Goal: Task Accomplishment & Management: Complete application form

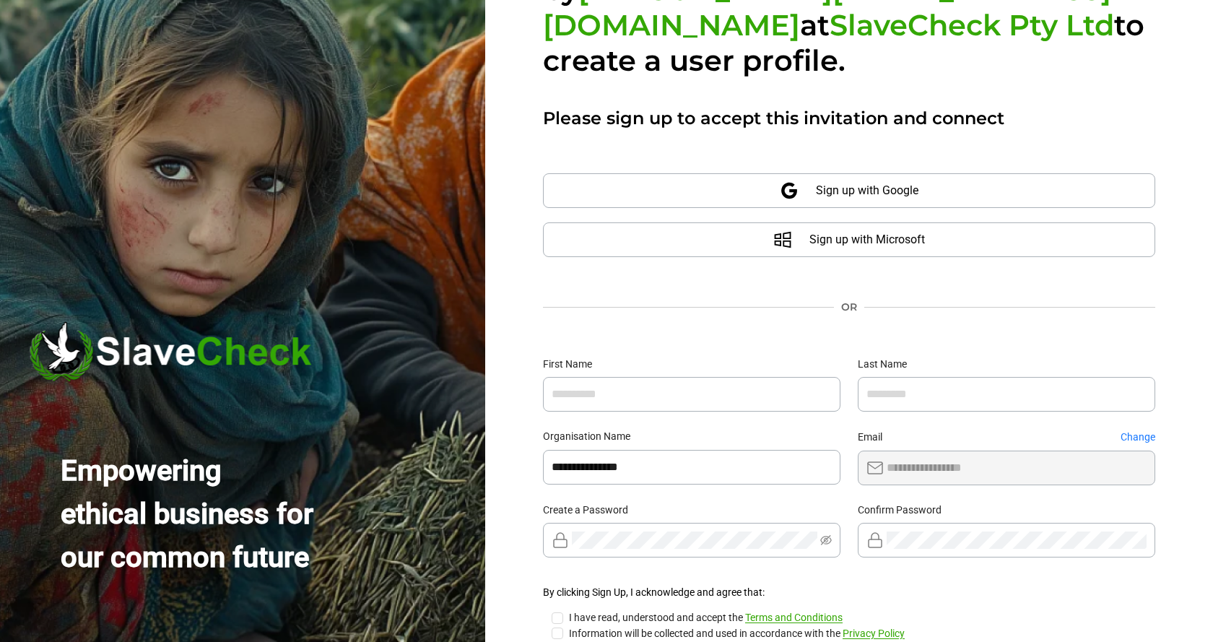
scroll to position [182, 0]
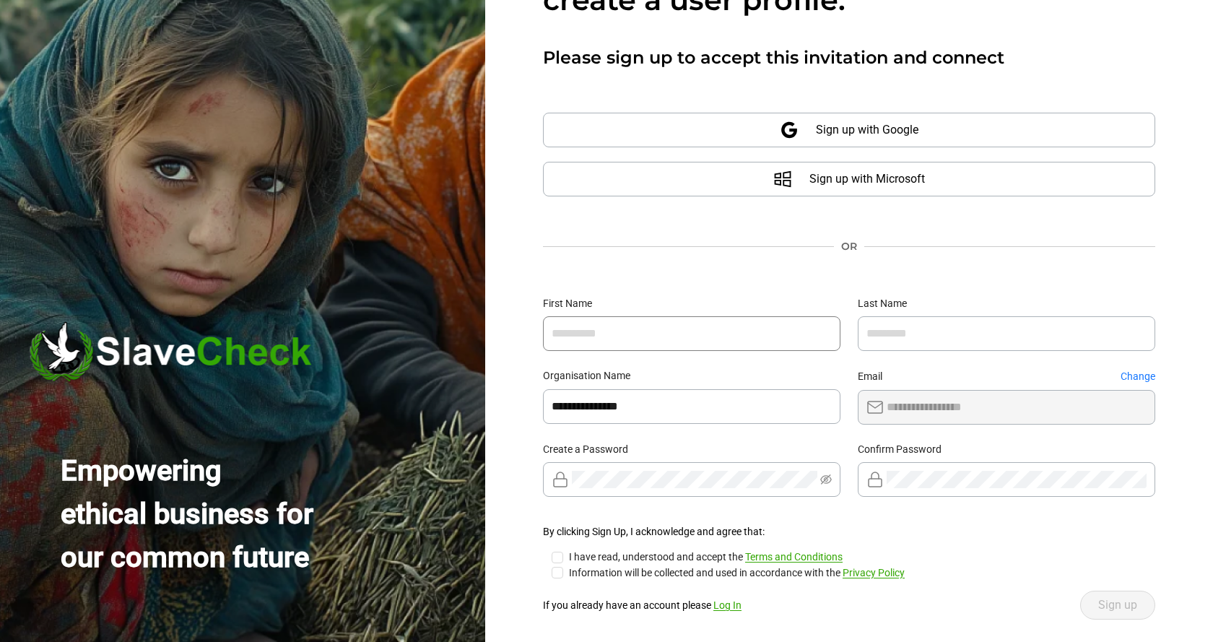
click at [793, 316] on input "text" at bounding box center [691, 333] width 297 height 35
type input "*******"
type input "*****"
click at [1113, 596] on span "Sign up" at bounding box center [1117, 604] width 39 height 17
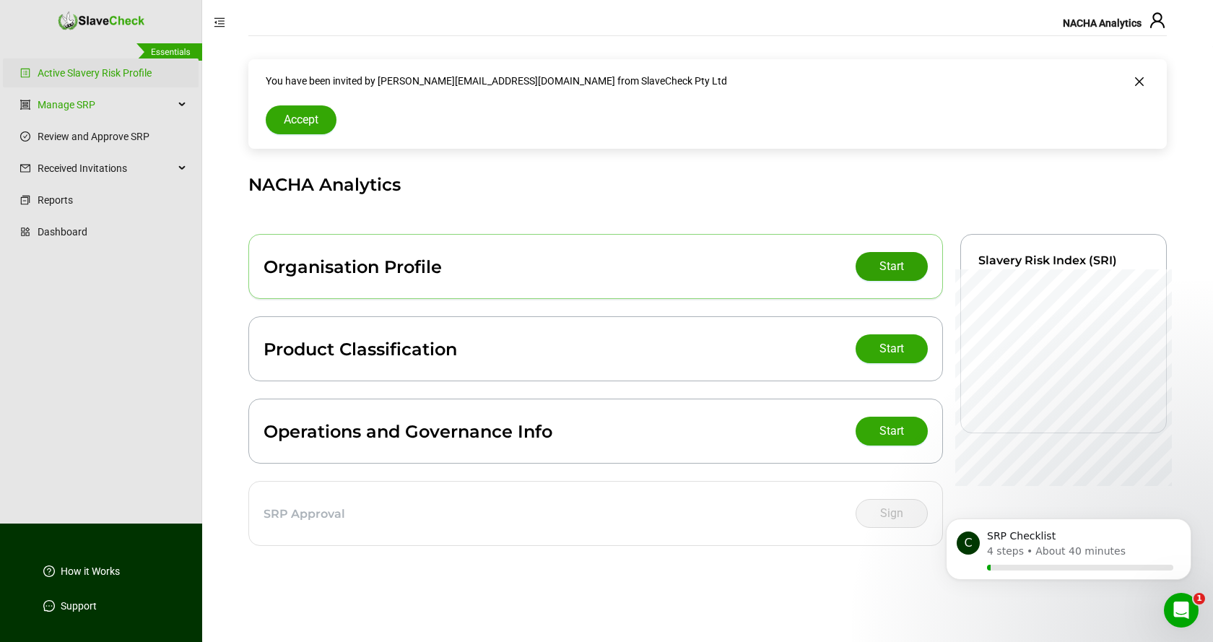
click at [892, 269] on span "Start" at bounding box center [891, 266] width 25 height 17
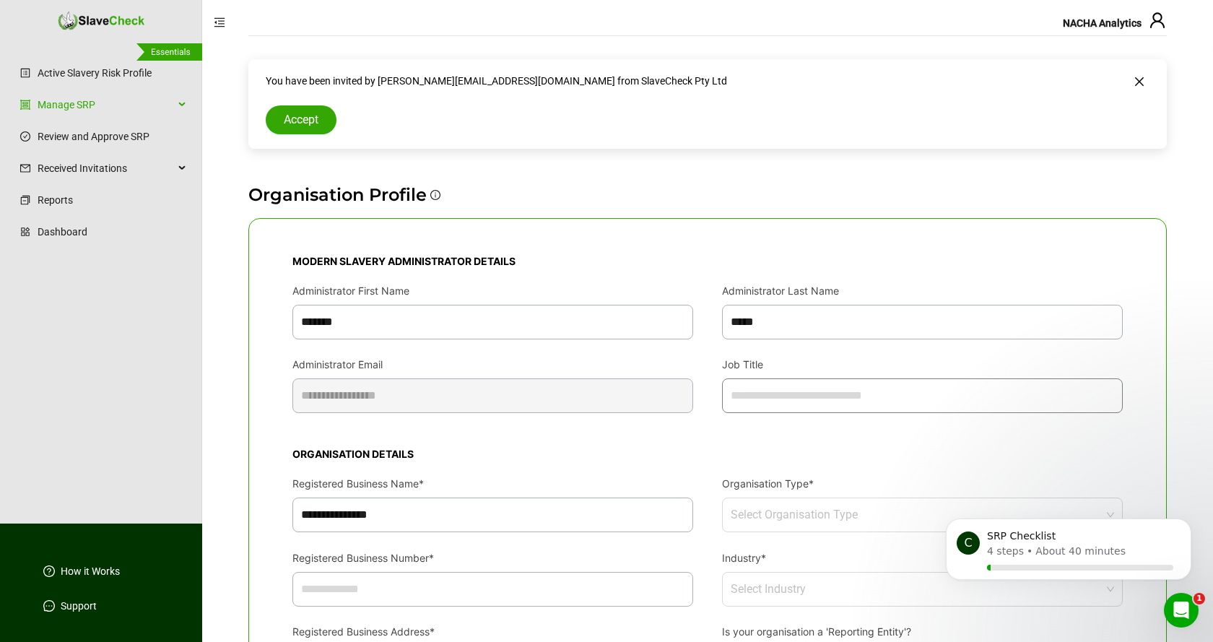
click at [848, 391] on input "Job Title" at bounding box center [922, 395] width 401 height 35
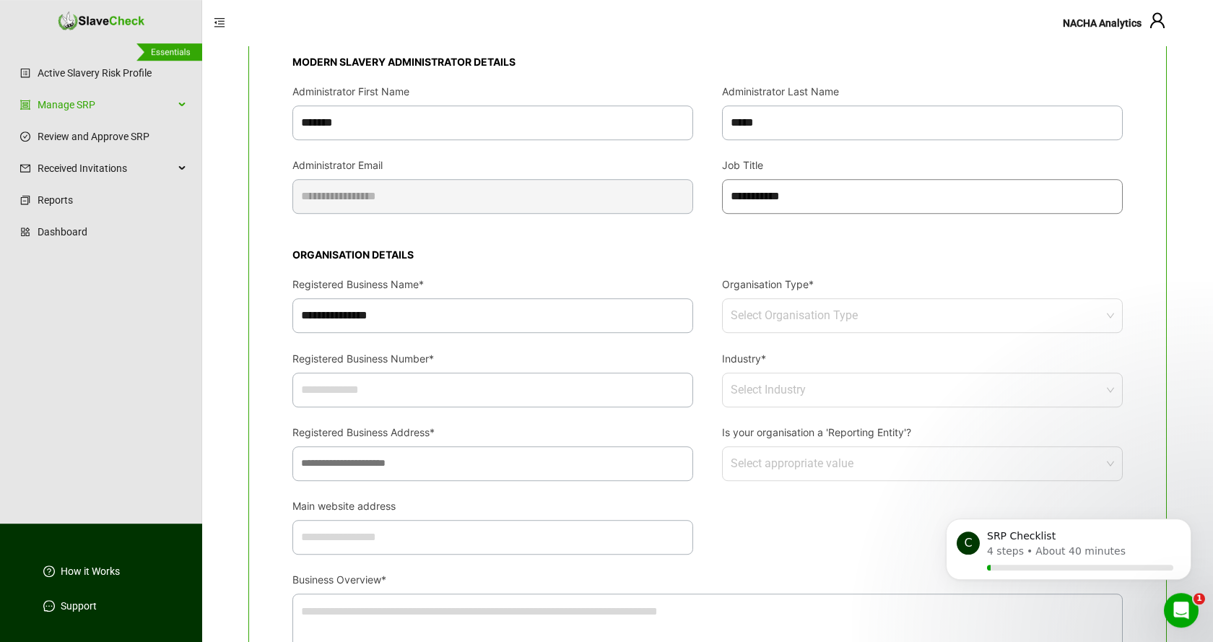
scroll to position [221, 0]
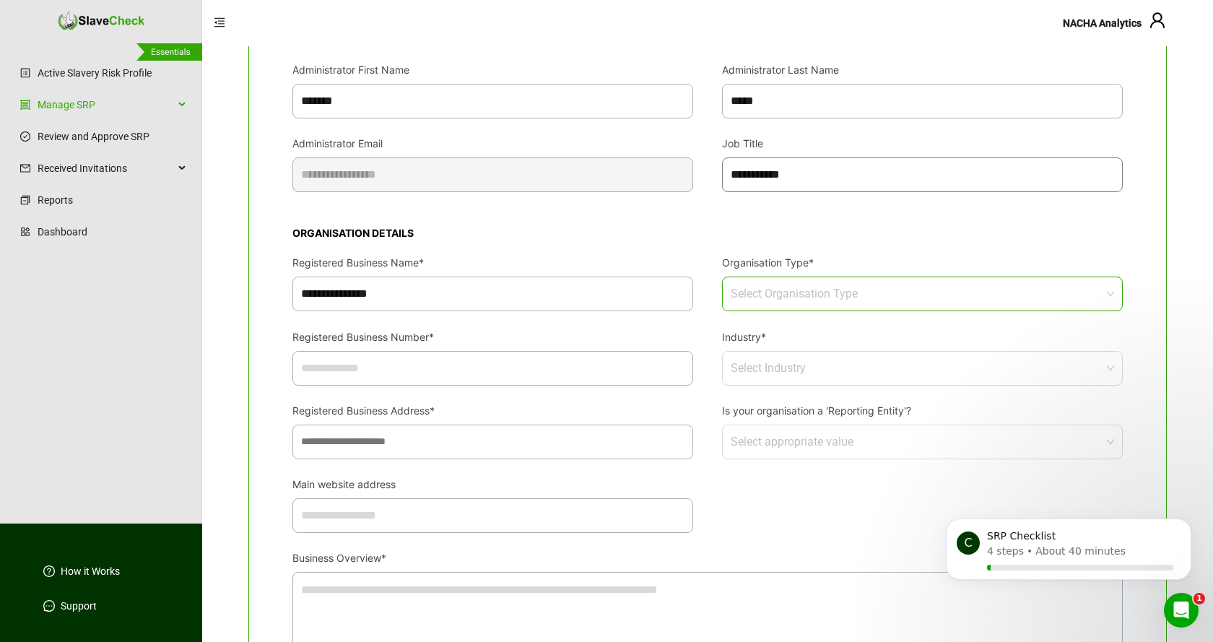
type input "**********"
click at [942, 289] on input "Organisation Type*" at bounding box center [918, 293] width 375 height 33
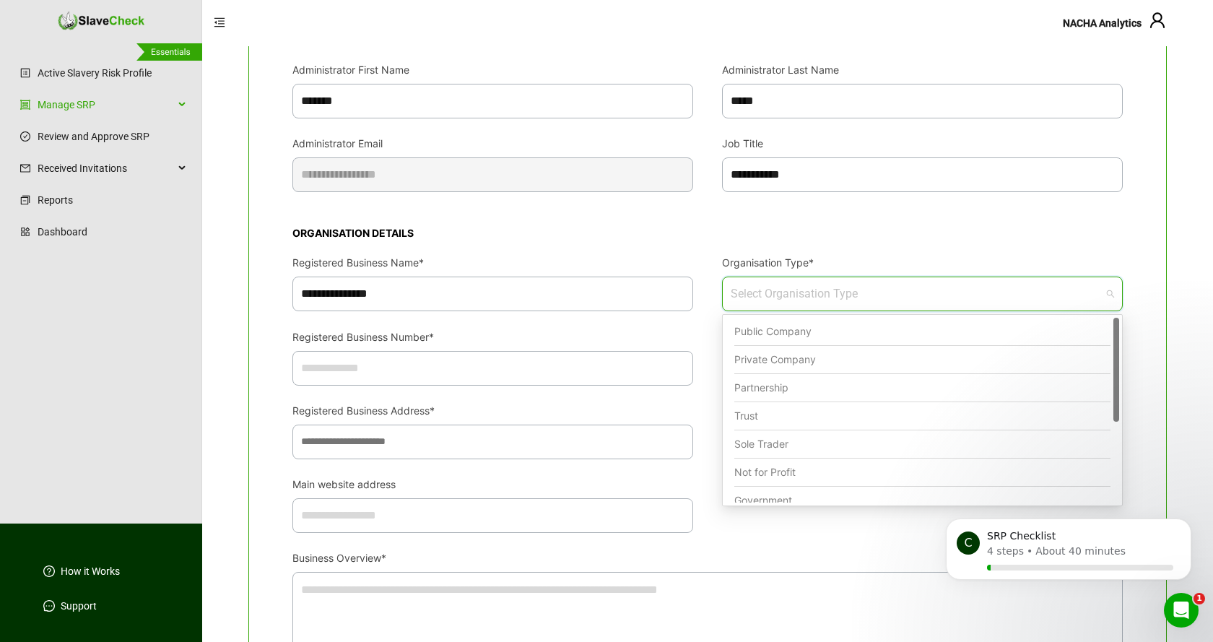
click at [783, 360] on div "Private Company" at bounding box center [922, 360] width 376 height 28
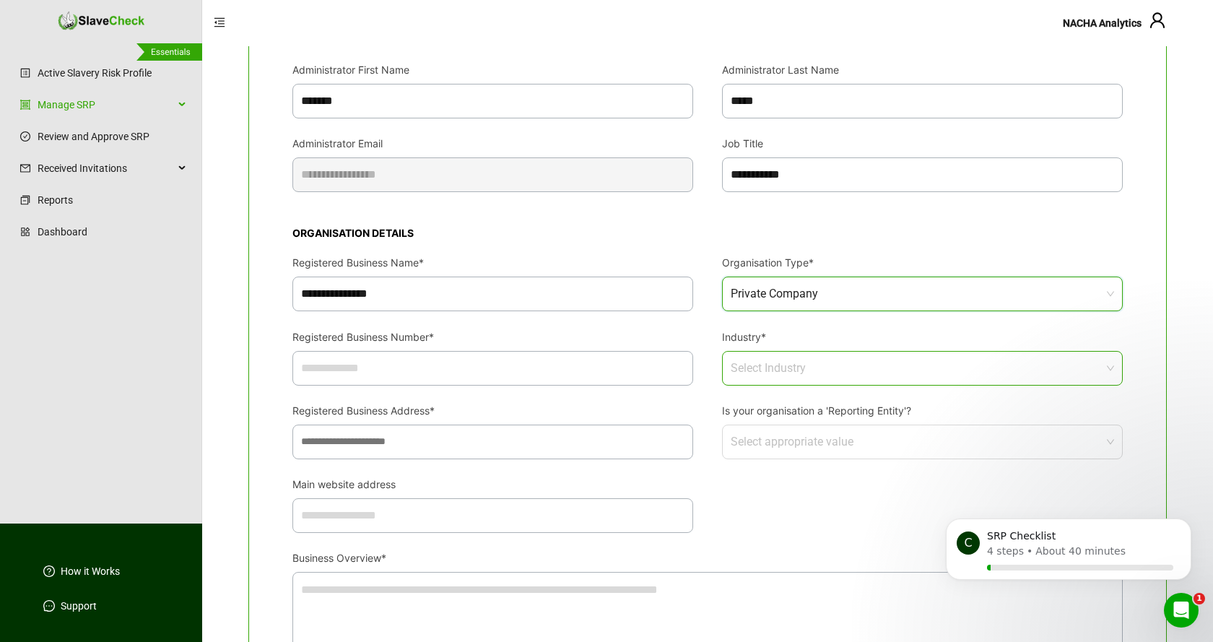
click at [811, 366] on input "Industry*" at bounding box center [918, 368] width 375 height 33
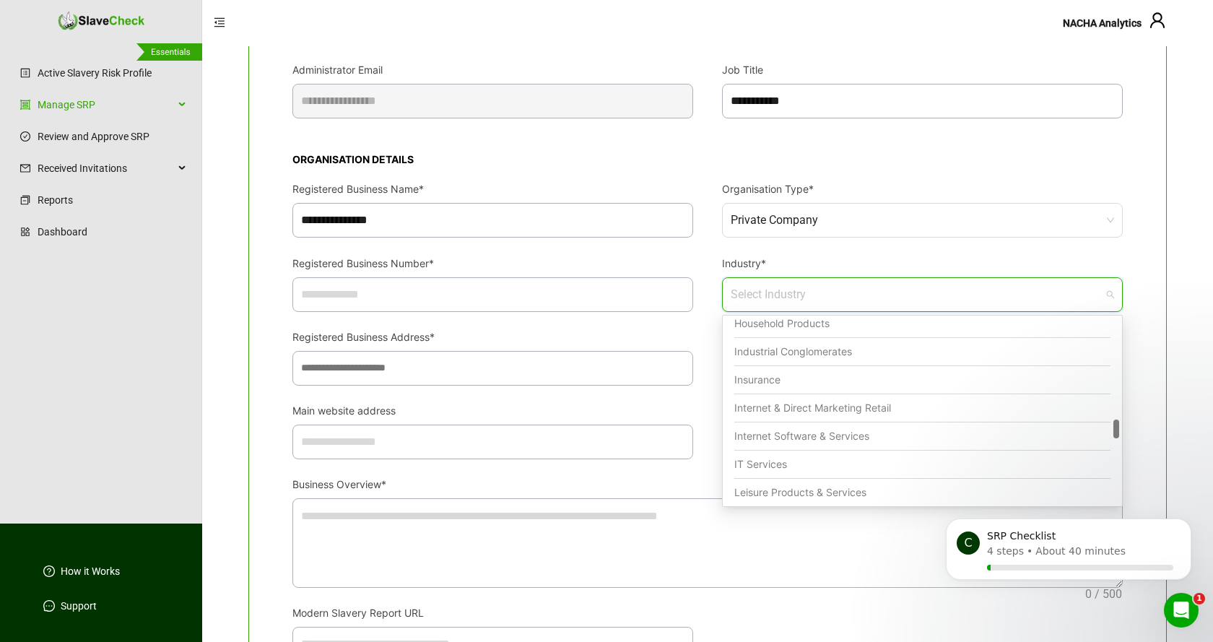
scroll to position [973, 0]
drag, startPoint x: 1117, startPoint y: 328, endPoint x: 1097, endPoint y: 430, distance: 103.1
click at [1097, 430] on div "Household Products Industrial Conglomerates Insurance Internet & Direct Marketi…" at bounding box center [921, 410] width 393 height 185
click at [765, 458] on div "IT Services" at bounding box center [922, 457] width 376 height 28
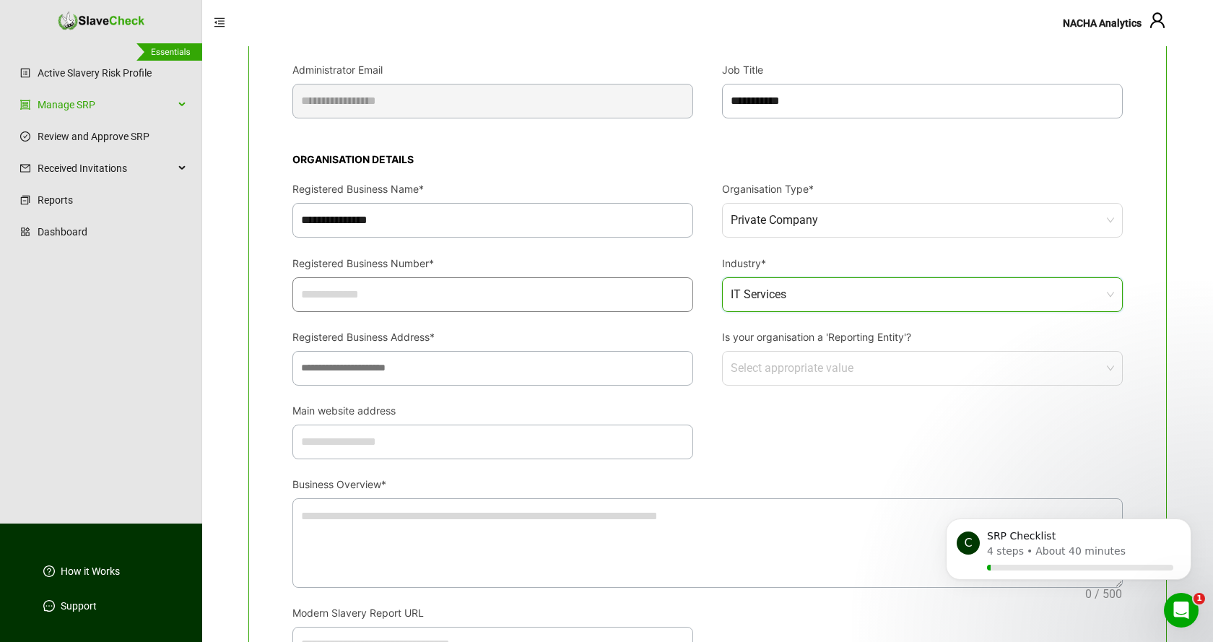
click at [562, 292] on input "Registered Business Number*" at bounding box center [492, 294] width 401 height 35
type input "*********"
click at [578, 369] on input "Registered Business Address*" at bounding box center [492, 368] width 401 height 35
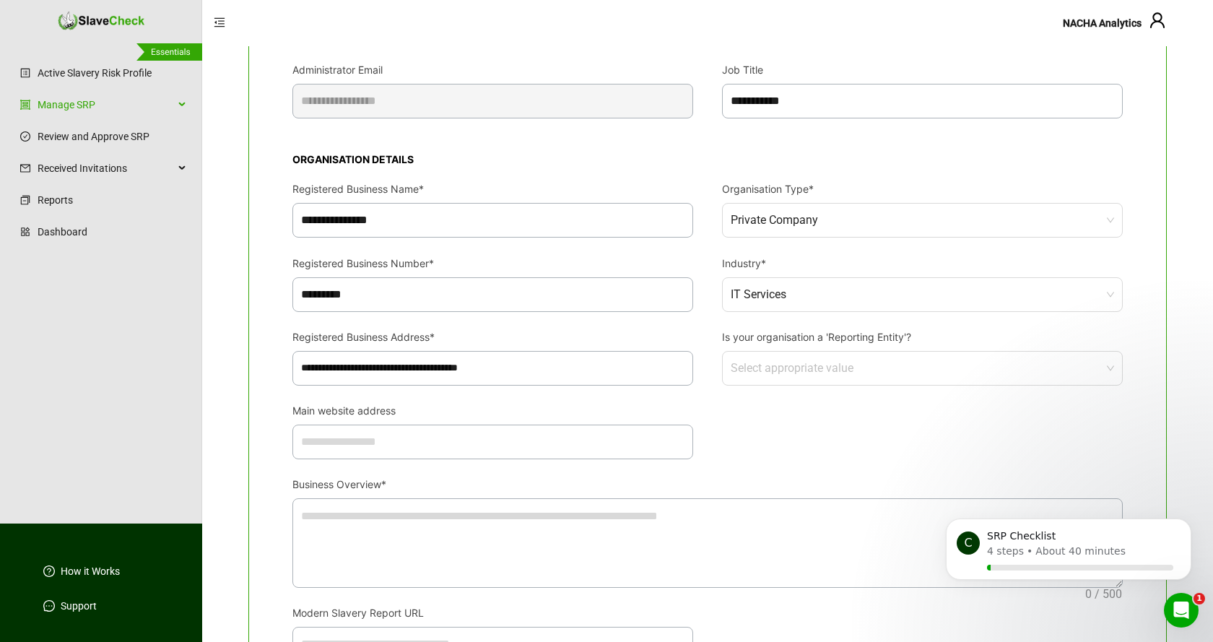
type input "**********"
click at [866, 362] on input "Is your organisation a 'Reporting Entity'?" at bounding box center [918, 368] width 375 height 33
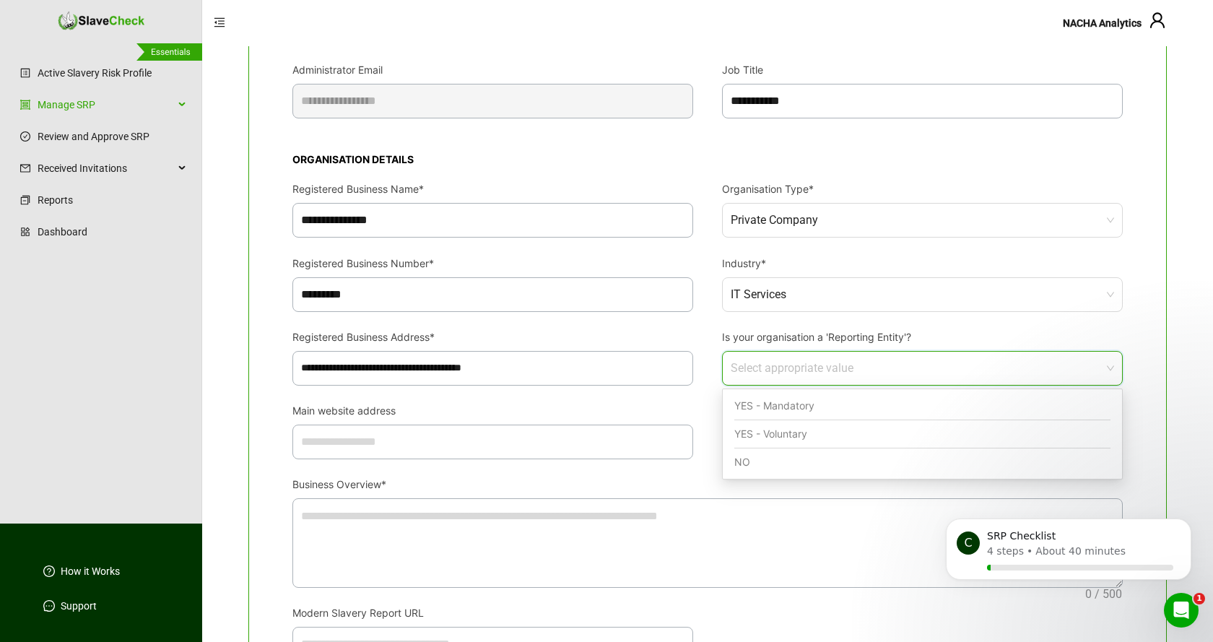
click at [774, 432] on div "YES - Voluntary" at bounding box center [922, 434] width 376 height 28
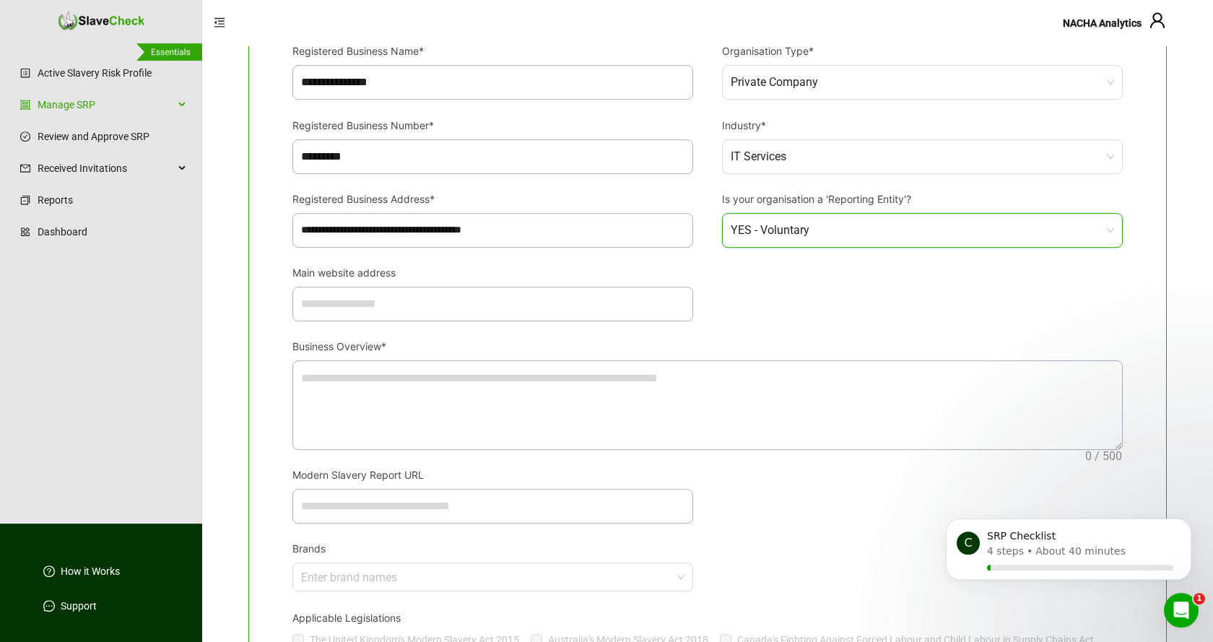
scroll to position [442, 0]
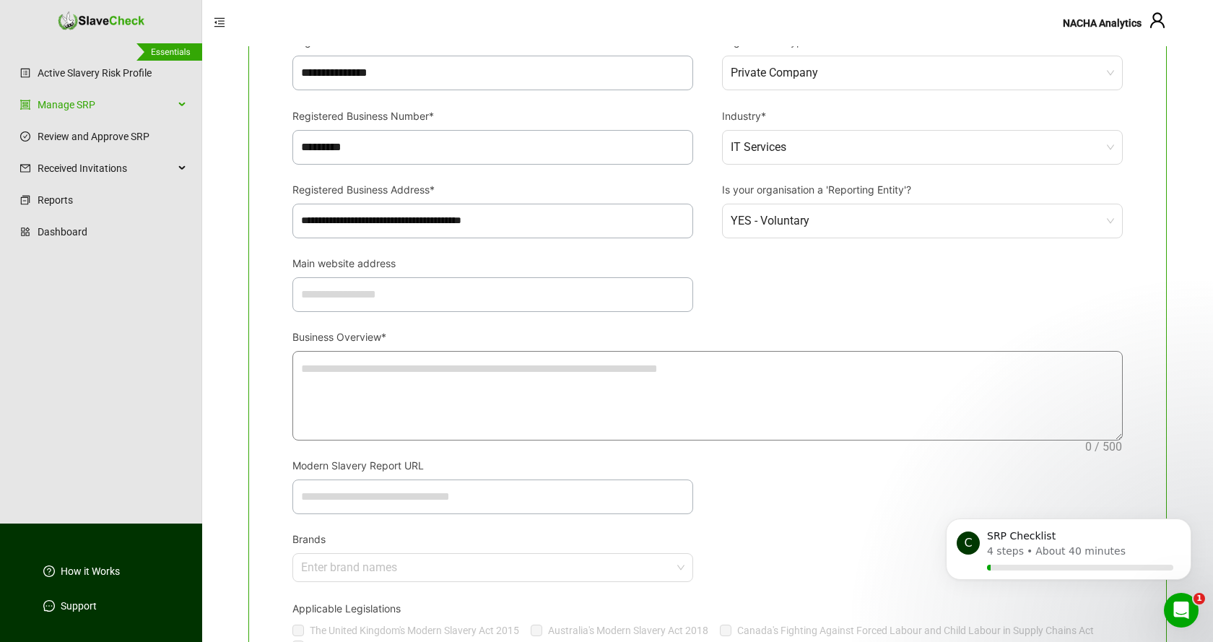
click at [771, 374] on textarea "Business Overview*" at bounding box center [707, 396] width 829 height 89
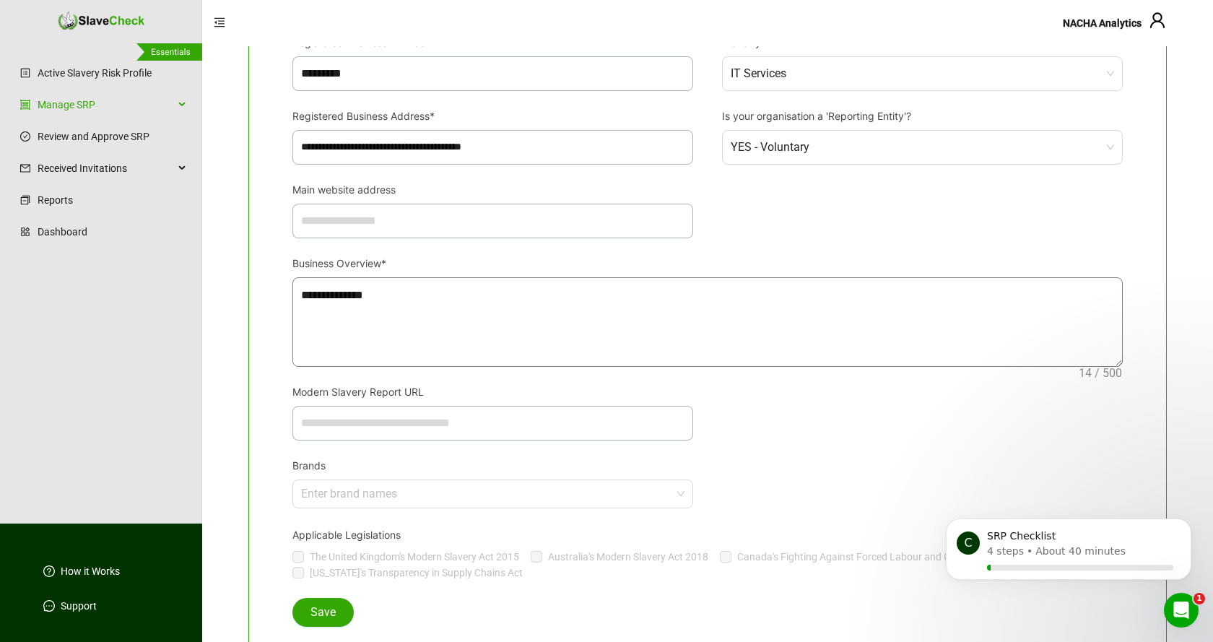
scroll to position [556, 0]
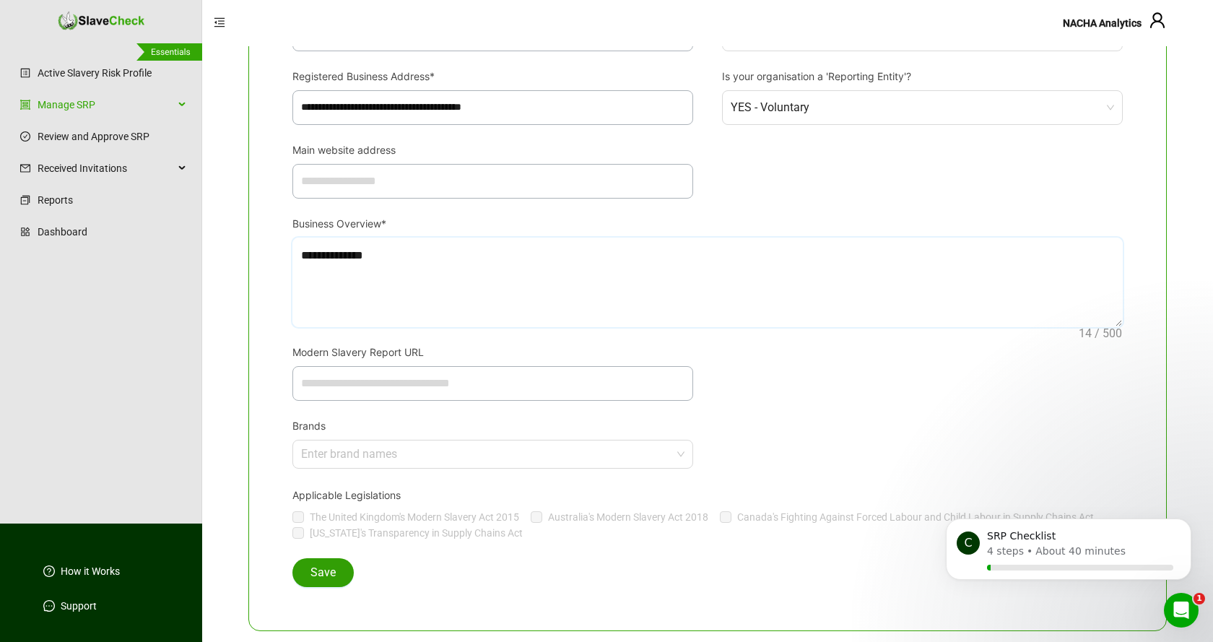
type textarea "**********"
click at [323, 574] on span "Save" at bounding box center [322, 572] width 25 height 17
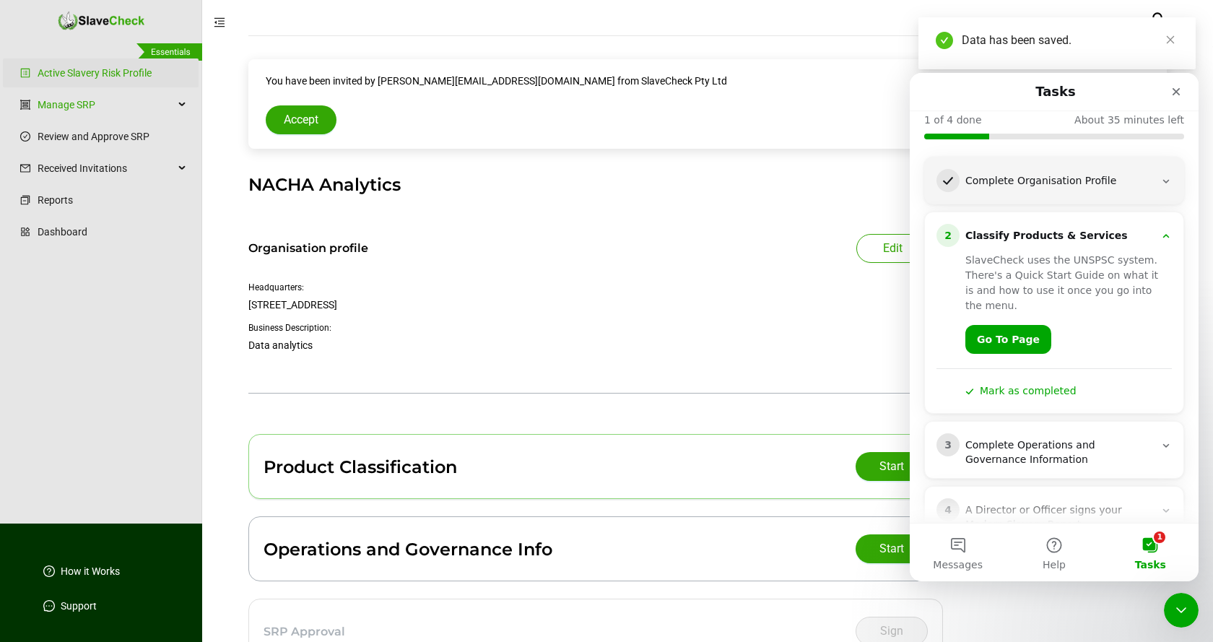
scroll to position [135, 0]
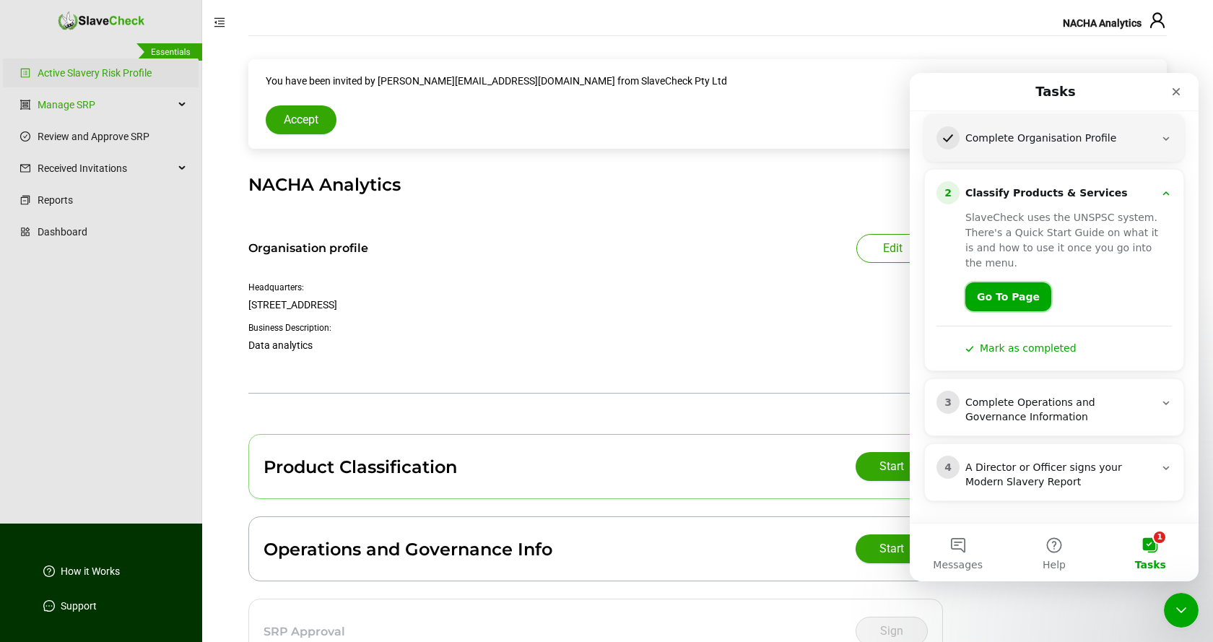
click at [1007, 293] on link "Go To Page" at bounding box center [1008, 296] width 86 height 29
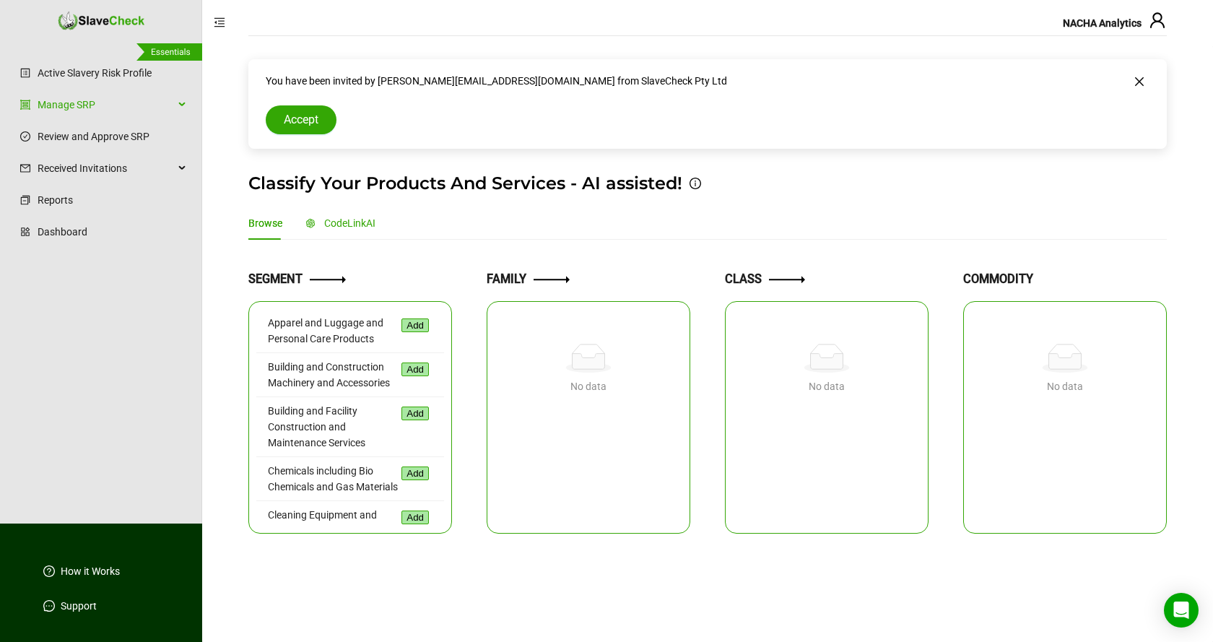
click at [341, 222] on span "CodeLinkAI" at bounding box center [349, 223] width 51 height 12
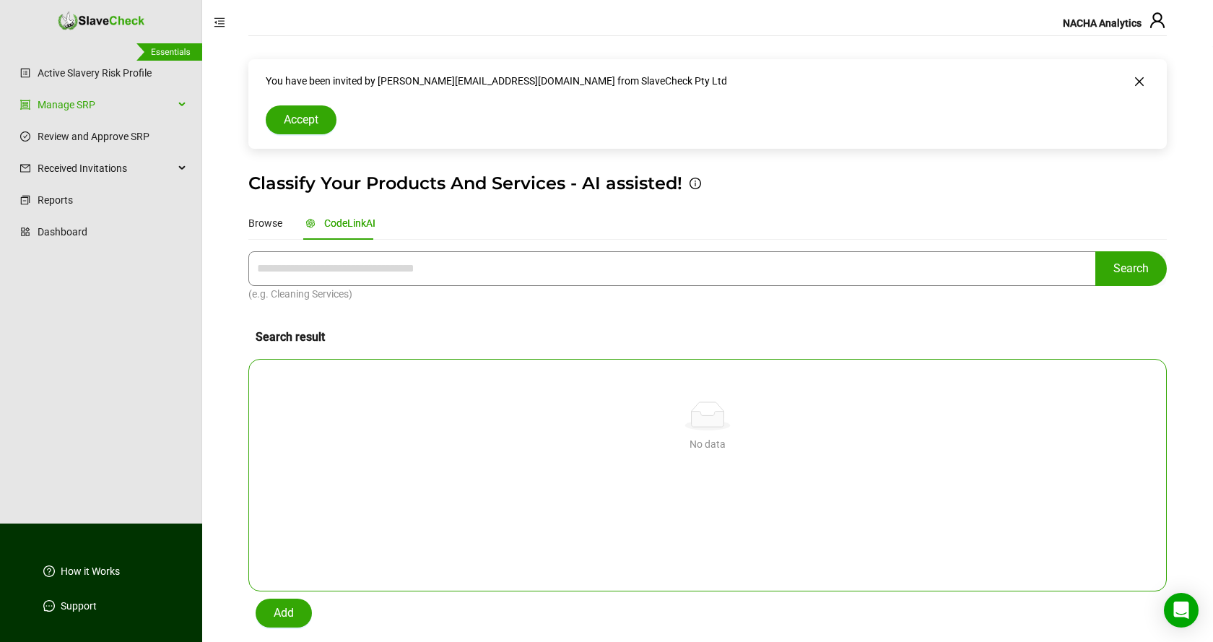
click at [382, 269] on input "text" at bounding box center [671, 268] width 847 height 35
click at [1130, 266] on span "Search" at bounding box center [1130, 268] width 35 height 17
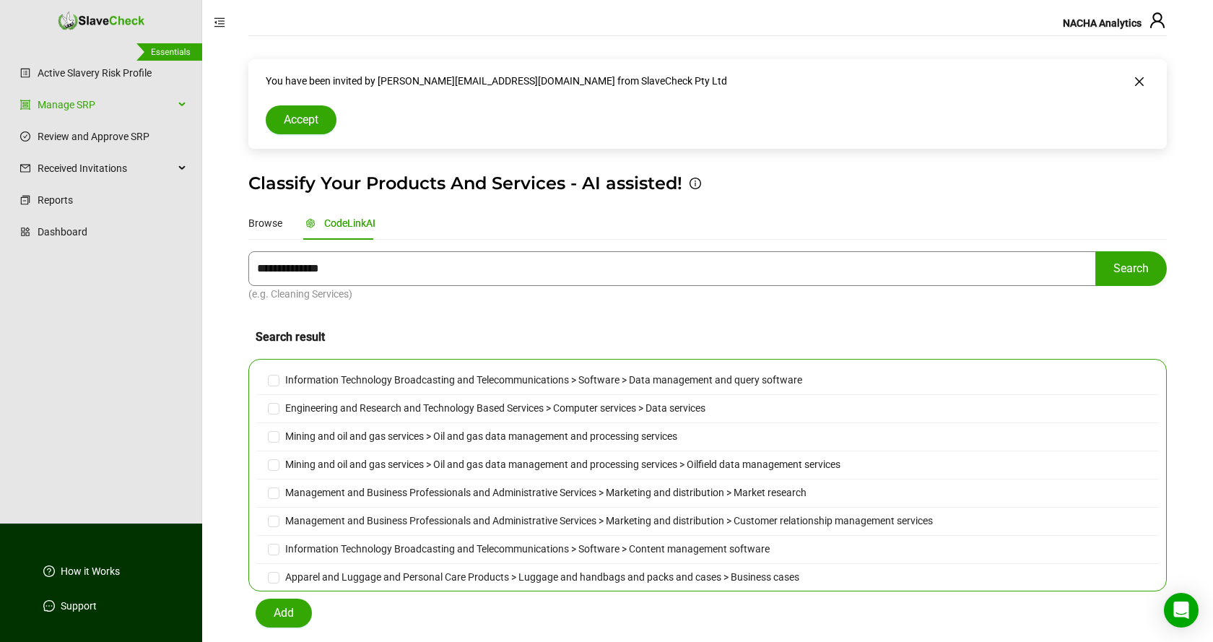
type input "**********"
click at [282, 610] on span "Add" at bounding box center [284, 612] width 20 height 17
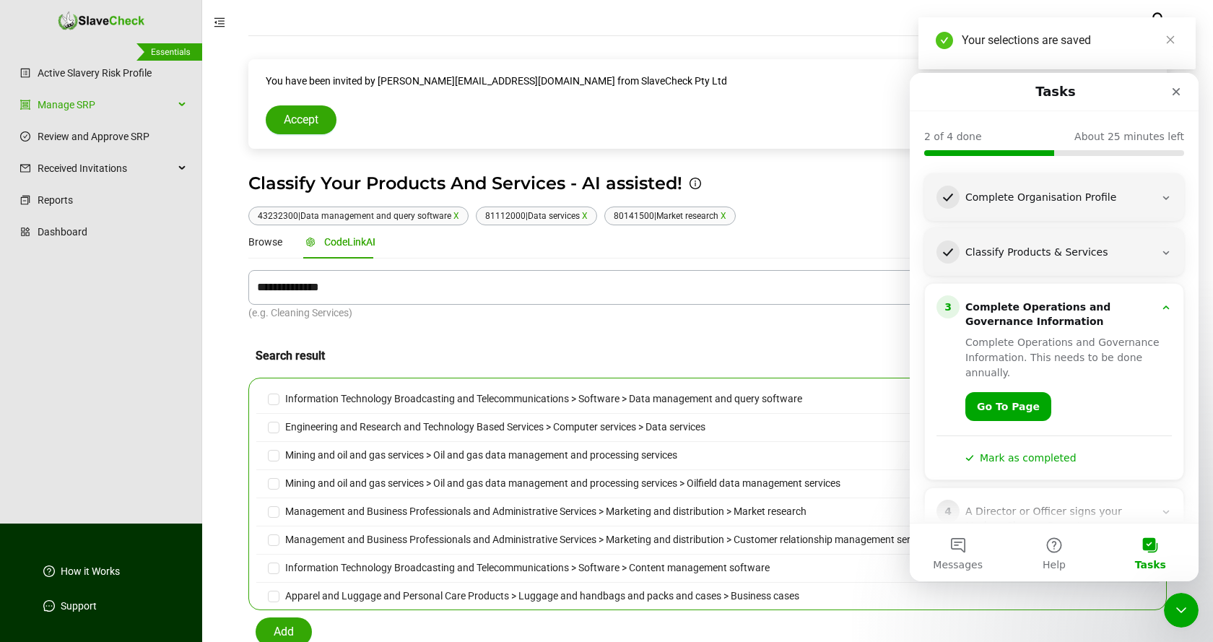
scroll to position [116, 0]
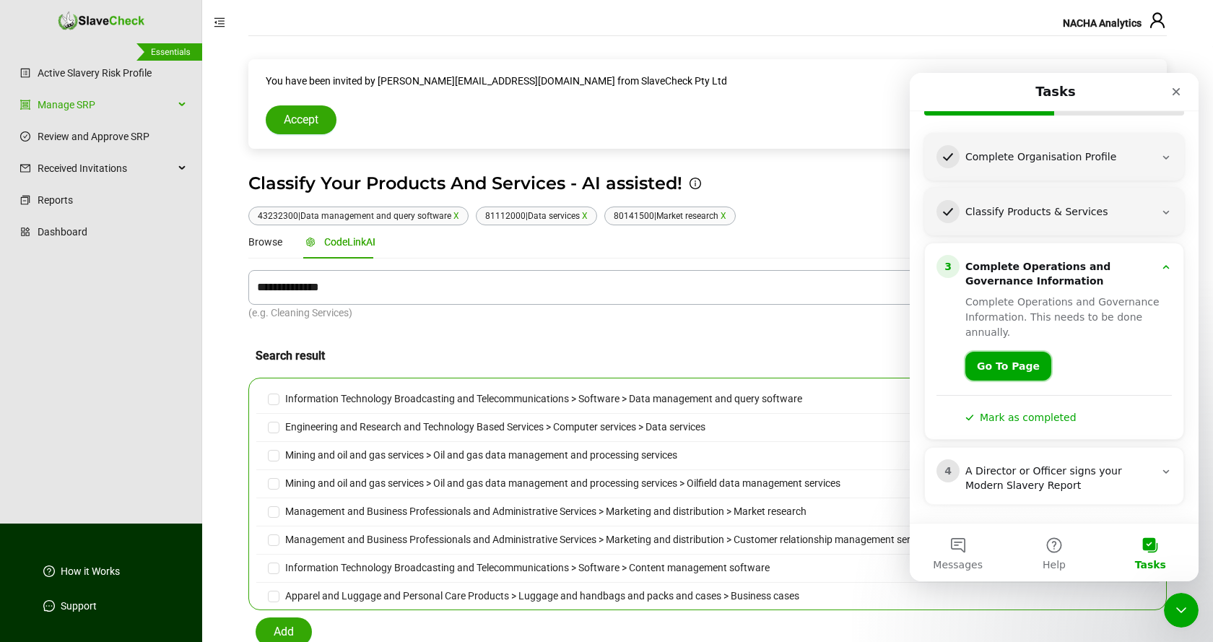
click at [1009, 365] on link "Go To Page" at bounding box center [1008, 366] width 86 height 29
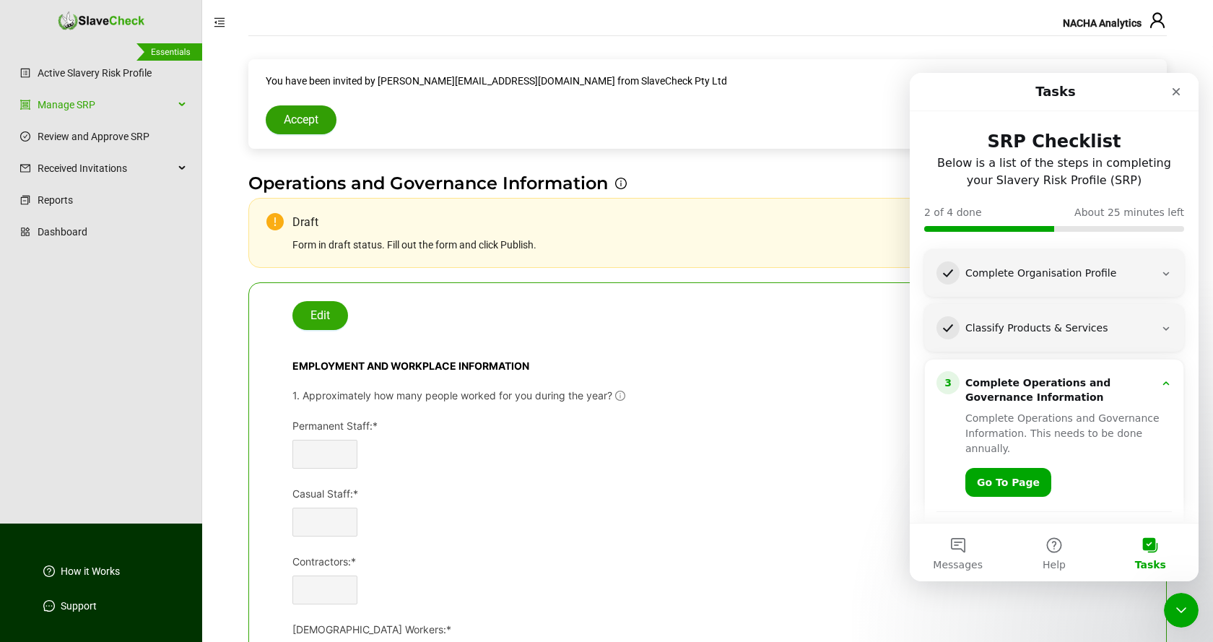
click at [300, 117] on span "Accept" at bounding box center [301, 119] width 35 height 17
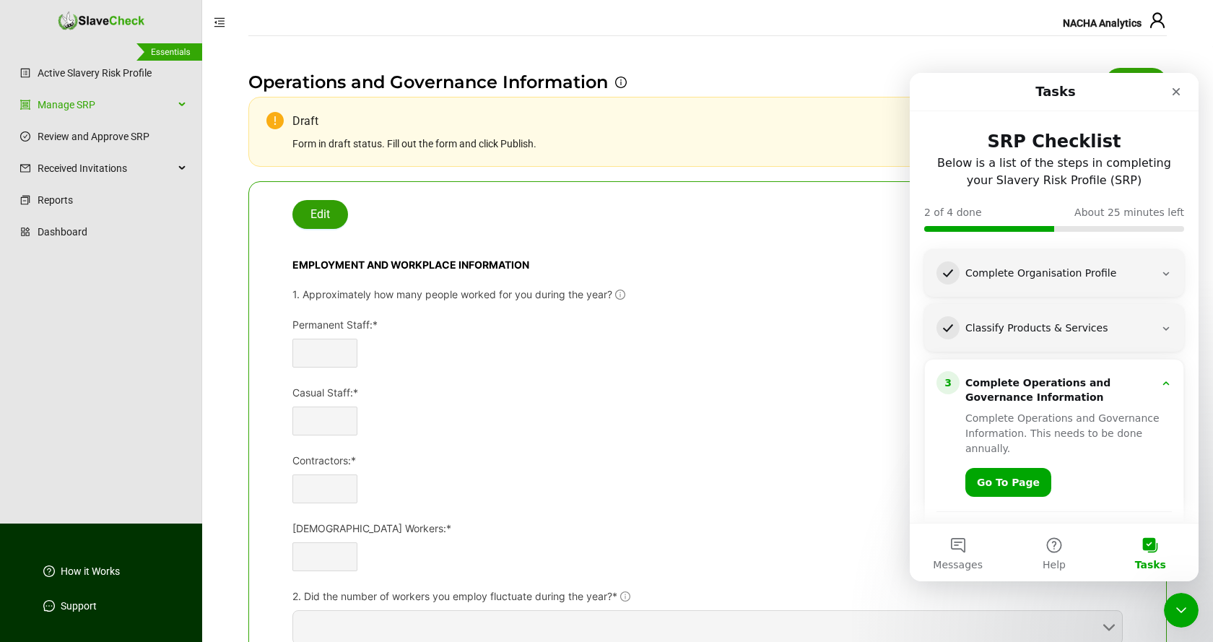
click at [328, 212] on span "Edit" at bounding box center [319, 214] width 19 height 17
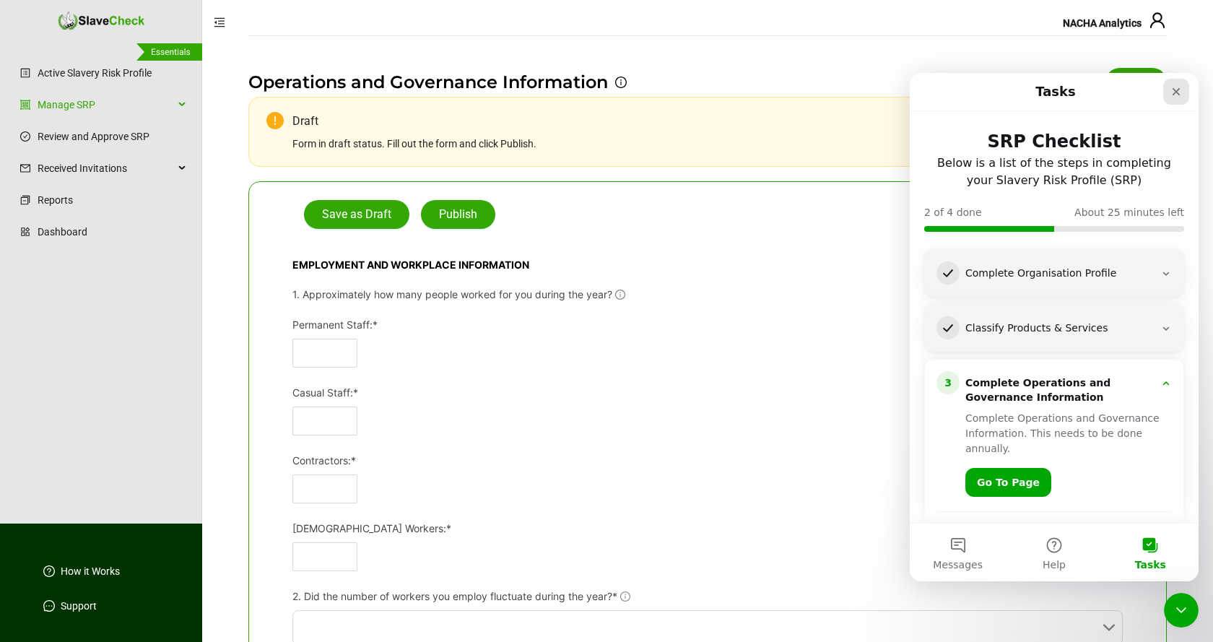
click at [1177, 93] on icon "Close" at bounding box center [1176, 92] width 8 height 8
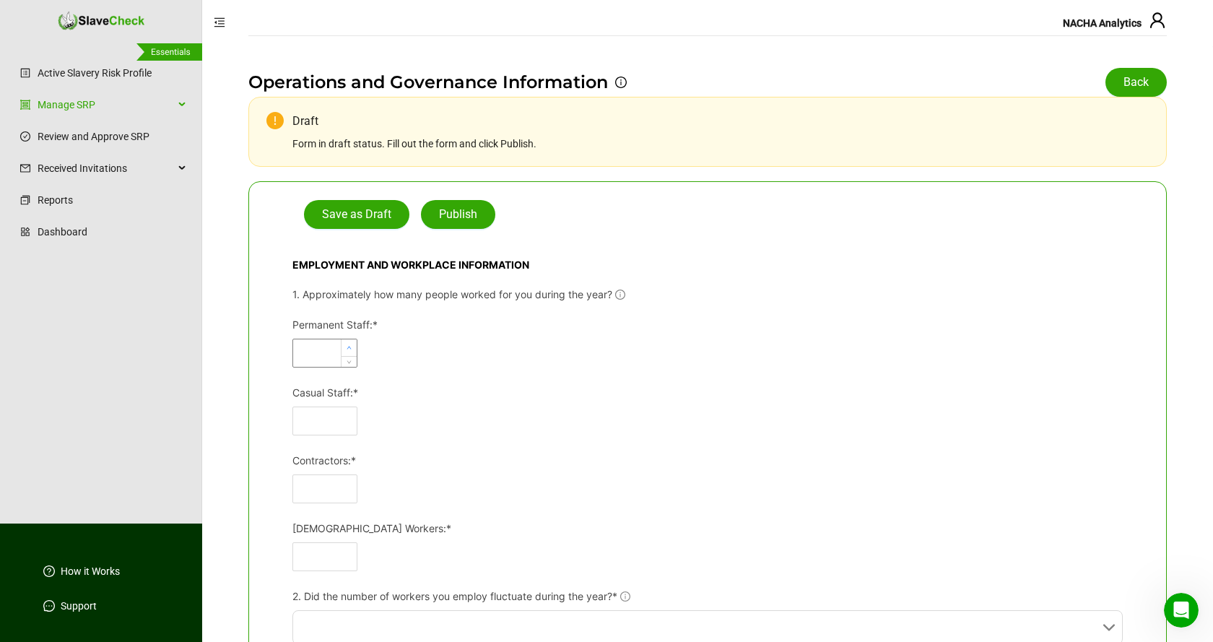
click at [349, 350] on icon "up" at bounding box center [349, 347] width 5 height 5
type input "*"
click at [349, 350] on icon "up" at bounding box center [349, 347] width 5 height 5
click at [333, 417] on input "Casual Staff:*" at bounding box center [325, 420] width 64 height 27
click at [346, 410] on span "Increase Value" at bounding box center [349, 415] width 16 height 17
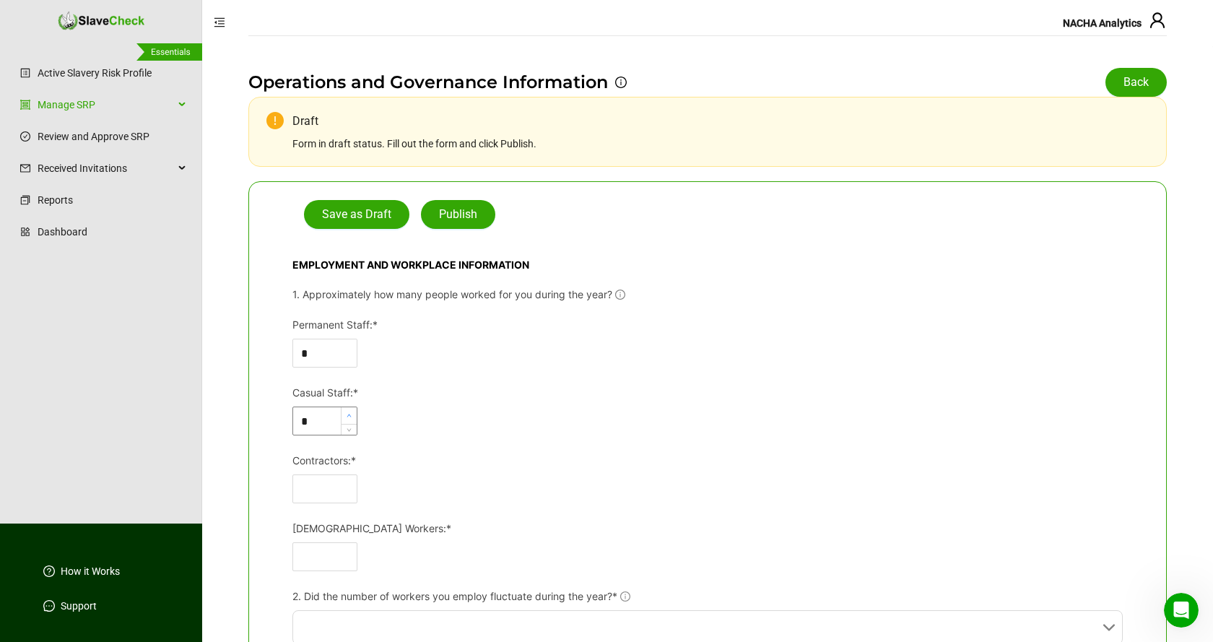
click at [346, 410] on span "Increase Value" at bounding box center [349, 415] width 16 height 17
type input "*"
click at [350, 485] on icon "up" at bounding box center [349, 483] width 5 height 5
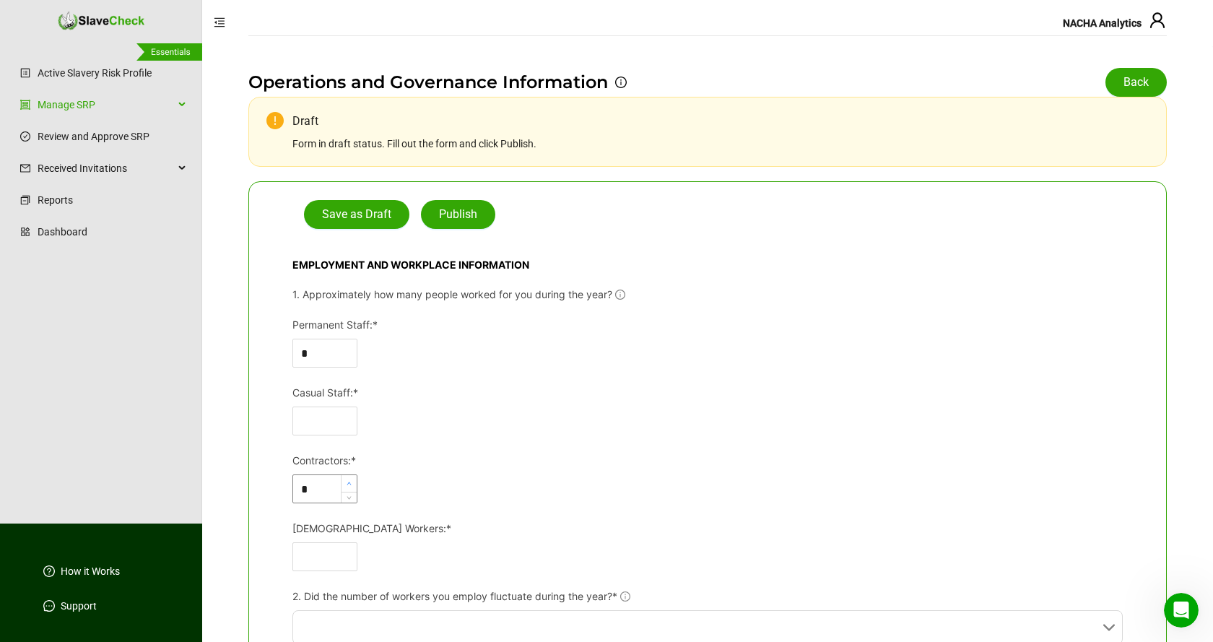
click at [350, 485] on icon "up" at bounding box center [349, 483] width 5 height 5
type input "*"
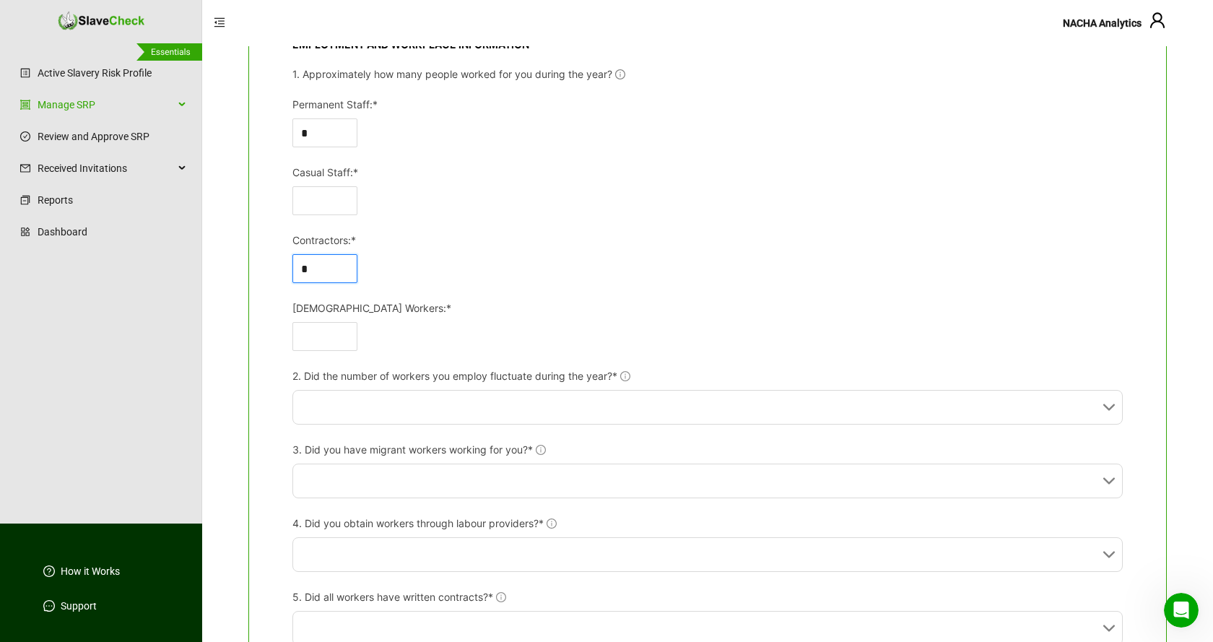
scroll to position [221, 0]
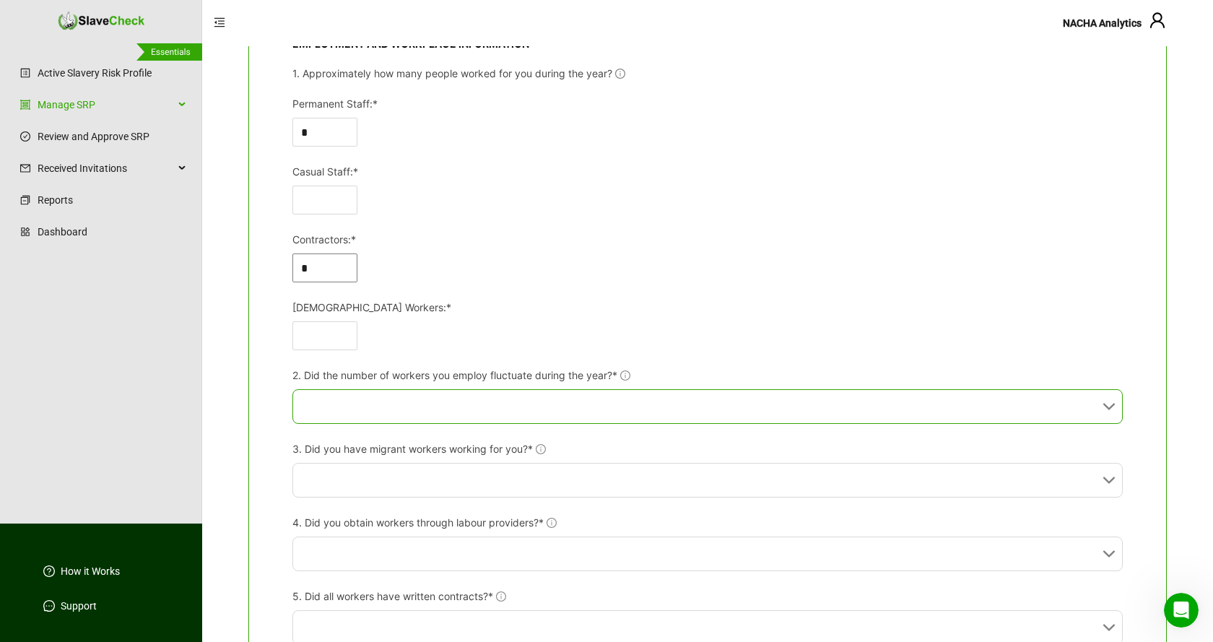
click at [524, 402] on input "2. Did the number of workers you employ fluctuate during the year?*" at bounding box center [703, 406] width 804 height 33
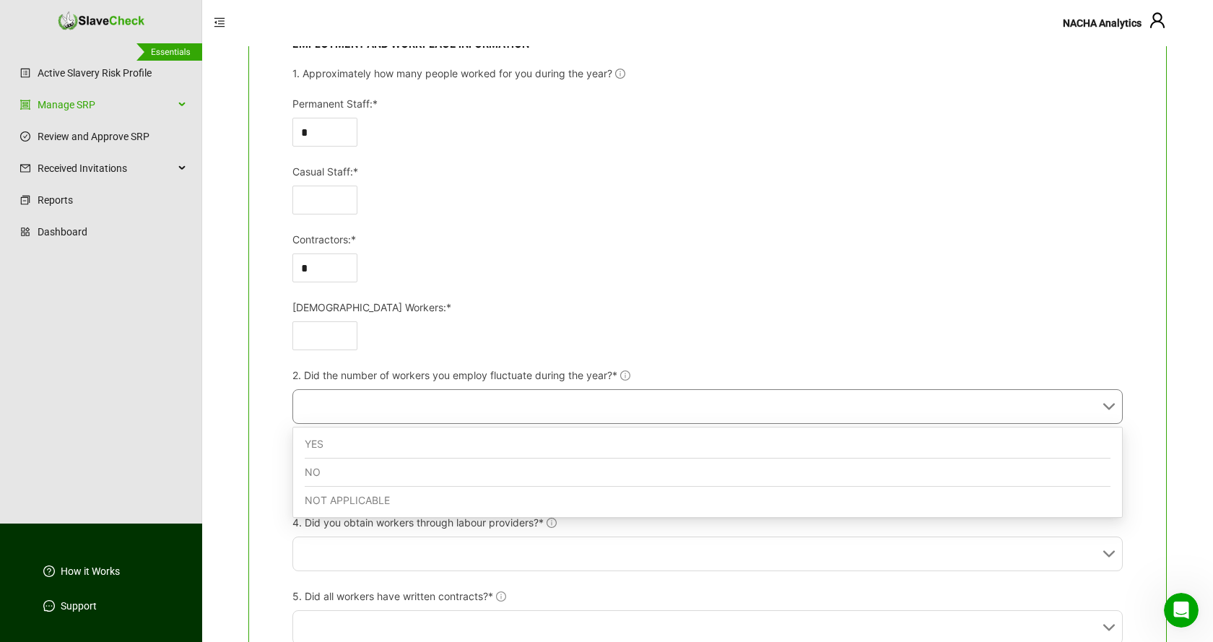
click at [419, 470] on div "NO" at bounding box center [708, 472] width 806 height 28
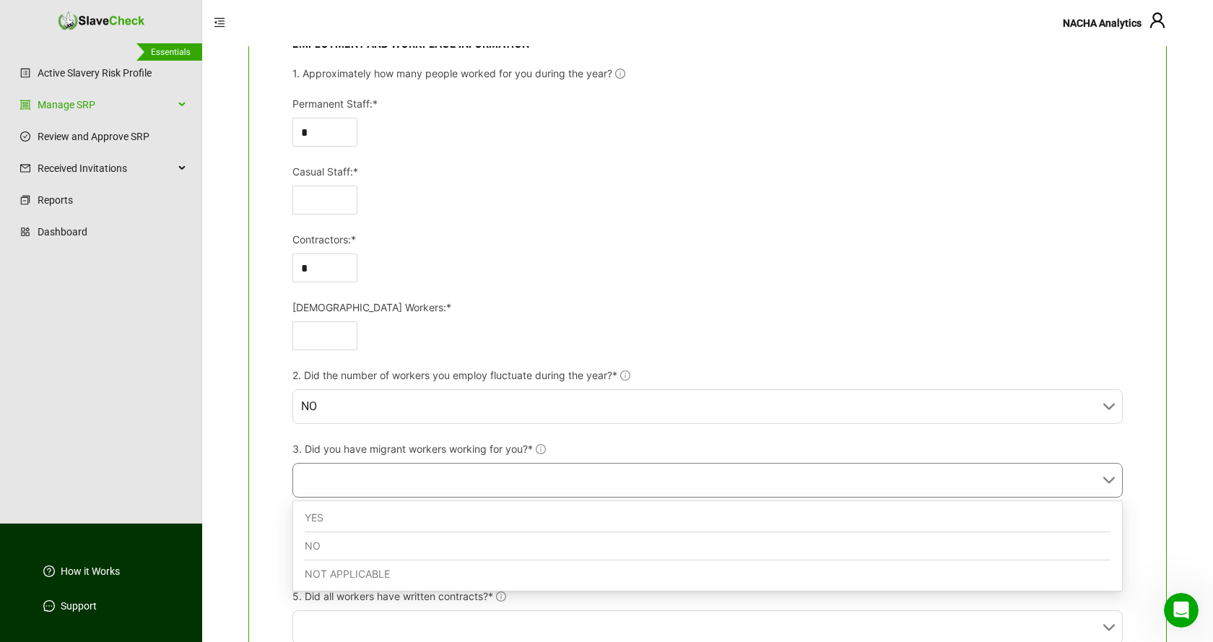
click at [421, 474] on input "3. Did you have migrant workers working for you?*" at bounding box center [703, 479] width 804 height 33
click at [390, 545] on div "NO" at bounding box center [708, 546] width 806 height 28
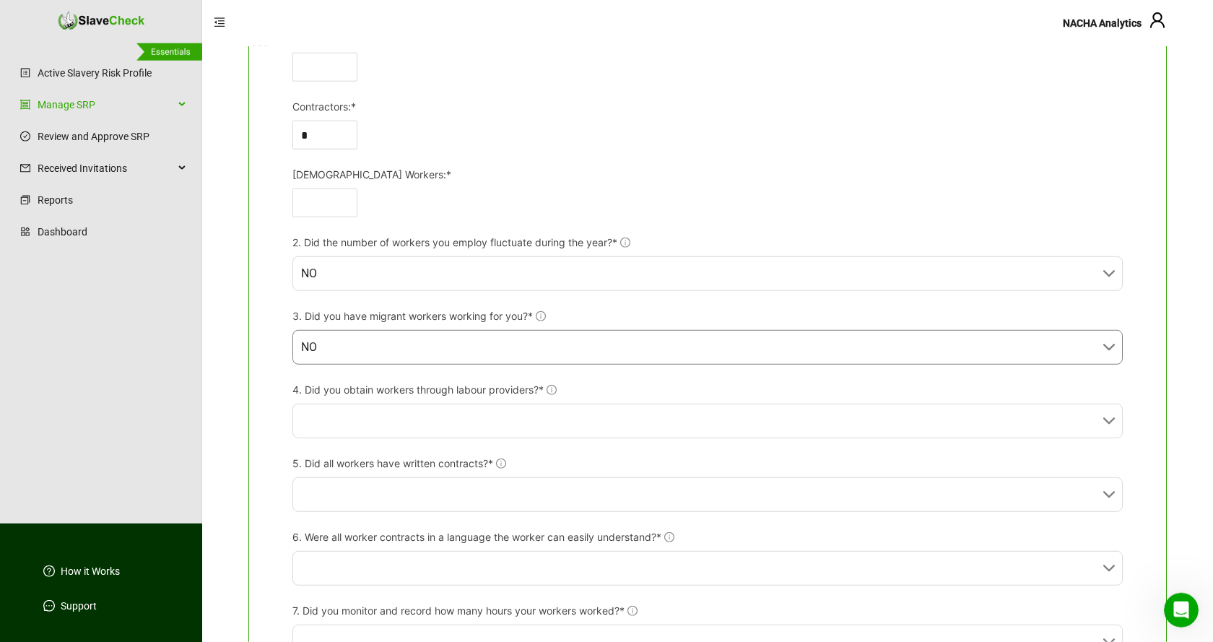
scroll to position [368, 0]
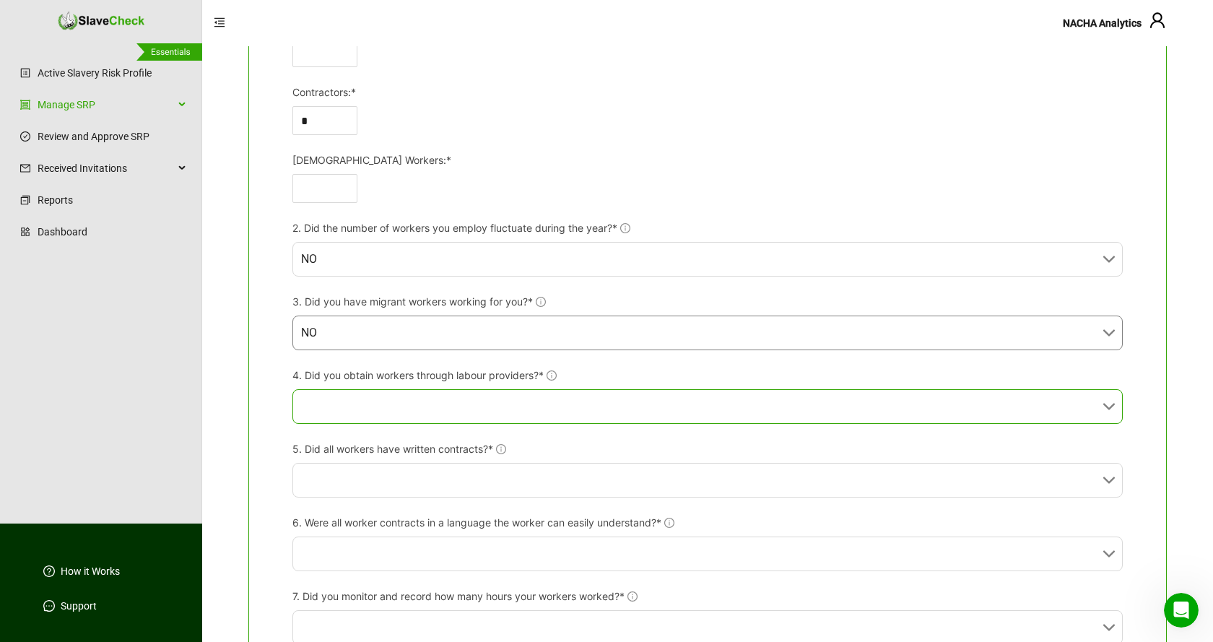
click at [589, 403] on input "4. Did you obtain workers through labour providers?*" at bounding box center [703, 406] width 804 height 33
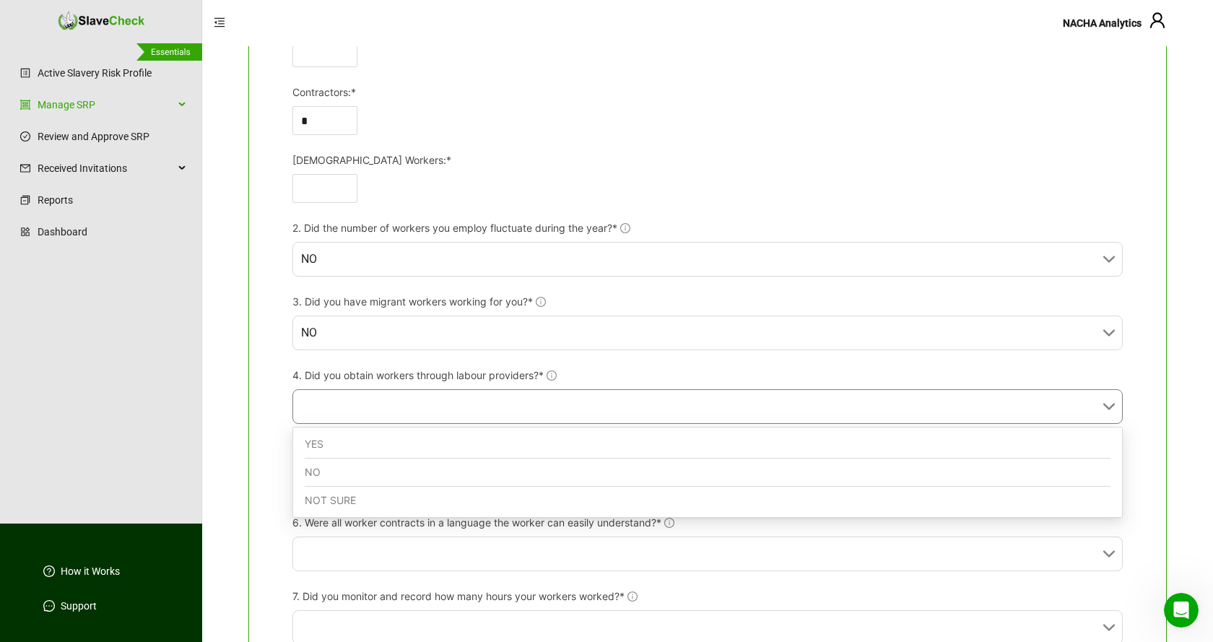
click at [341, 466] on div "NO" at bounding box center [708, 472] width 806 height 28
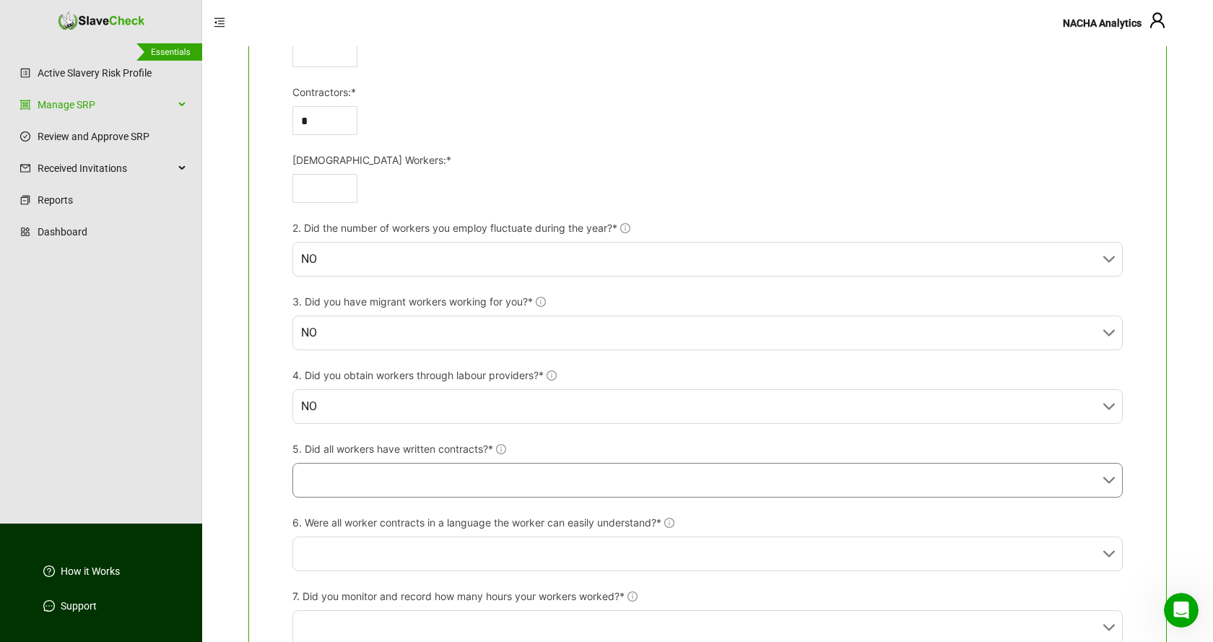
click at [516, 475] on input "5. Did all workers have written contracts?*" at bounding box center [703, 479] width 804 height 33
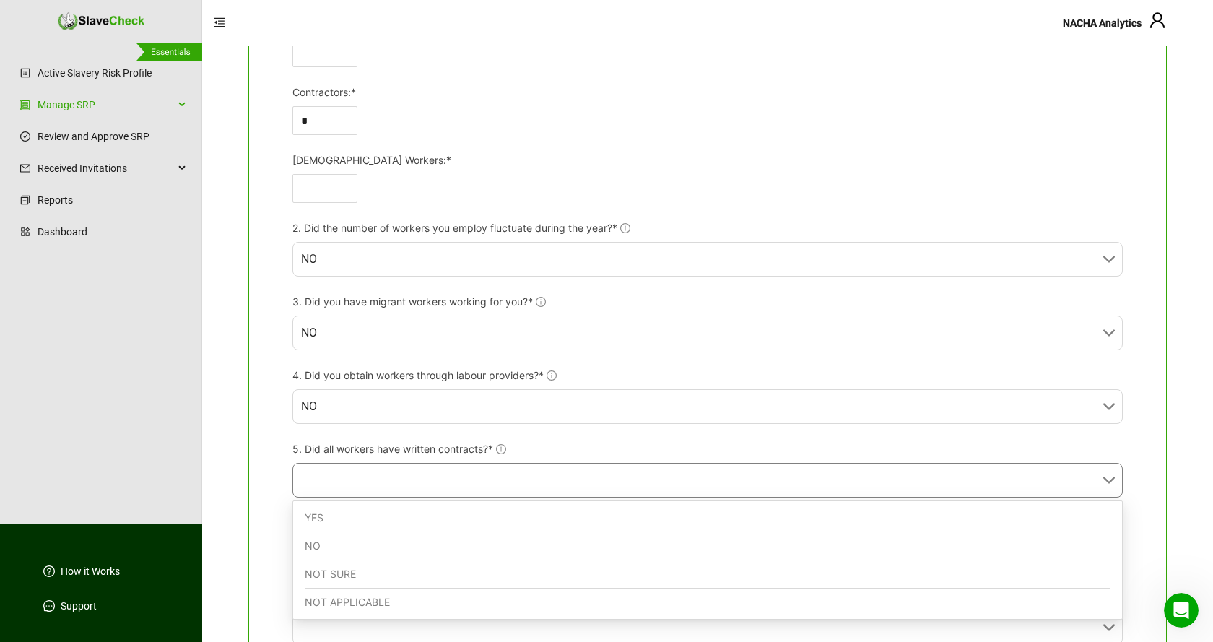
click at [396, 514] on div "YES" at bounding box center [708, 518] width 806 height 28
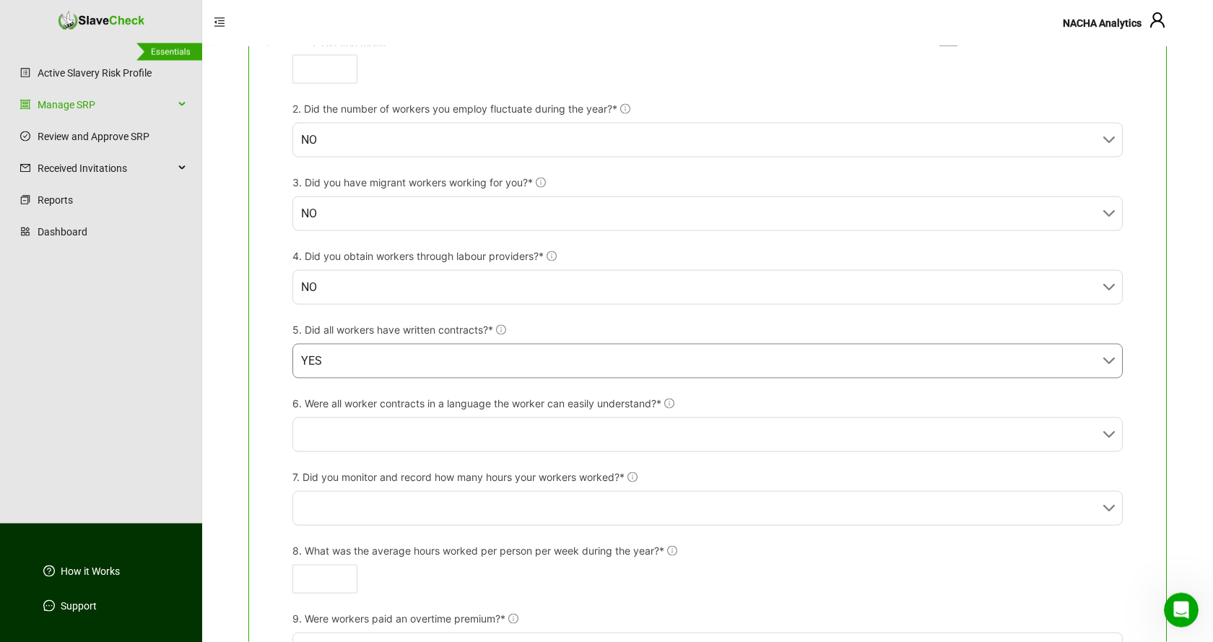
scroll to position [515, 0]
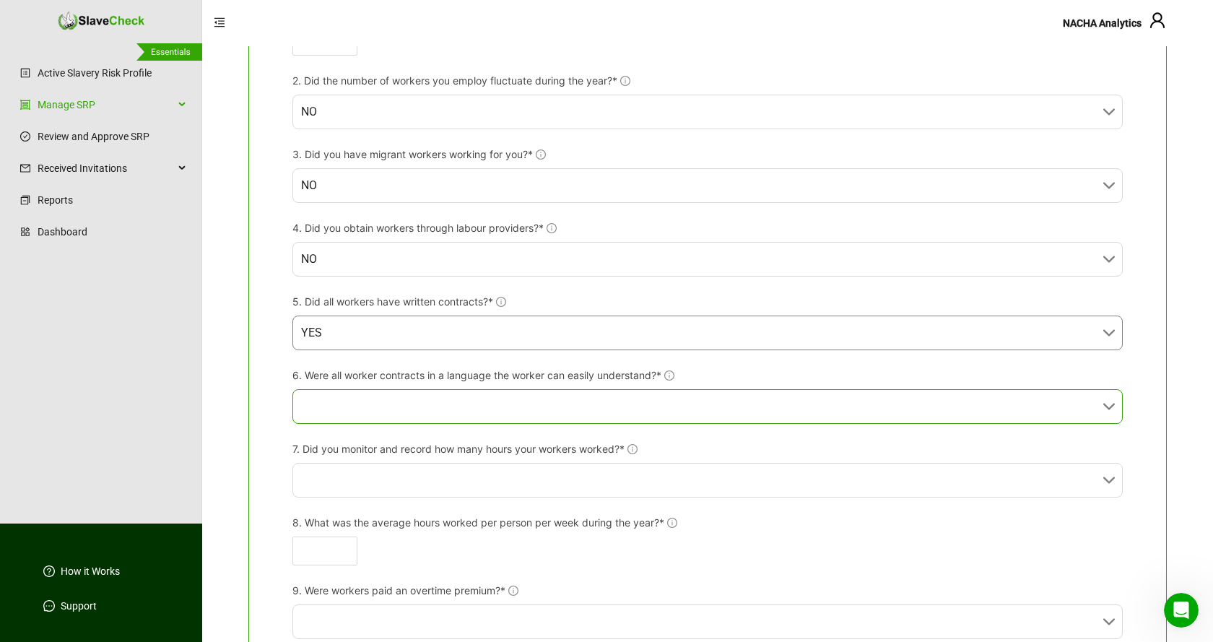
click at [559, 409] on input "6. Were all worker contracts in a language the worker can easily understand?*" at bounding box center [703, 406] width 804 height 33
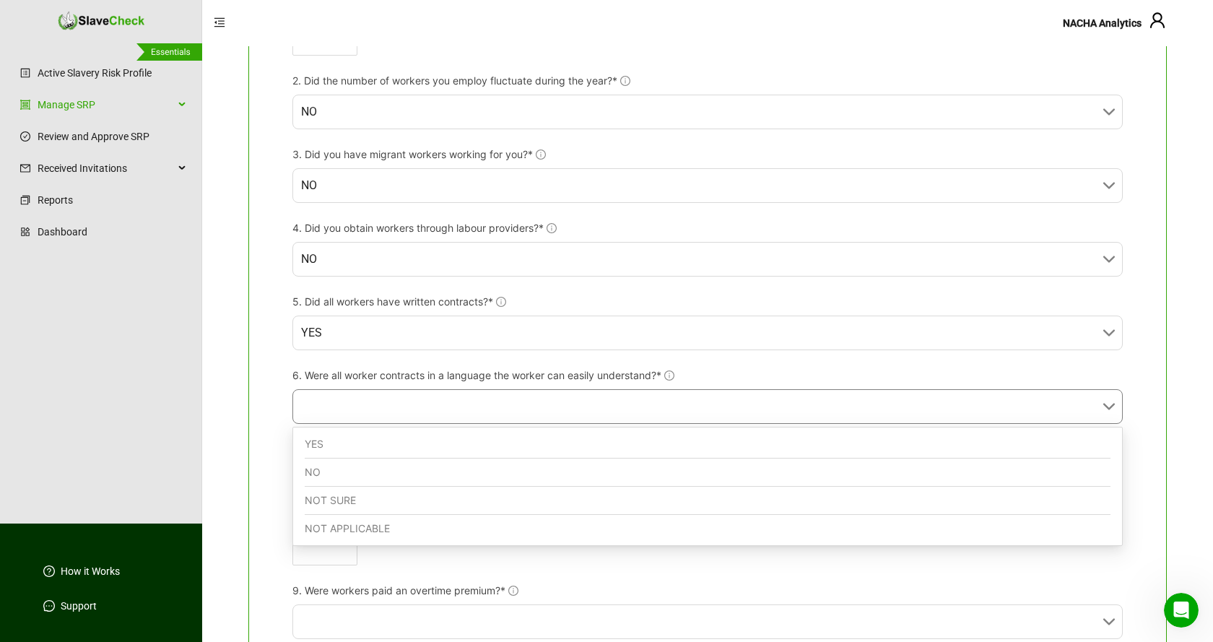
click at [488, 445] on div "YES" at bounding box center [708, 444] width 806 height 28
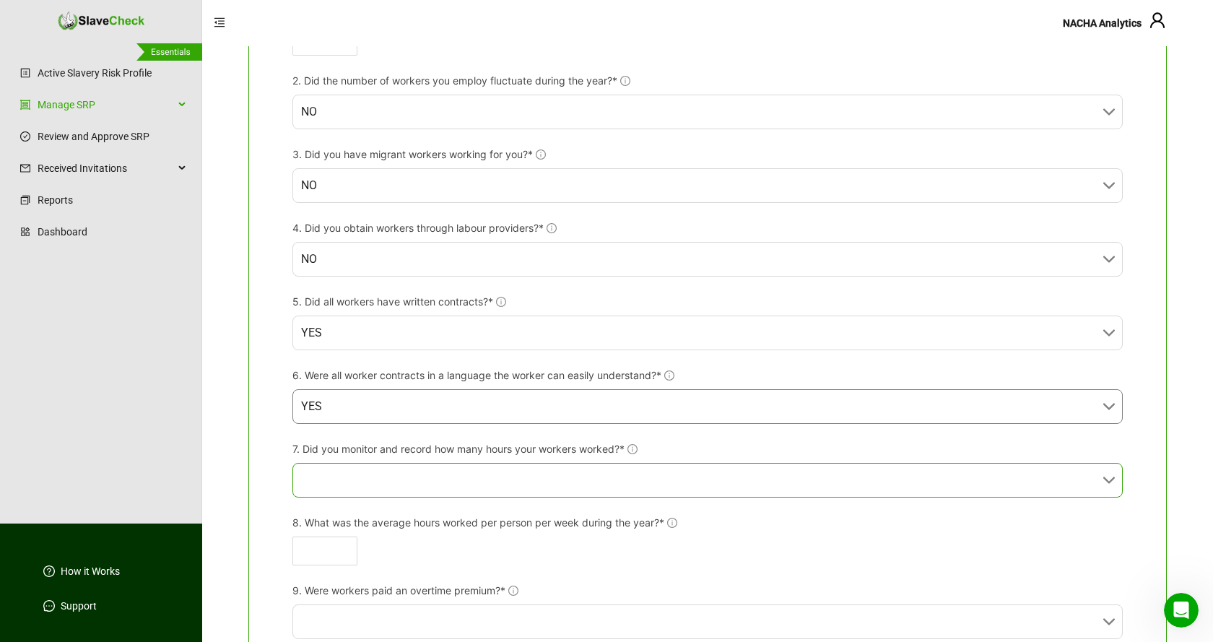
click at [461, 473] on input "7. Did you monitor and record how many hours your workers worked?*" at bounding box center [703, 479] width 804 height 33
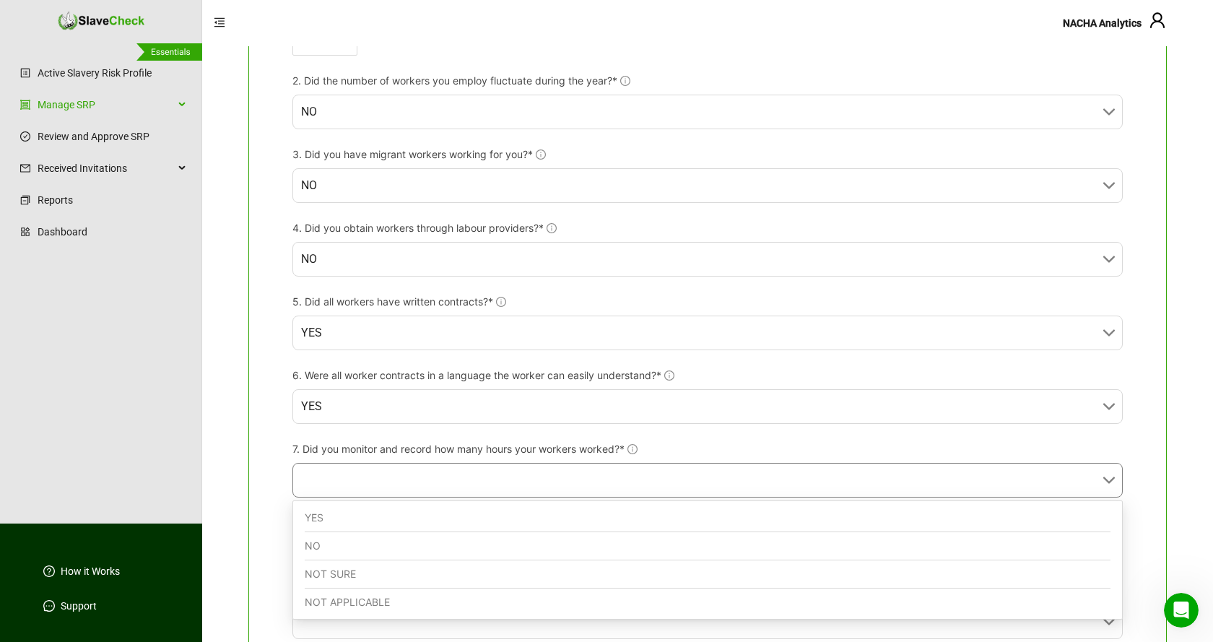
click at [380, 549] on div "NO" at bounding box center [708, 546] width 806 height 28
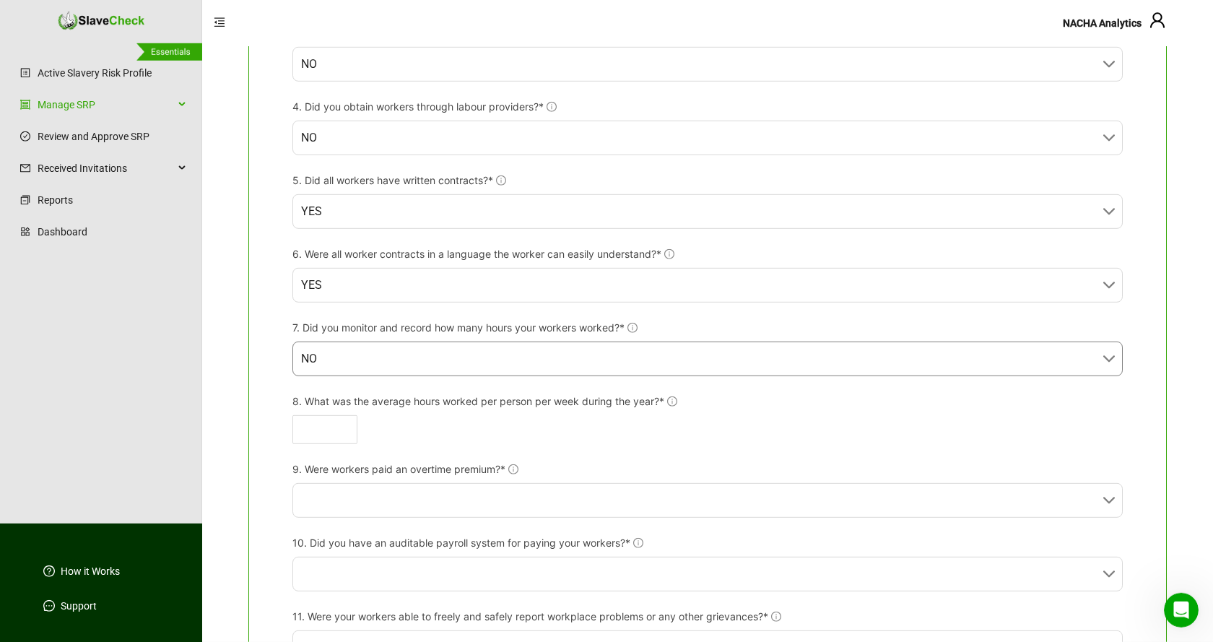
scroll to position [663, 0]
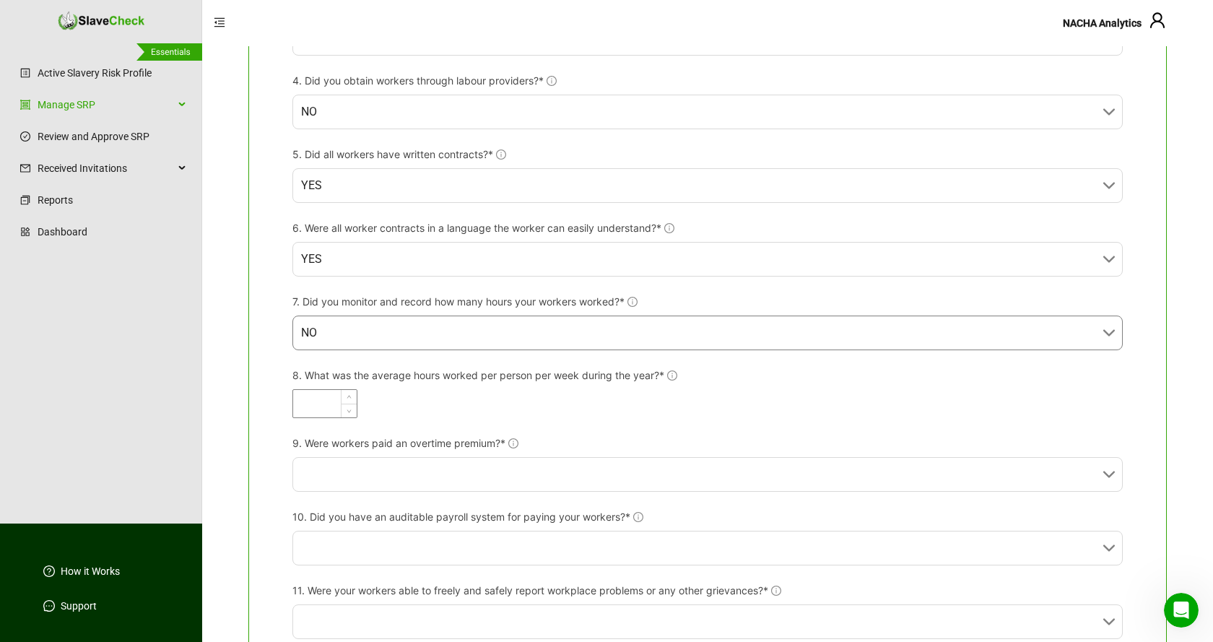
click at [333, 405] on input "8. What was the average hours worked per person per week during the year?*" at bounding box center [325, 403] width 64 height 27
type input "*"
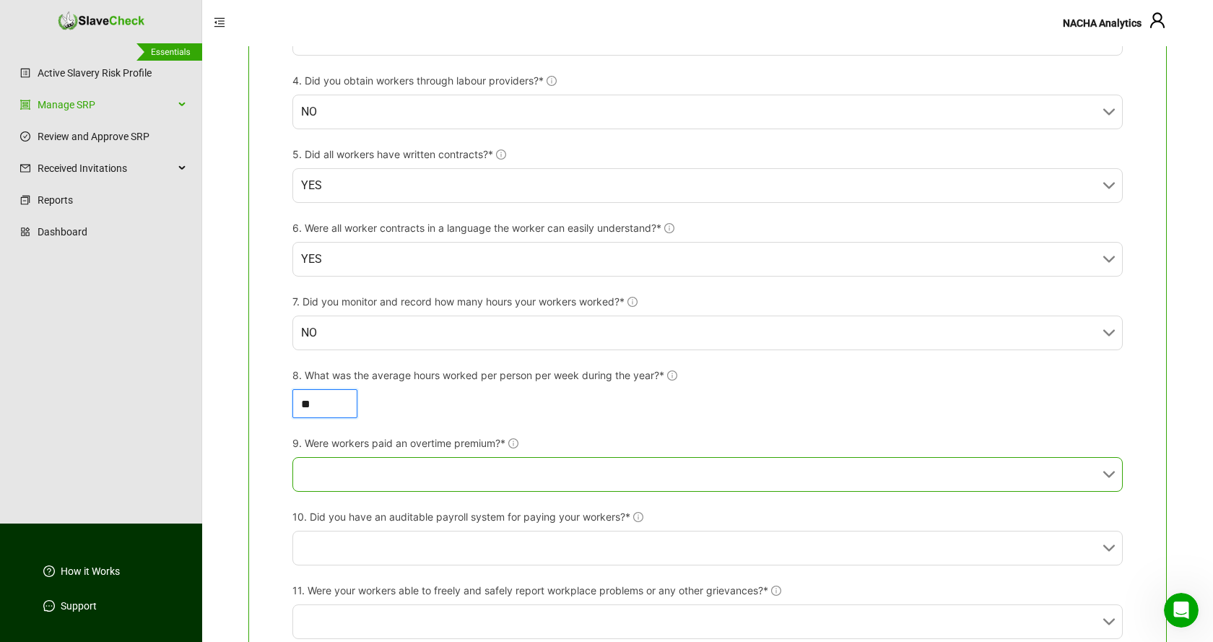
type input "**"
click at [642, 470] on input "9. Were workers paid an overtime premium?*" at bounding box center [703, 474] width 804 height 33
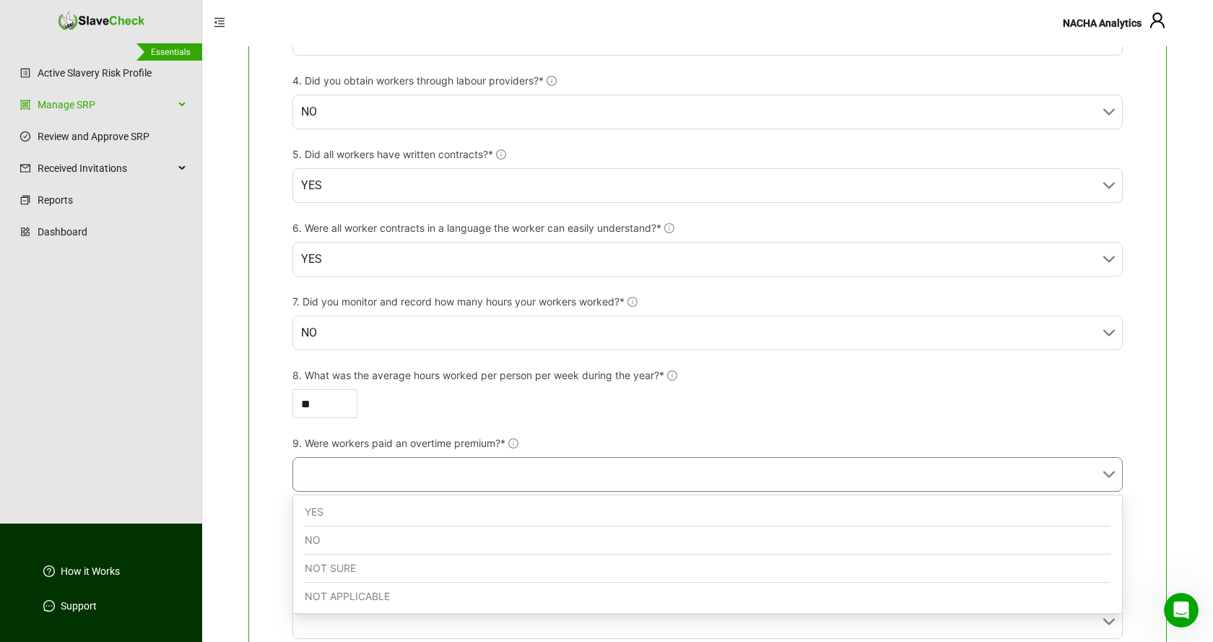
click at [322, 536] on div "NO" at bounding box center [708, 540] width 806 height 28
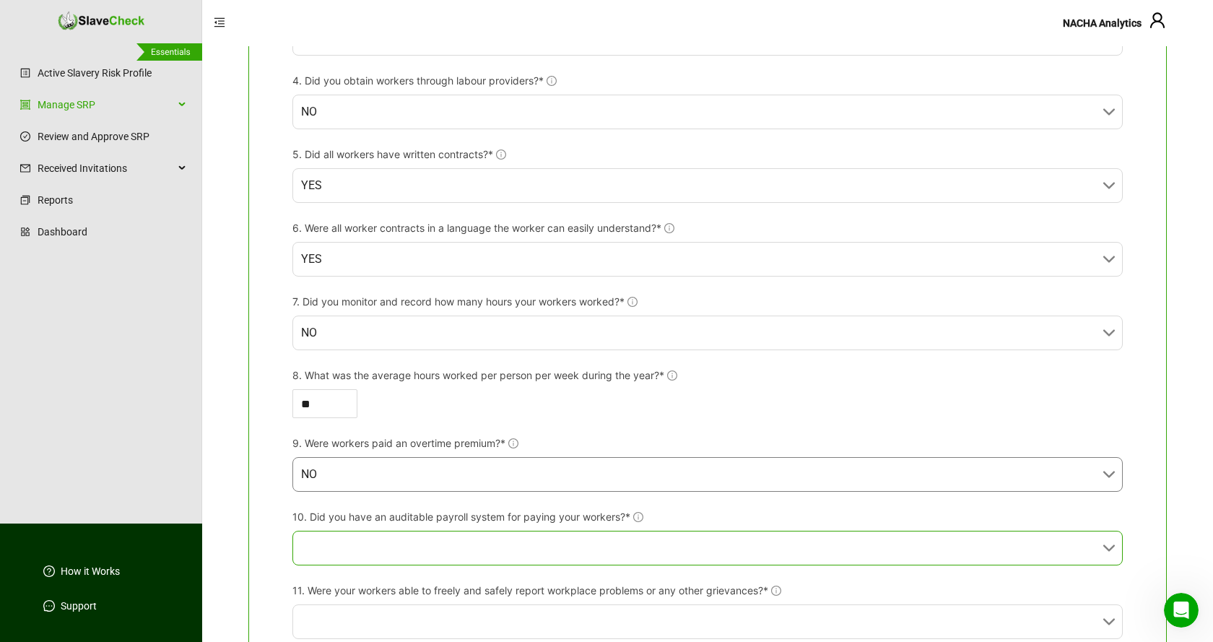
click at [353, 545] on input "10. Did you have an auditable payroll system for paying your workers?*" at bounding box center [703, 547] width 804 height 33
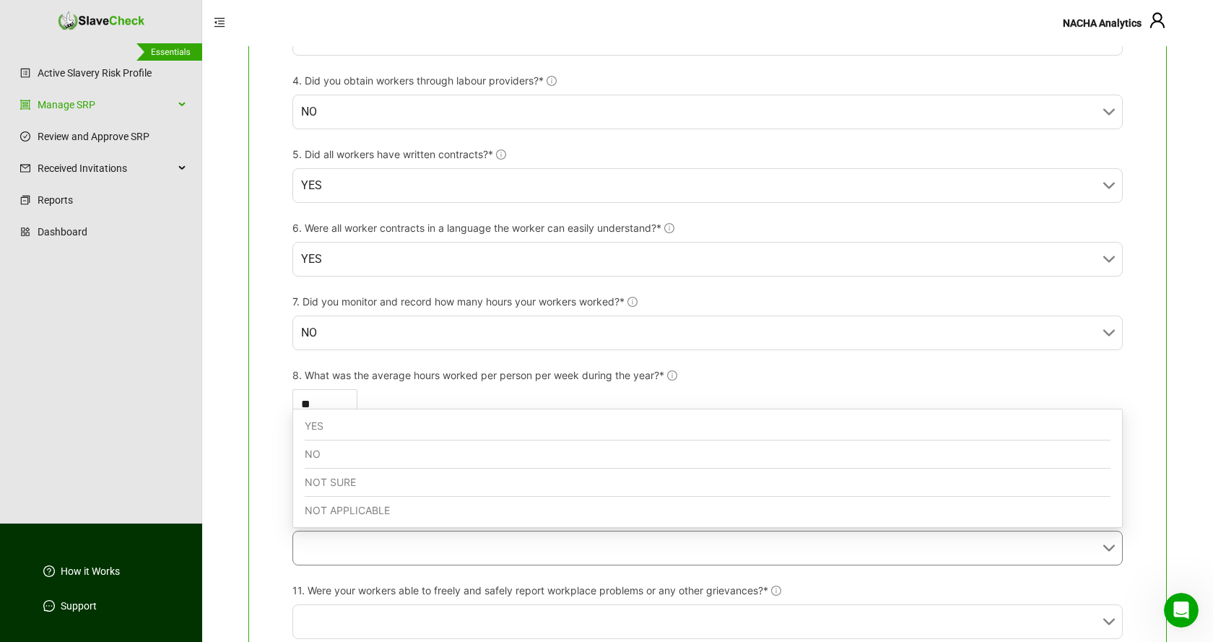
click at [323, 425] on div "YES" at bounding box center [708, 426] width 806 height 28
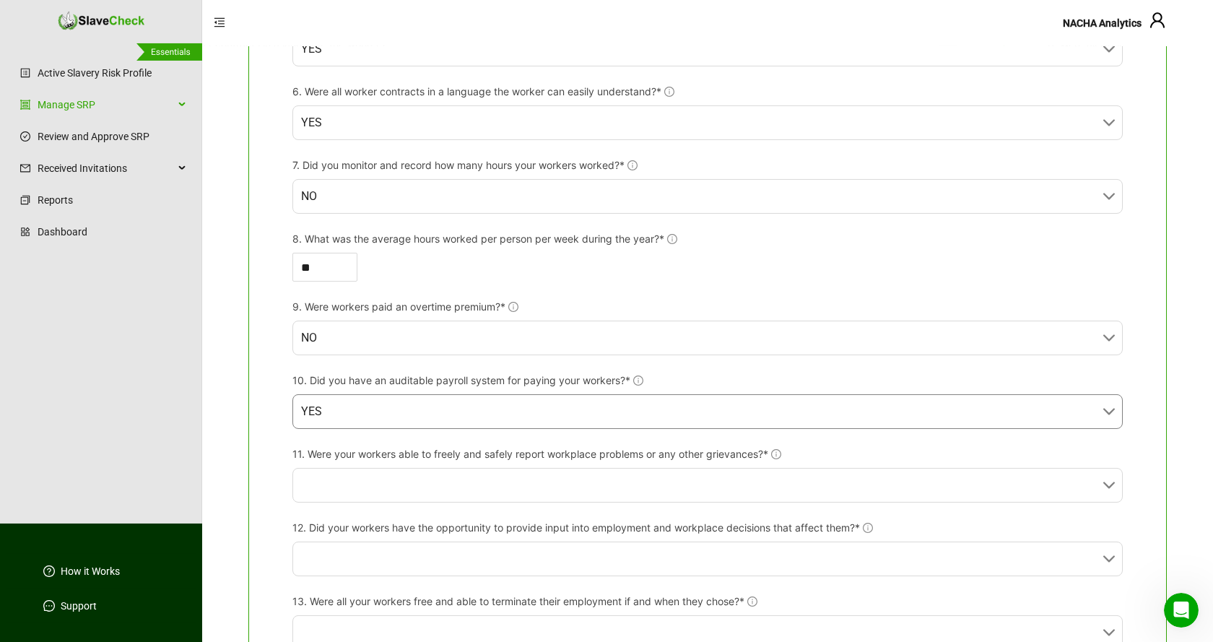
scroll to position [884, 0]
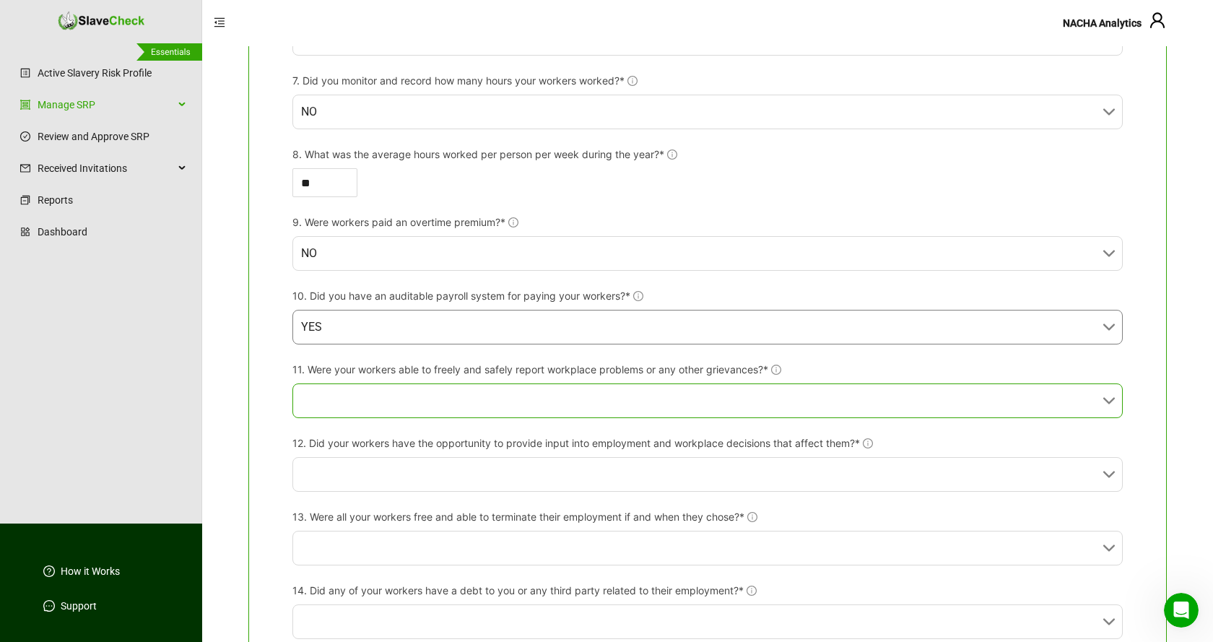
click at [613, 399] on input "11. Were your workers able to freely and safely report workplace problems or an…" at bounding box center [703, 400] width 804 height 33
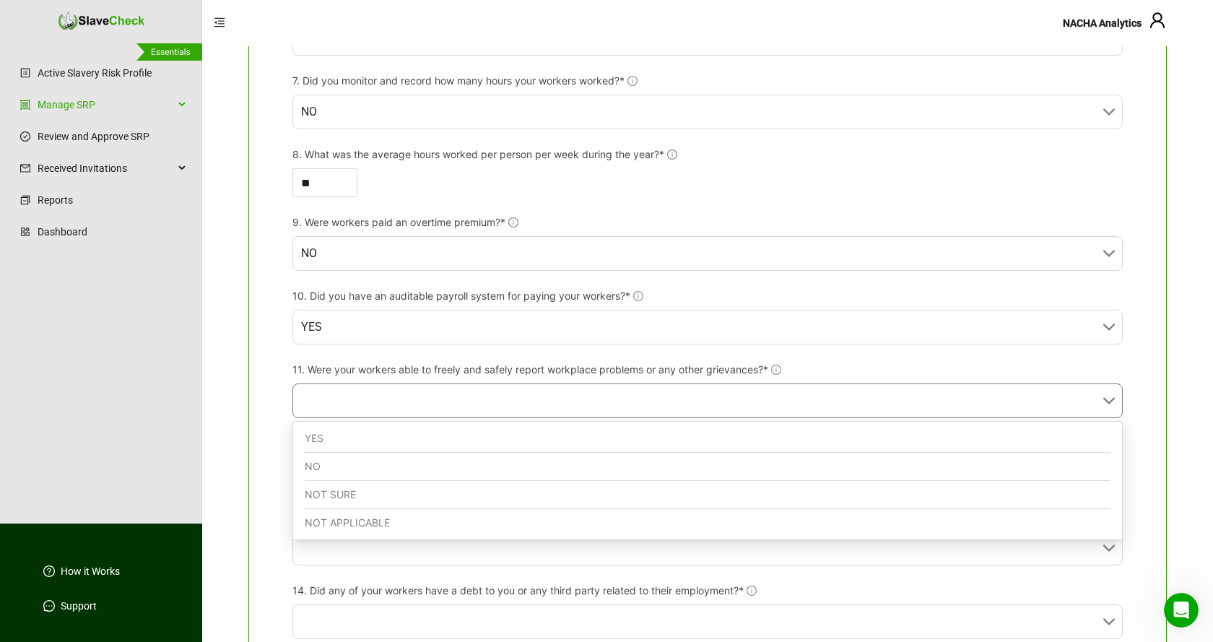
click at [393, 433] on div "YES" at bounding box center [708, 438] width 806 height 28
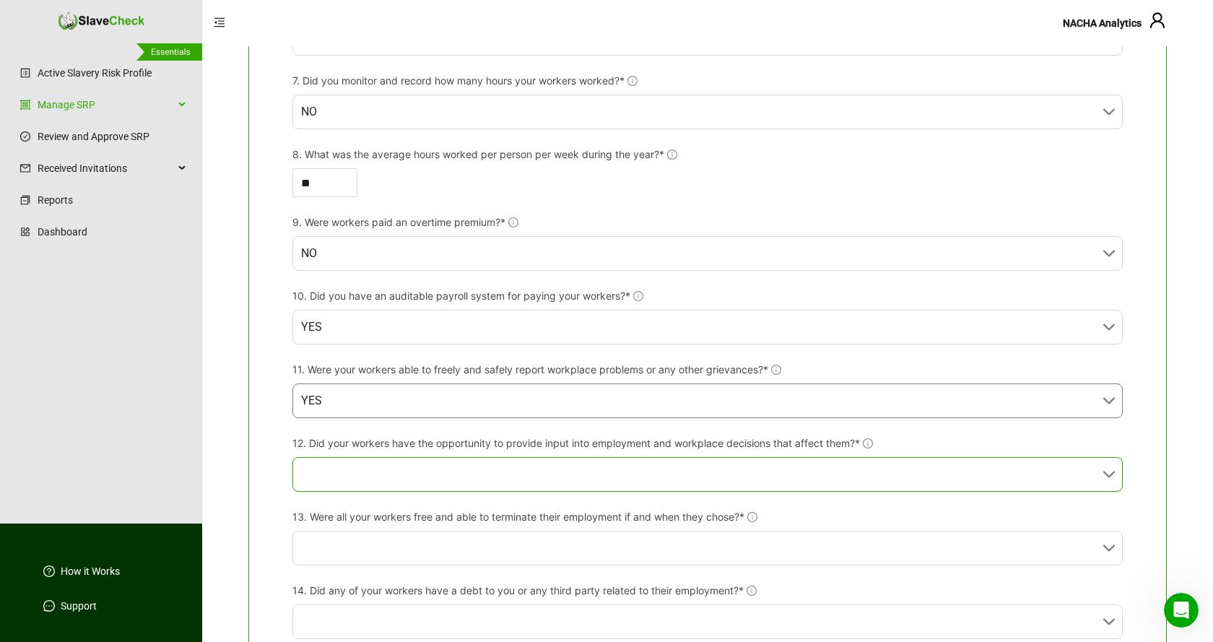
click at [443, 472] on input "12. Did your workers have the opportunity to provide input into employment and …" at bounding box center [703, 474] width 804 height 33
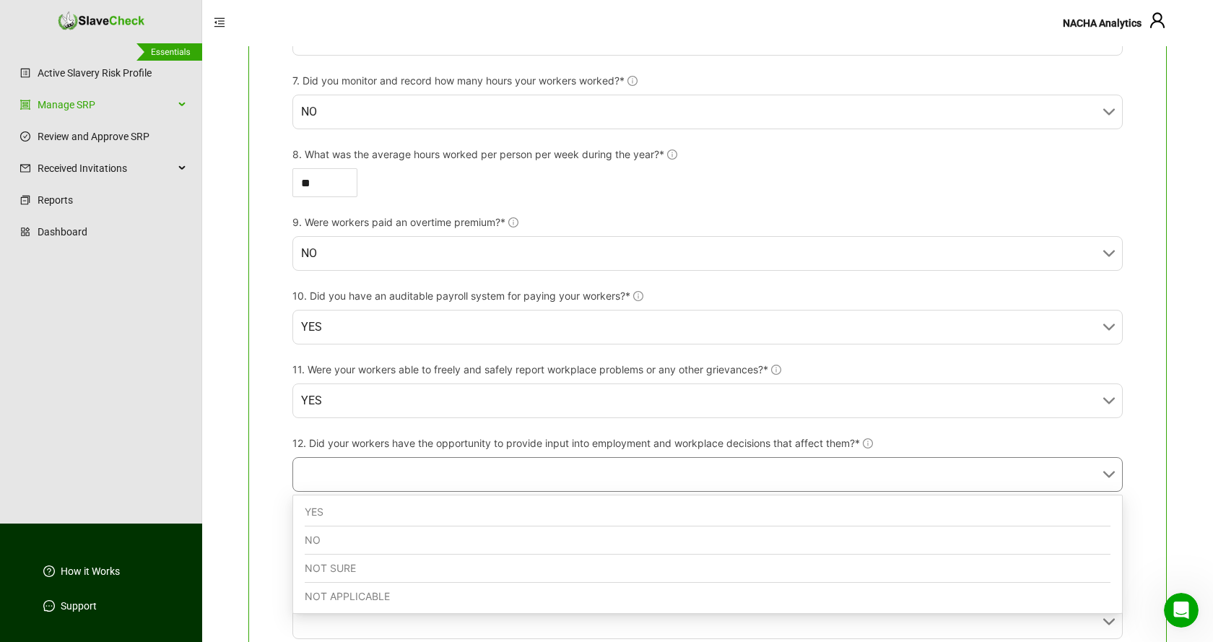
click at [367, 520] on div "YES" at bounding box center [708, 512] width 806 height 28
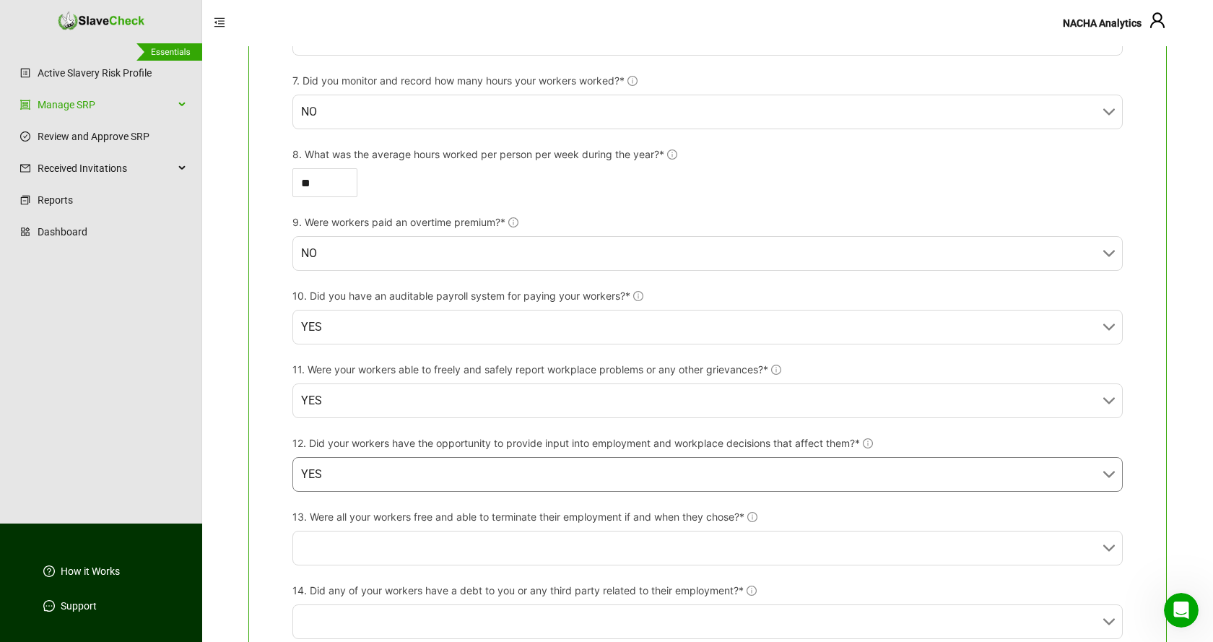
scroll to position [957, 0]
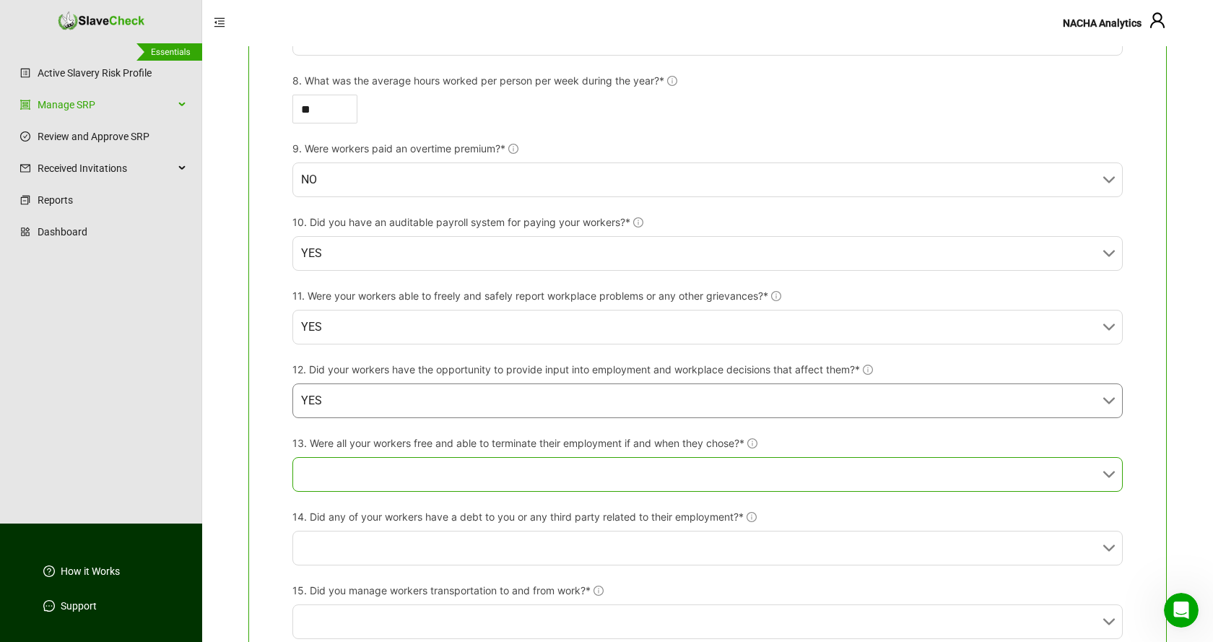
click at [444, 475] on input "13. Were all your workers free and able to terminate their employment if and wh…" at bounding box center [703, 474] width 804 height 33
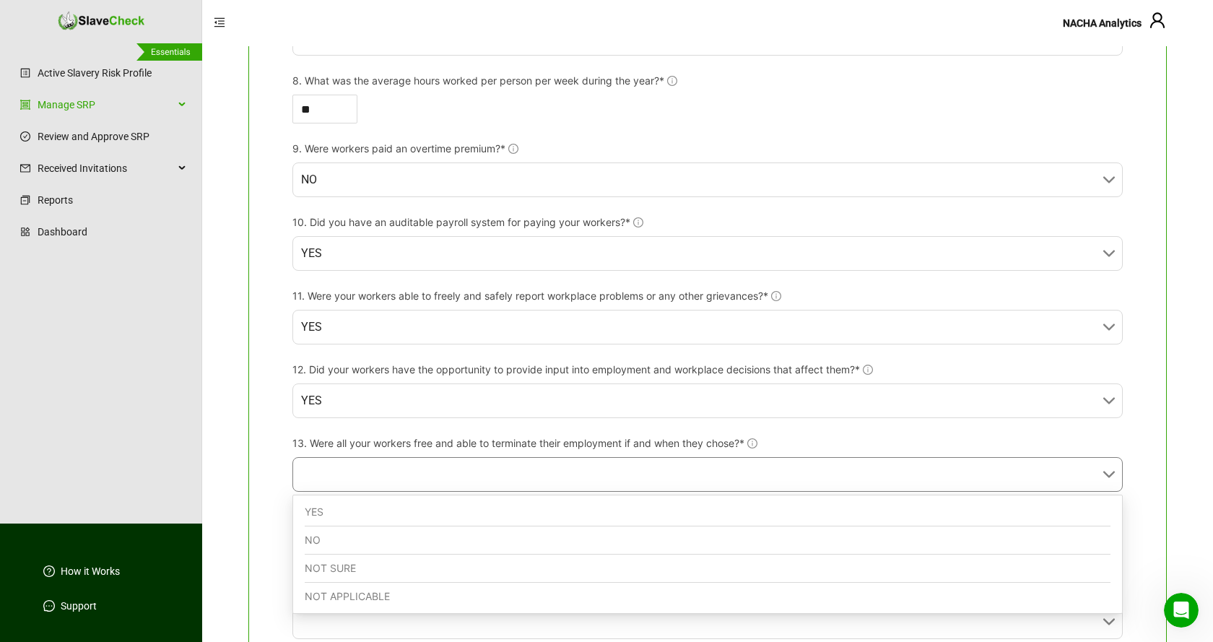
click at [368, 513] on div "YES" at bounding box center [708, 512] width 806 height 28
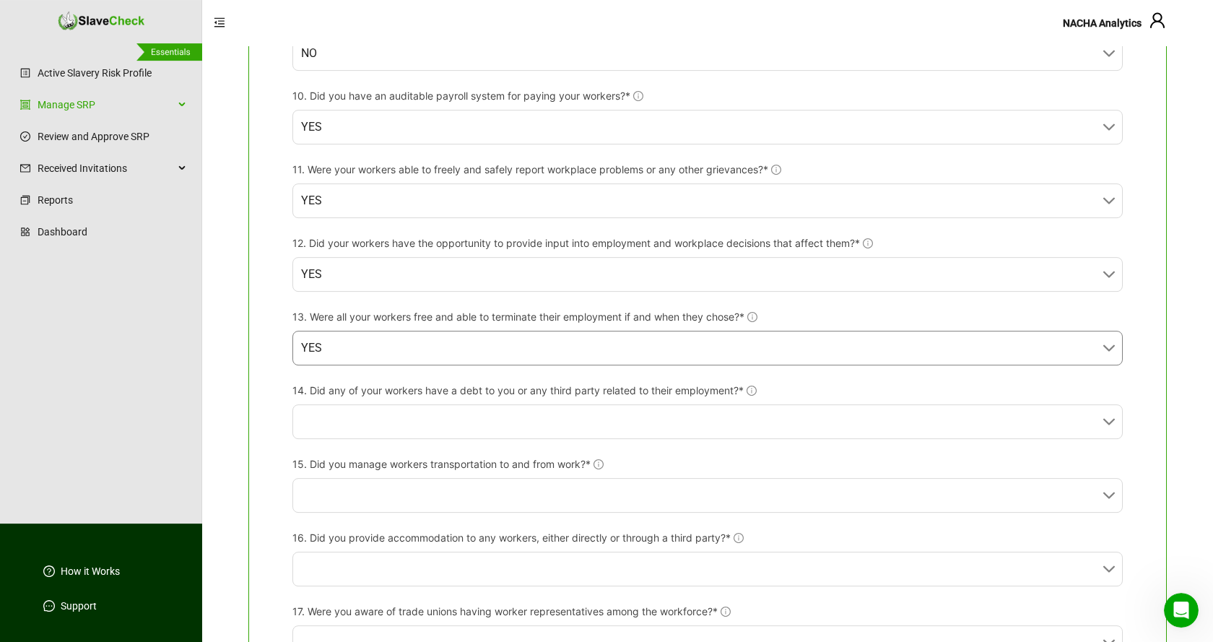
scroll to position [1104, 0]
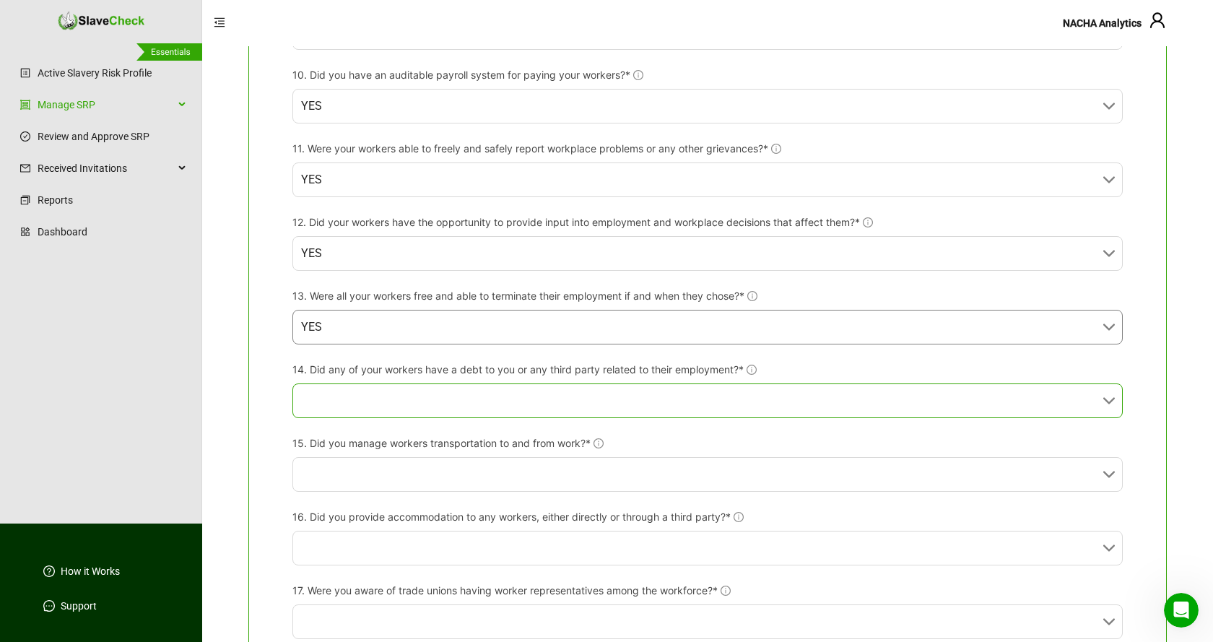
click at [541, 406] on input "14. Did any of your workers have a debt to you or any third party related to th…" at bounding box center [703, 400] width 804 height 33
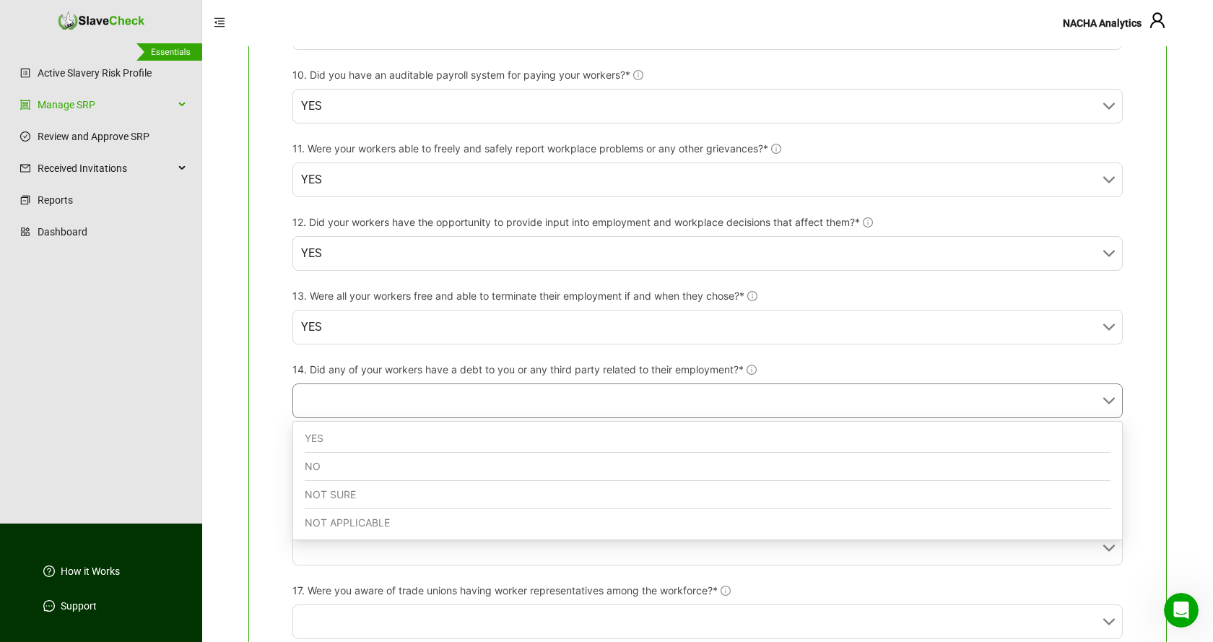
click at [388, 466] on div "NO" at bounding box center [708, 467] width 806 height 28
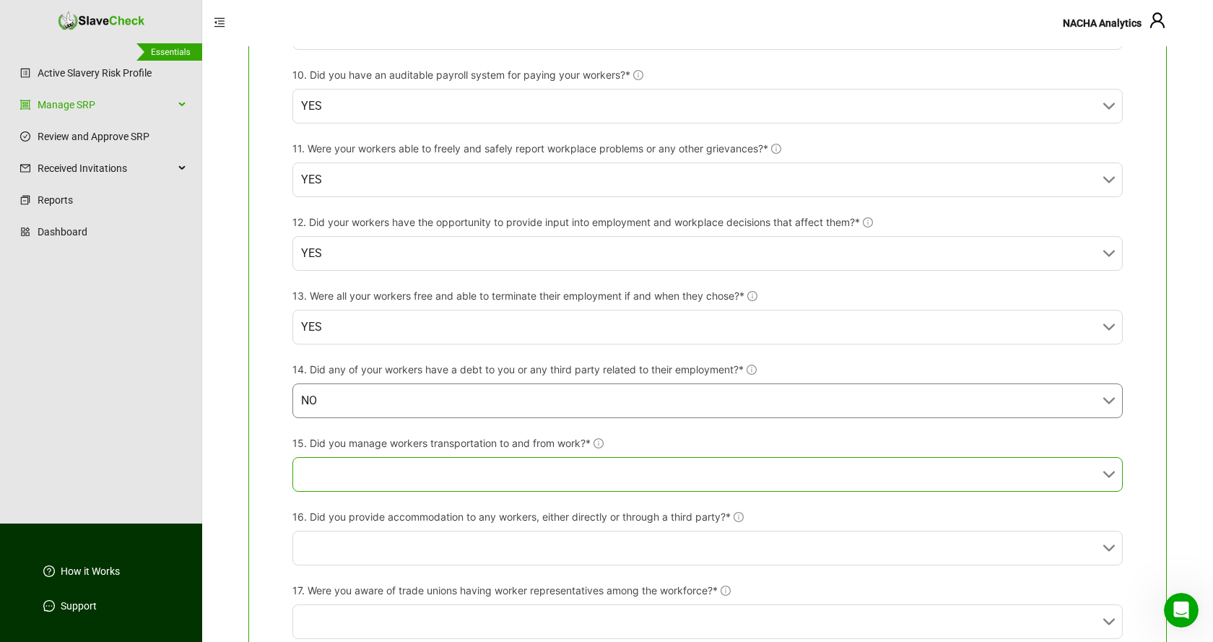
click at [520, 469] on input "15. Did you manage workers transportation to and from work?*" at bounding box center [703, 474] width 804 height 33
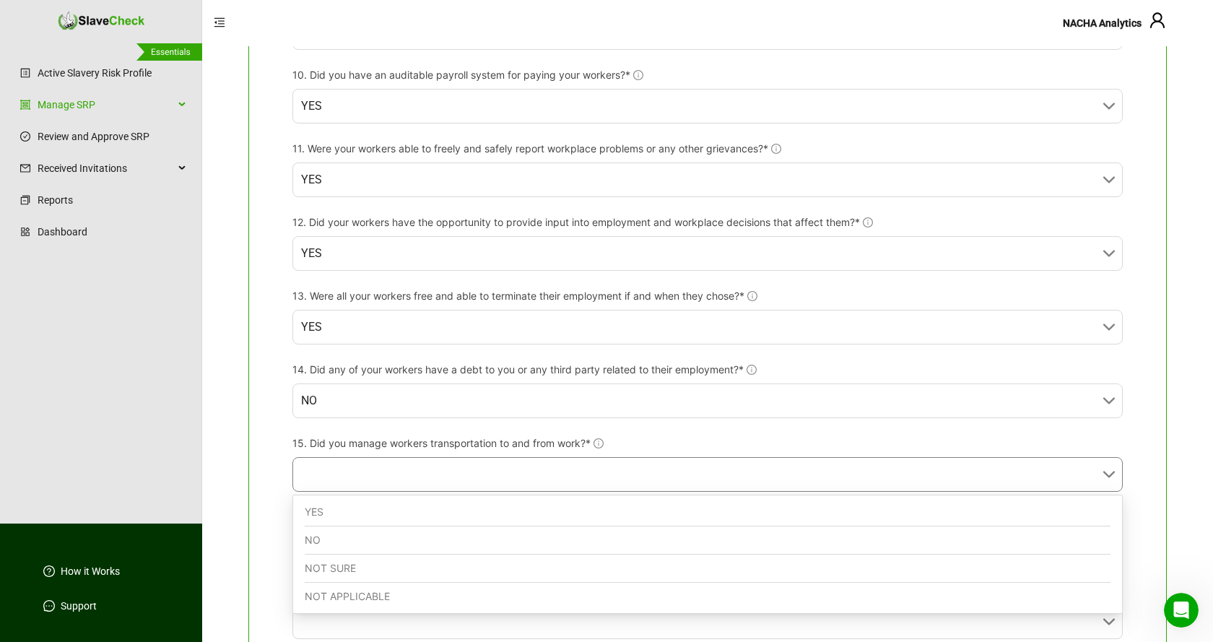
click at [417, 546] on div "NO" at bounding box center [708, 540] width 806 height 28
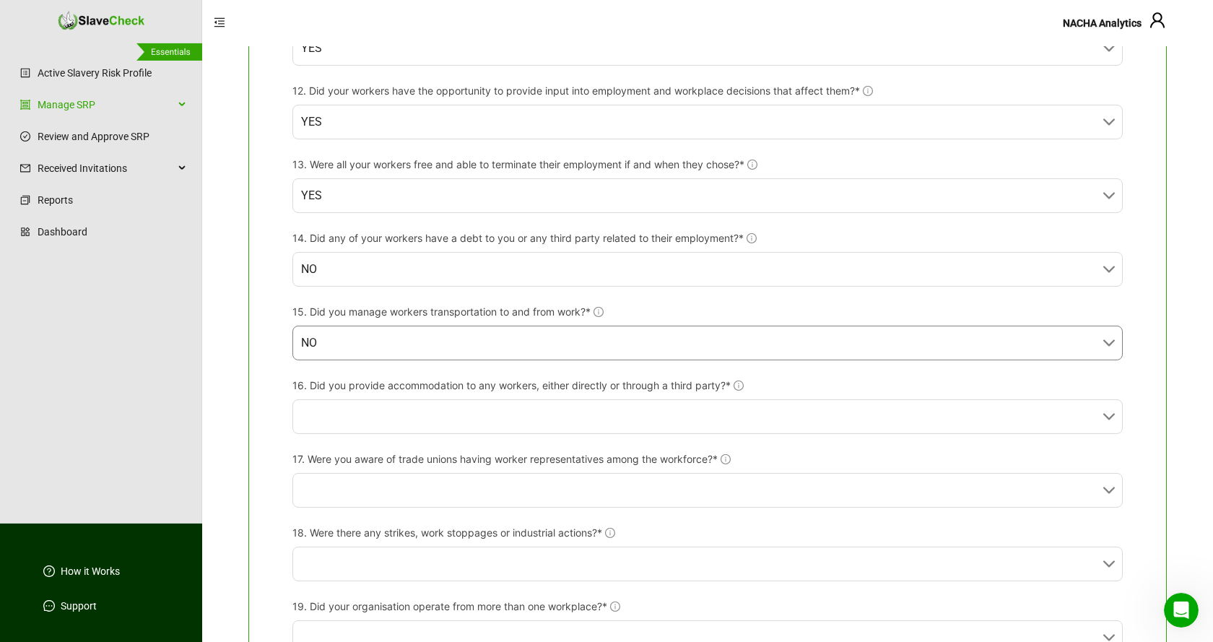
scroll to position [1252, 0]
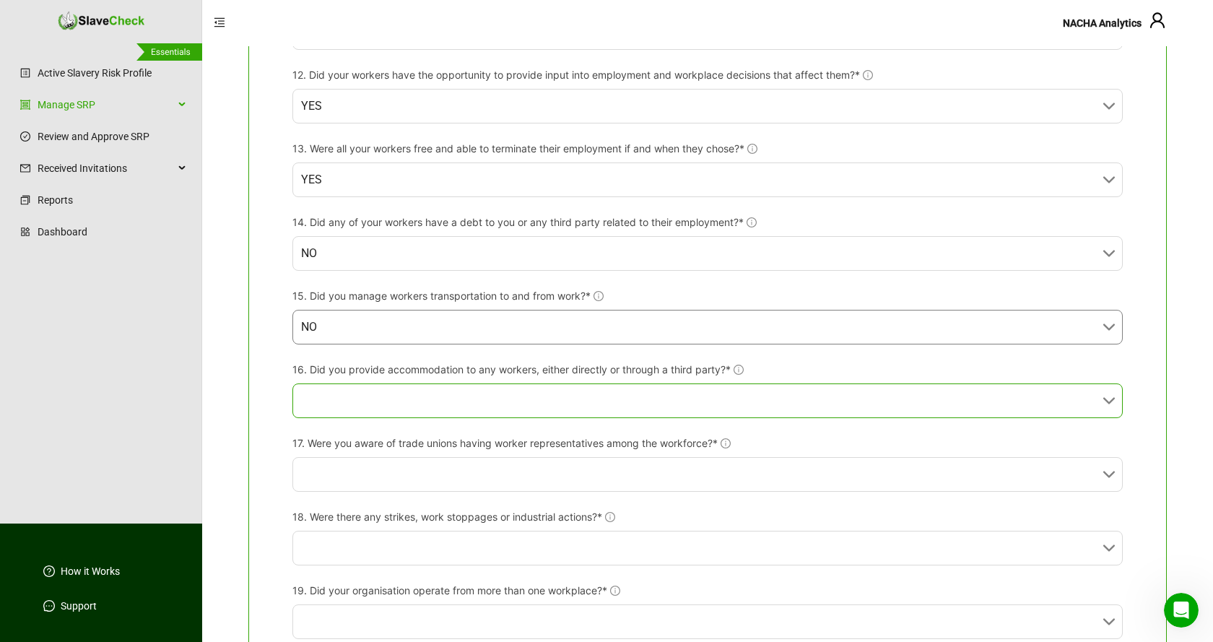
click at [561, 400] on input "16. Did you provide accommodation to any workers, either directly or through a …" at bounding box center [703, 400] width 804 height 33
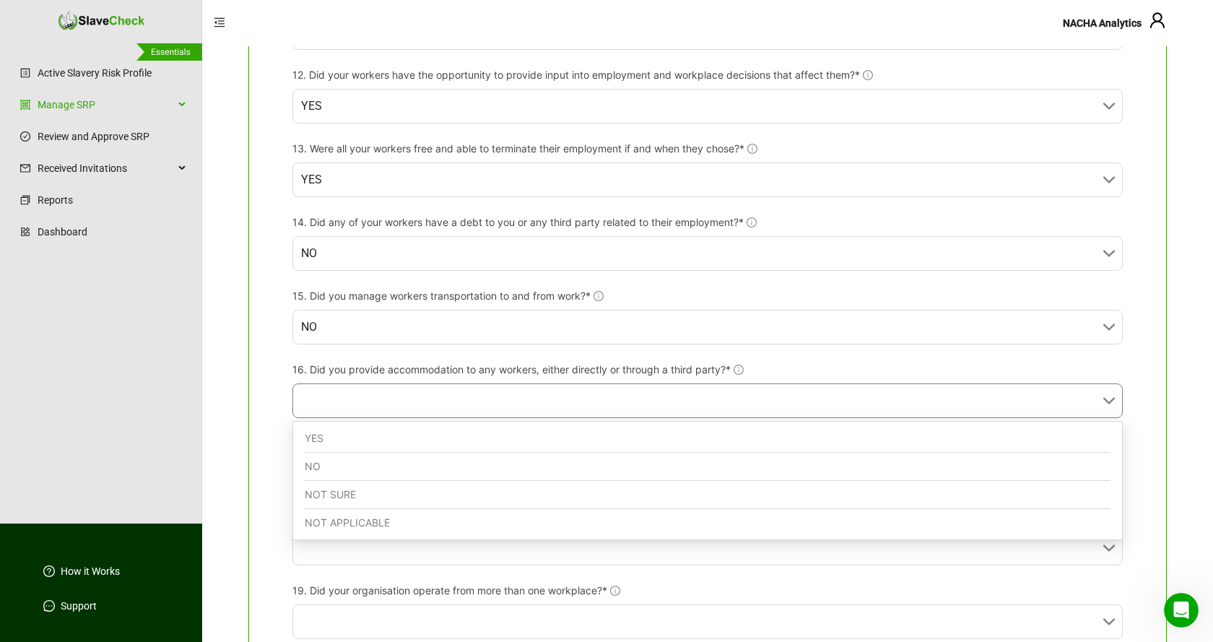
click at [422, 461] on div "NO" at bounding box center [708, 467] width 806 height 28
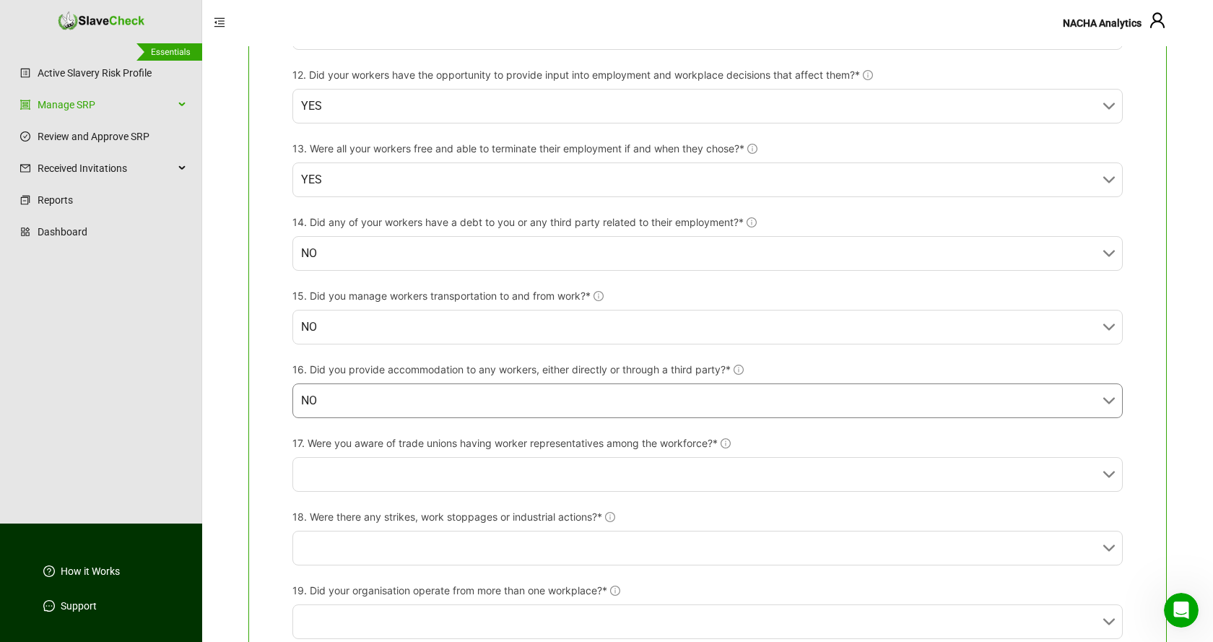
scroll to position [1325, 0]
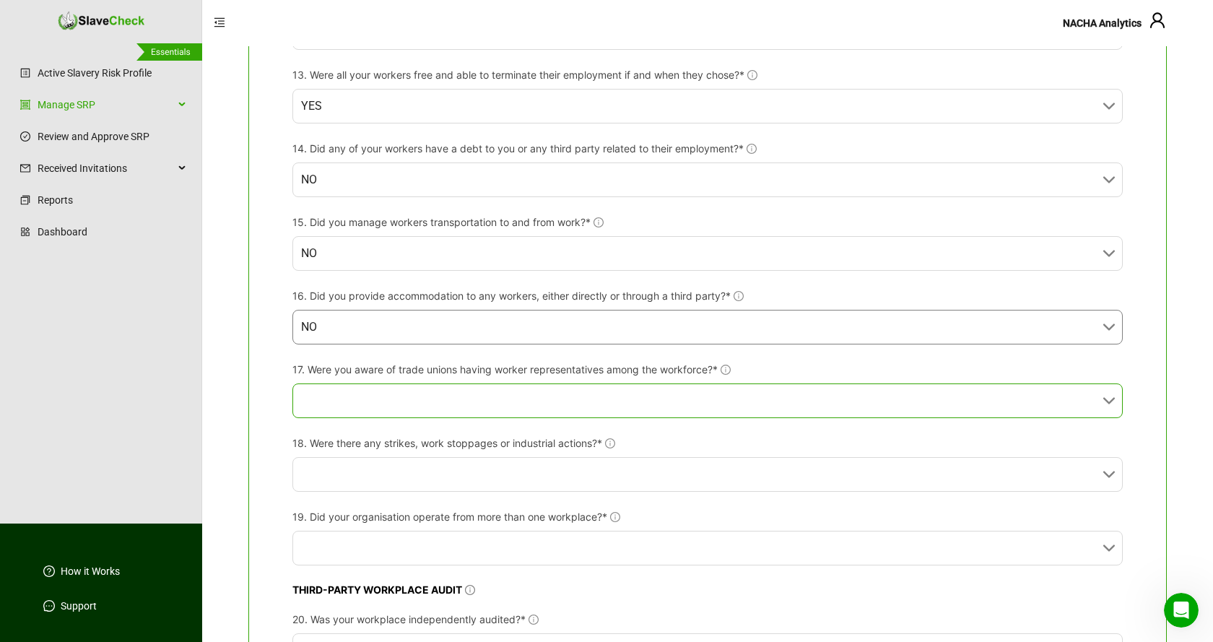
click at [609, 398] on input "17. Were you aware of trade unions having worker representatives among the work…" at bounding box center [703, 400] width 804 height 33
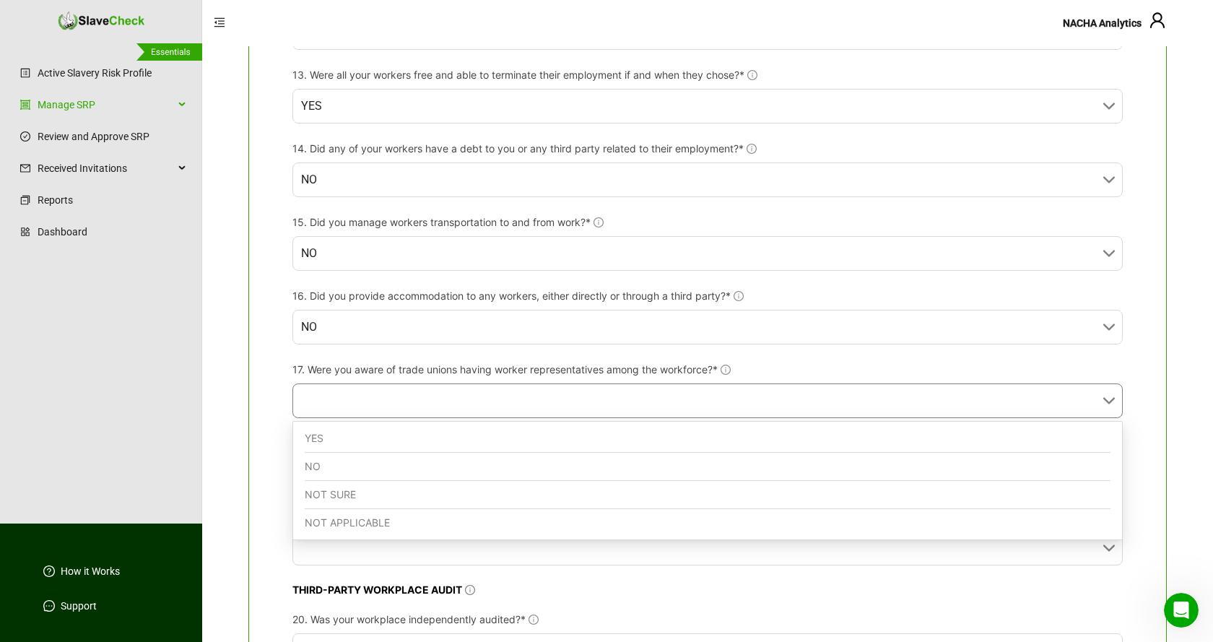
click at [427, 468] on div "NO" at bounding box center [708, 467] width 806 height 28
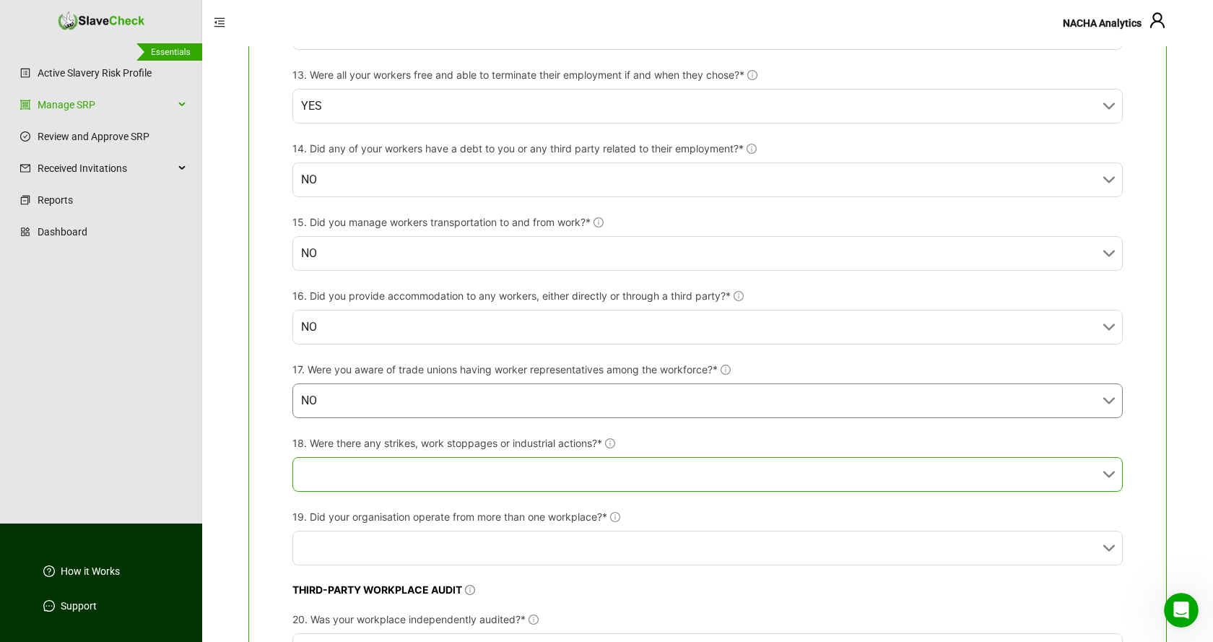
click at [434, 469] on input "18. Were there any strikes, work stoppages or industrial actions?*" at bounding box center [703, 474] width 804 height 33
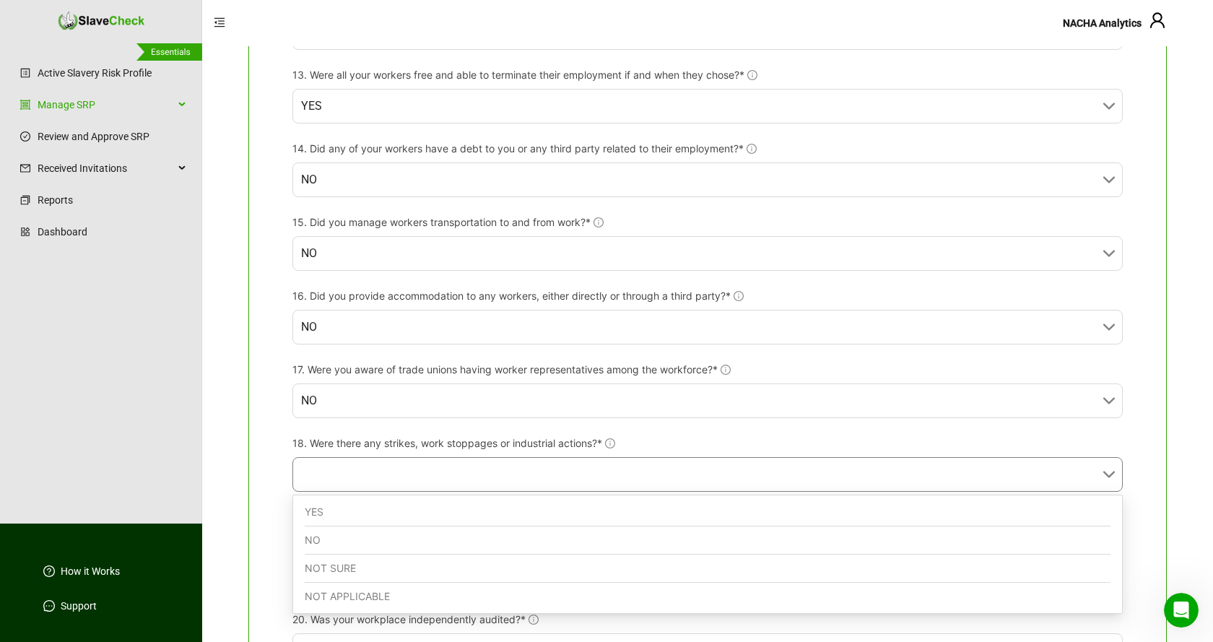
click at [399, 538] on div "NO" at bounding box center [708, 540] width 806 height 28
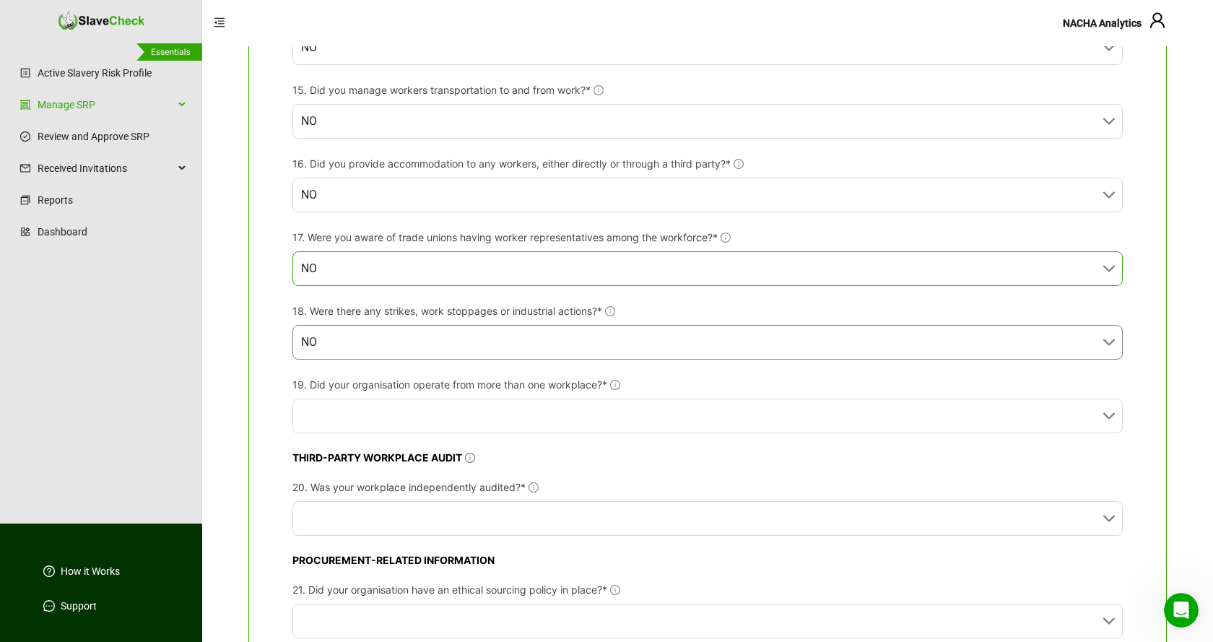
scroll to position [1473, 0]
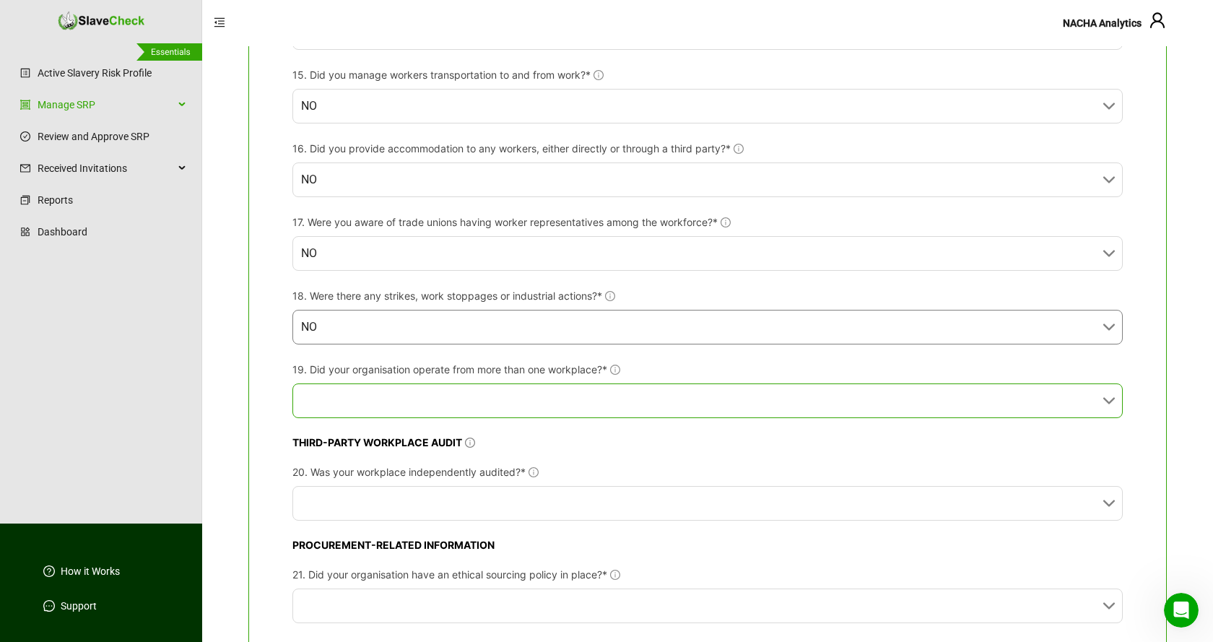
click at [585, 404] on input "19. Did your organisation operate from more than one workplace?*" at bounding box center [703, 400] width 804 height 33
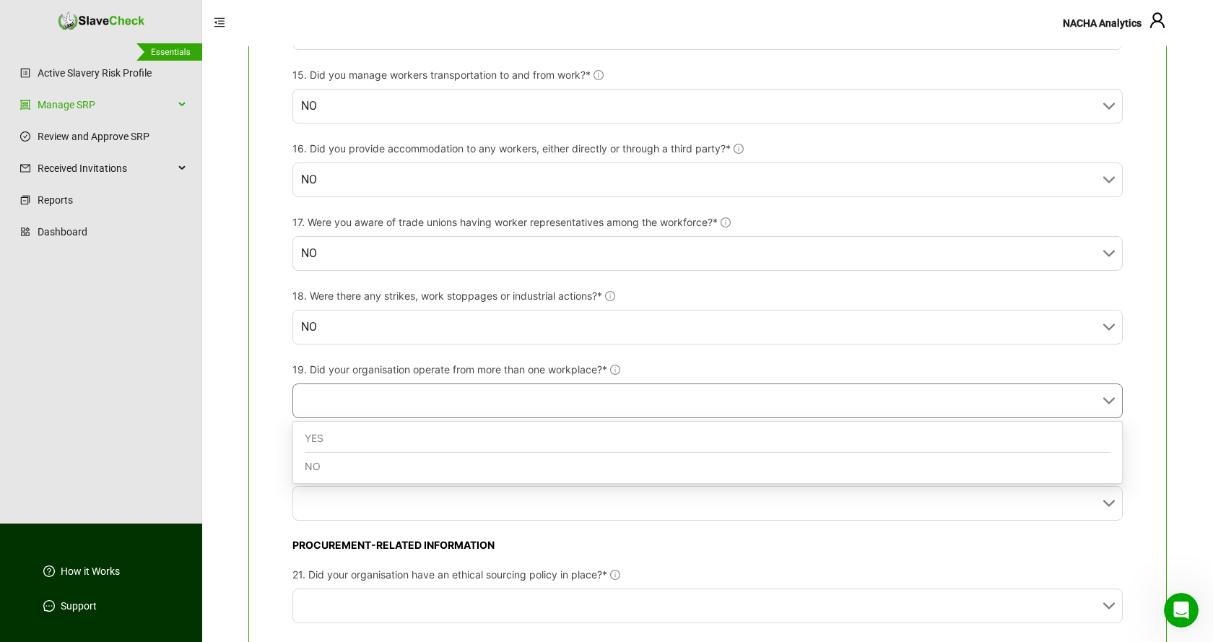
click at [432, 440] on div "YES" at bounding box center [708, 438] width 806 height 28
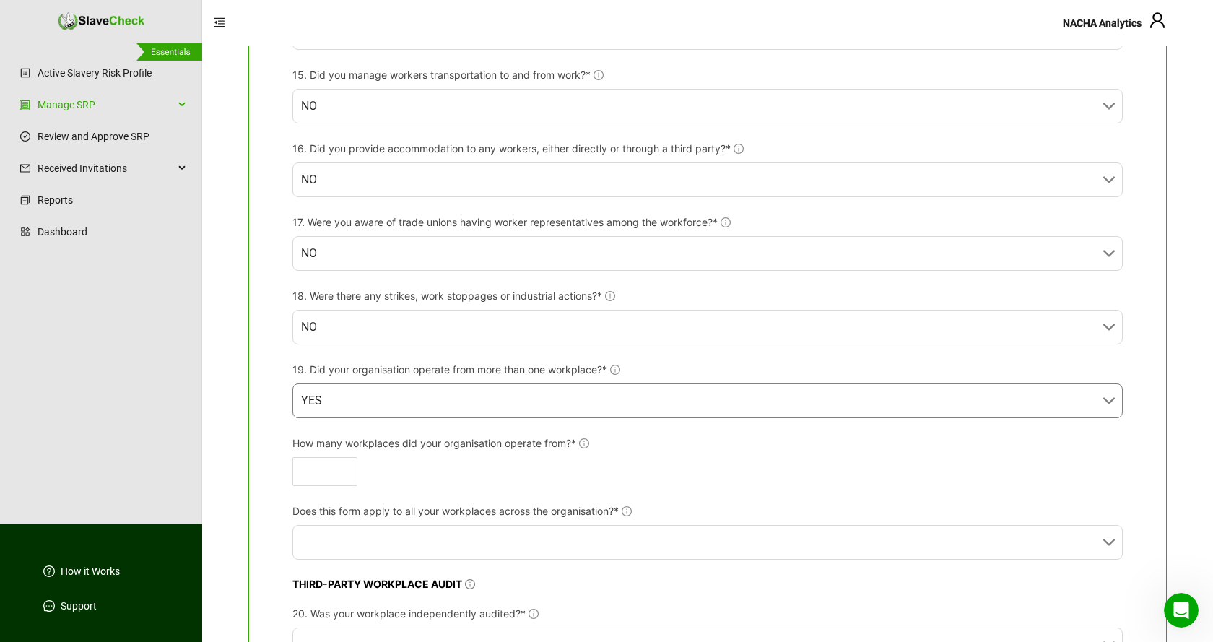
click at [513, 398] on span "YES" at bounding box center [707, 400] width 813 height 33
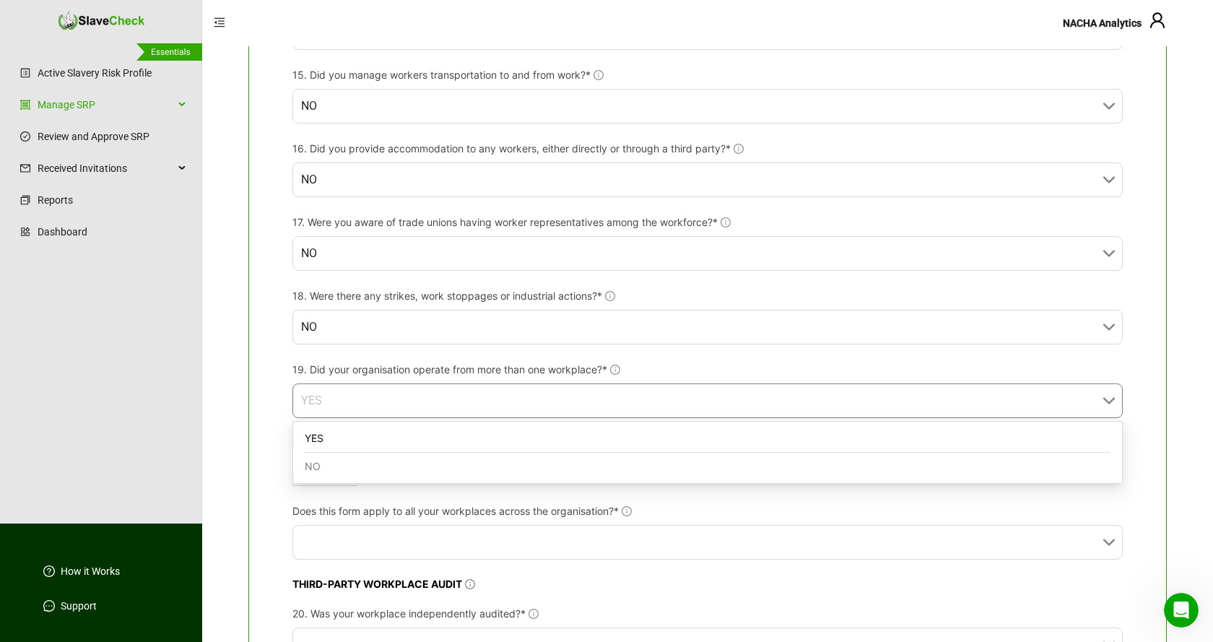
click at [513, 398] on span "YES" at bounding box center [707, 400] width 813 height 33
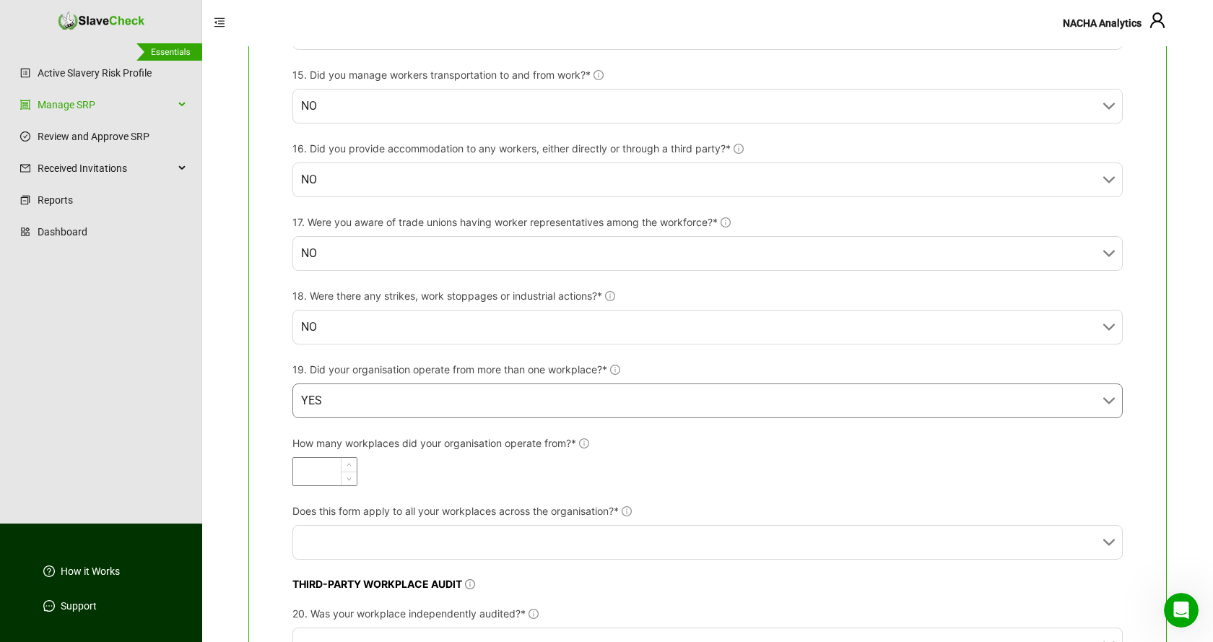
click at [340, 466] on input "How many workplaces did your organisation operate from?*" at bounding box center [325, 471] width 64 height 27
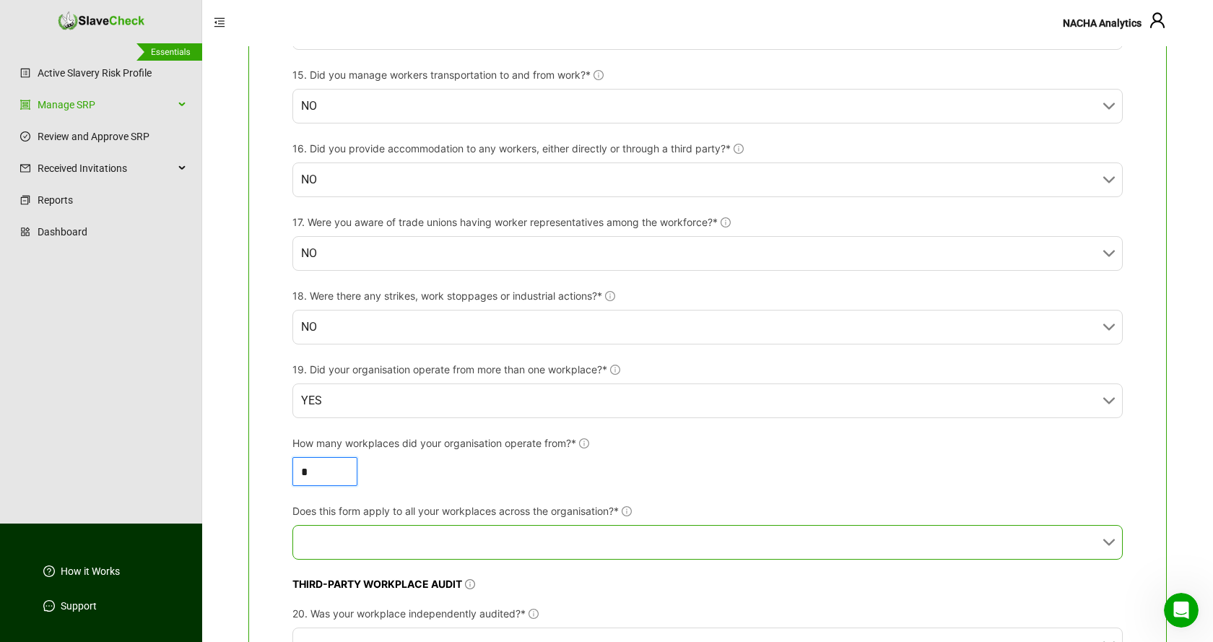
type input "*"
click at [834, 542] on input "Does this form apply to all your workplaces across the organisation?*" at bounding box center [703, 542] width 804 height 33
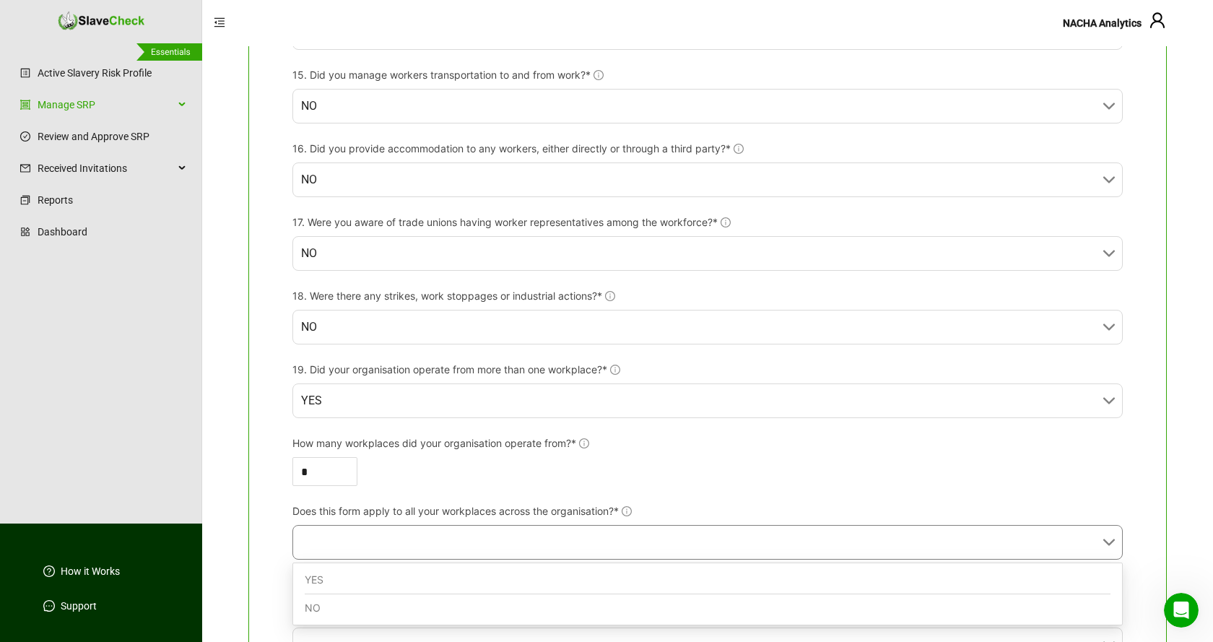
click at [616, 588] on div "YES" at bounding box center [708, 580] width 806 height 28
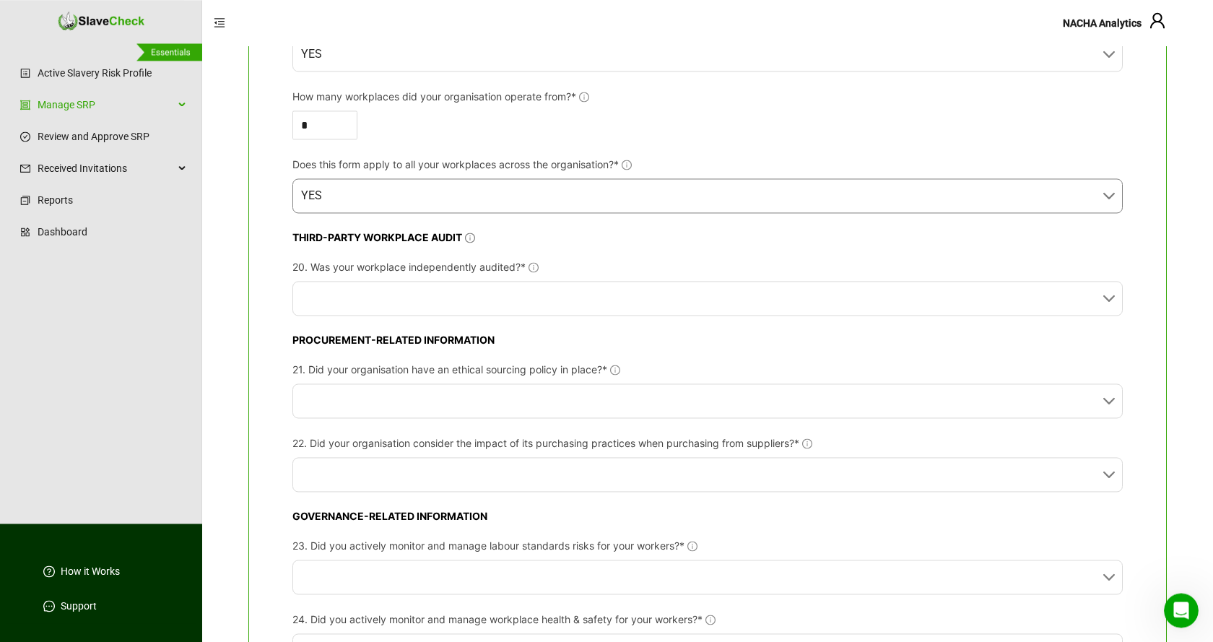
scroll to position [1841, 0]
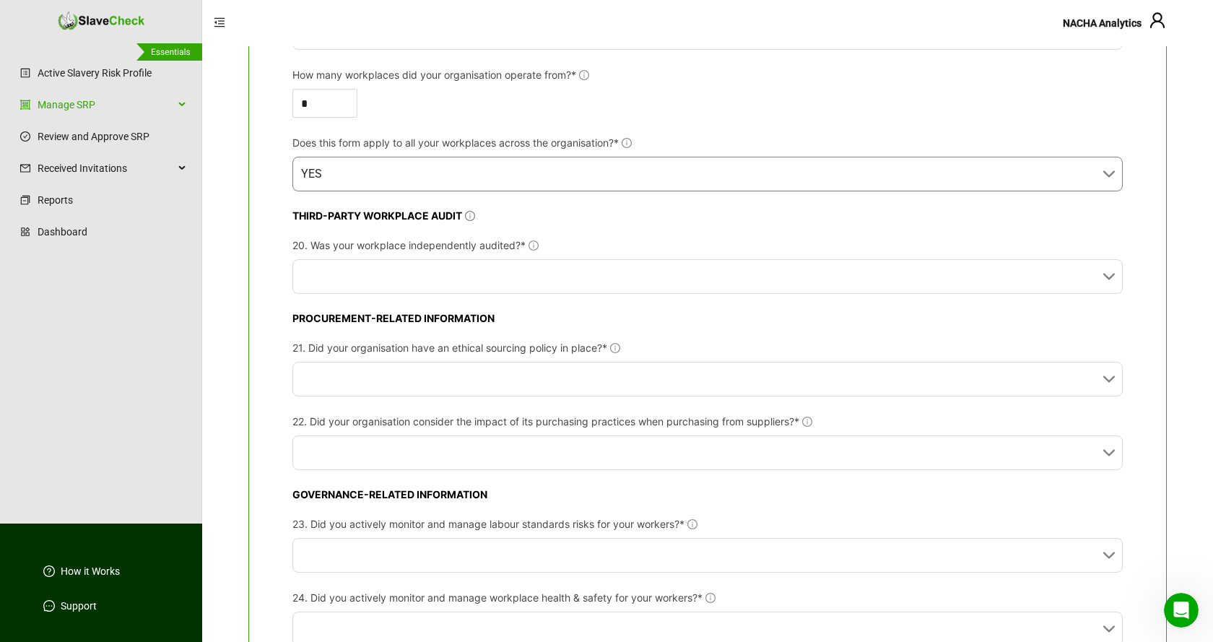
click at [728, 168] on span "YES" at bounding box center [707, 173] width 813 height 33
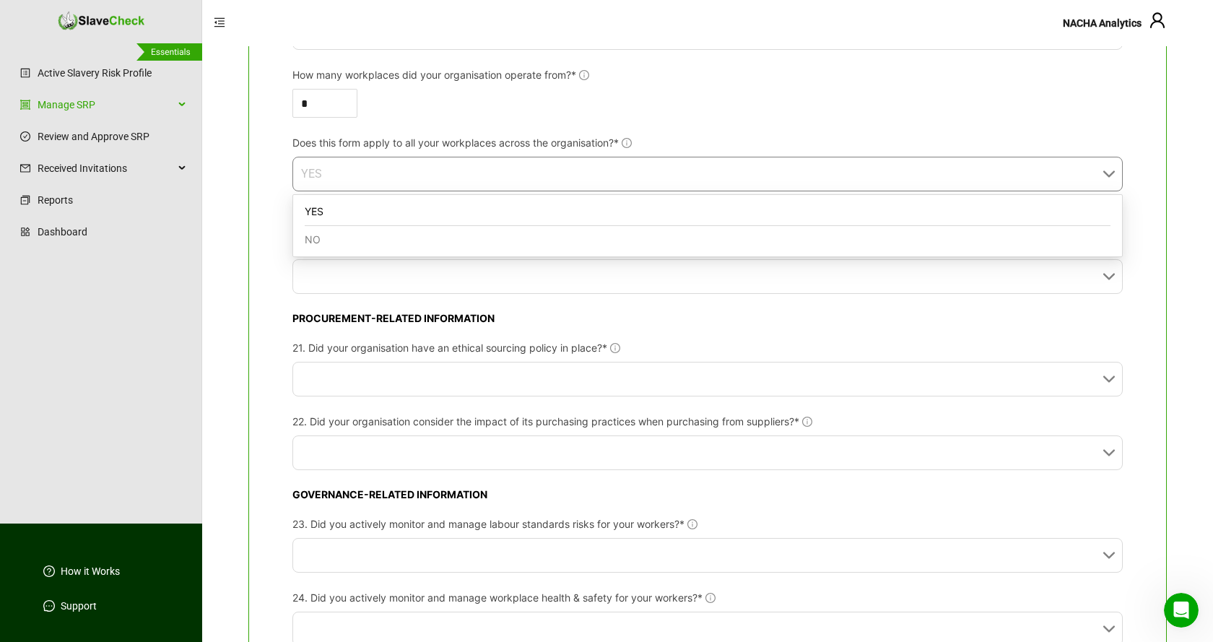
click at [661, 248] on div "NO" at bounding box center [708, 239] width 806 height 27
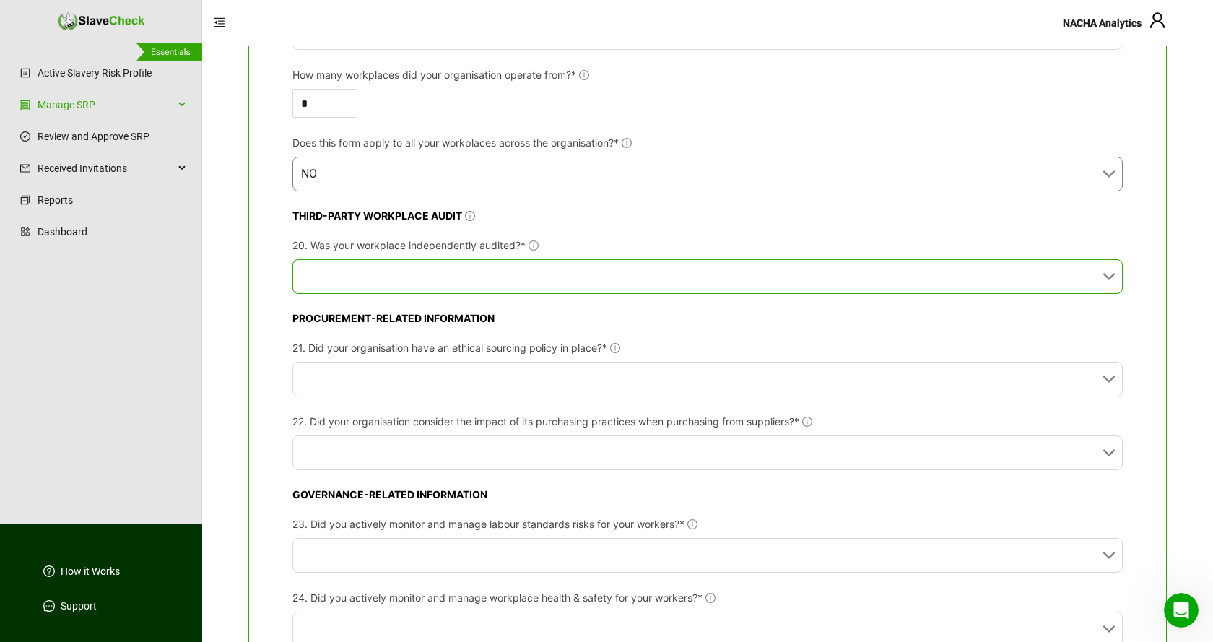
click at [590, 275] on input "20. Was your workplace independently audited?*" at bounding box center [703, 276] width 804 height 33
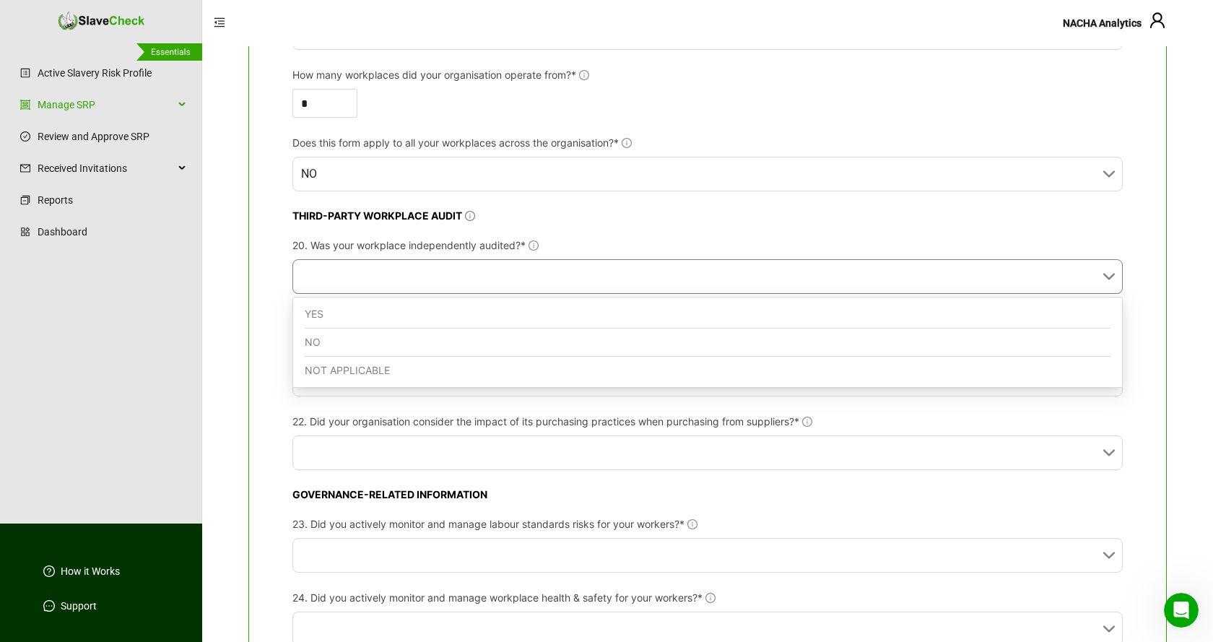
click at [471, 339] on div "NO" at bounding box center [708, 342] width 806 height 28
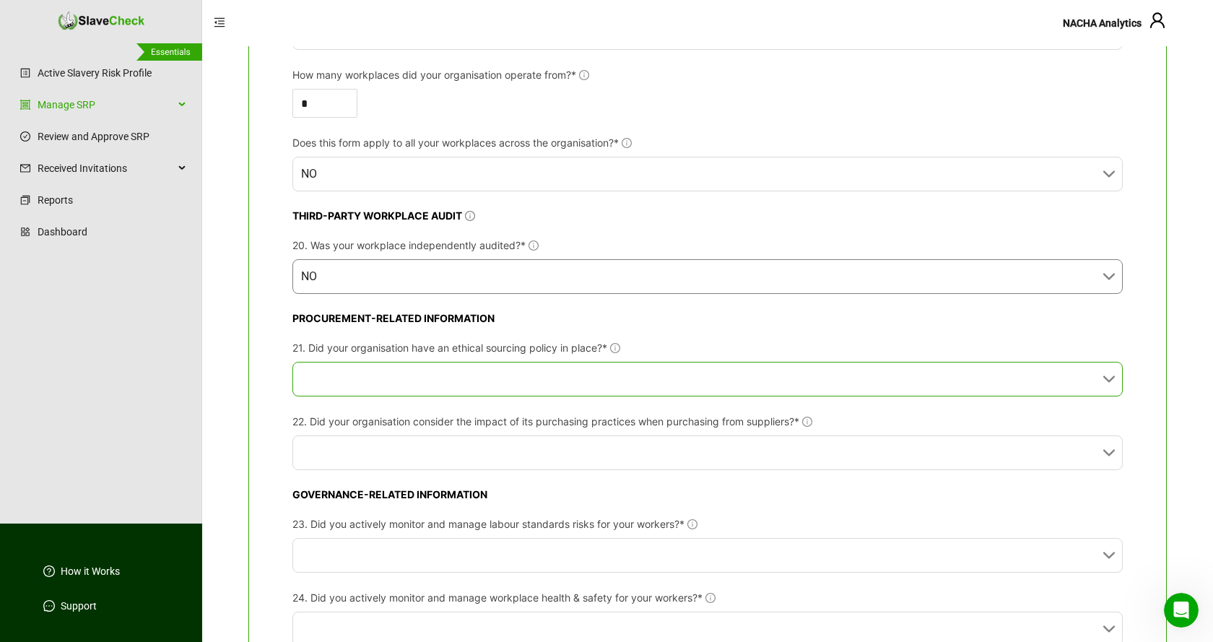
click at [484, 379] on input "21. Did your organisation have an ethical sourcing policy in place?*" at bounding box center [703, 378] width 804 height 33
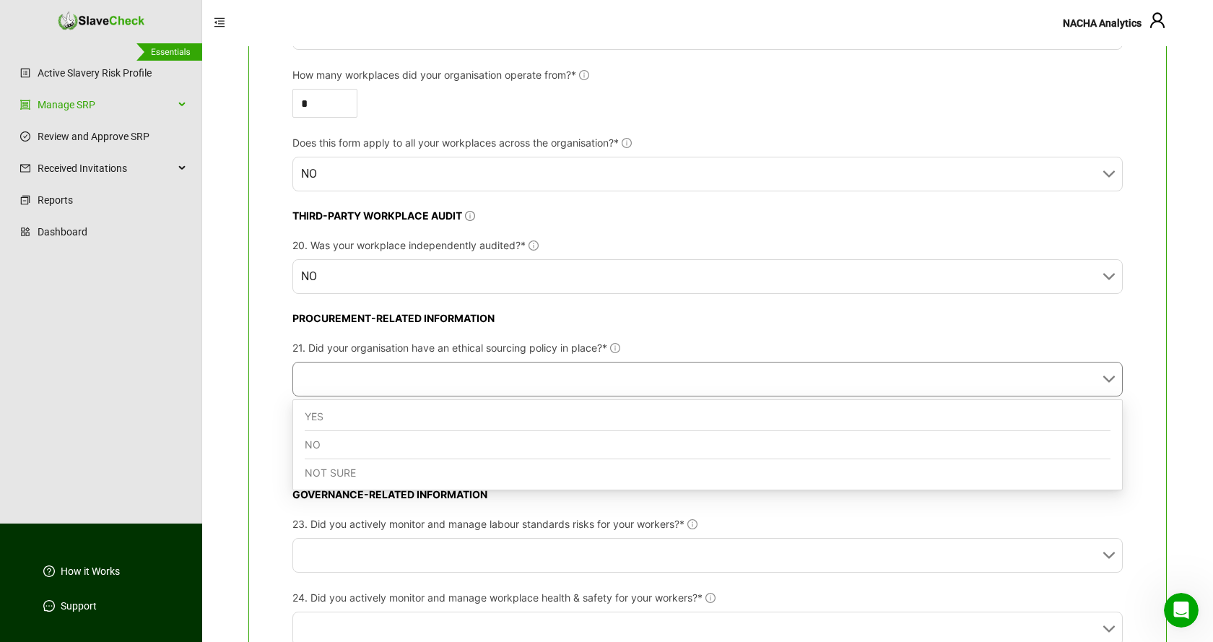
click at [453, 443] on div "NO" at bounding box center [708, 445] width 806 height 28
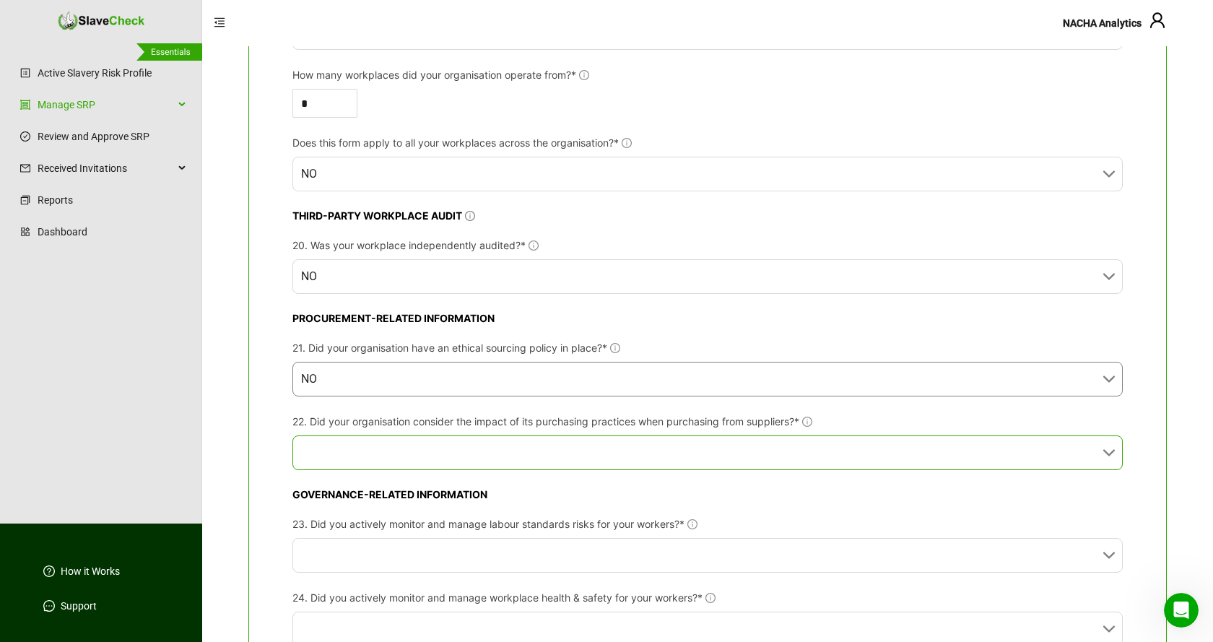
click at [456, 452] on input "22. Did your organisation consider the impact of its purchasing practices when …" at bounding box center [703, 452] width 804 height 33
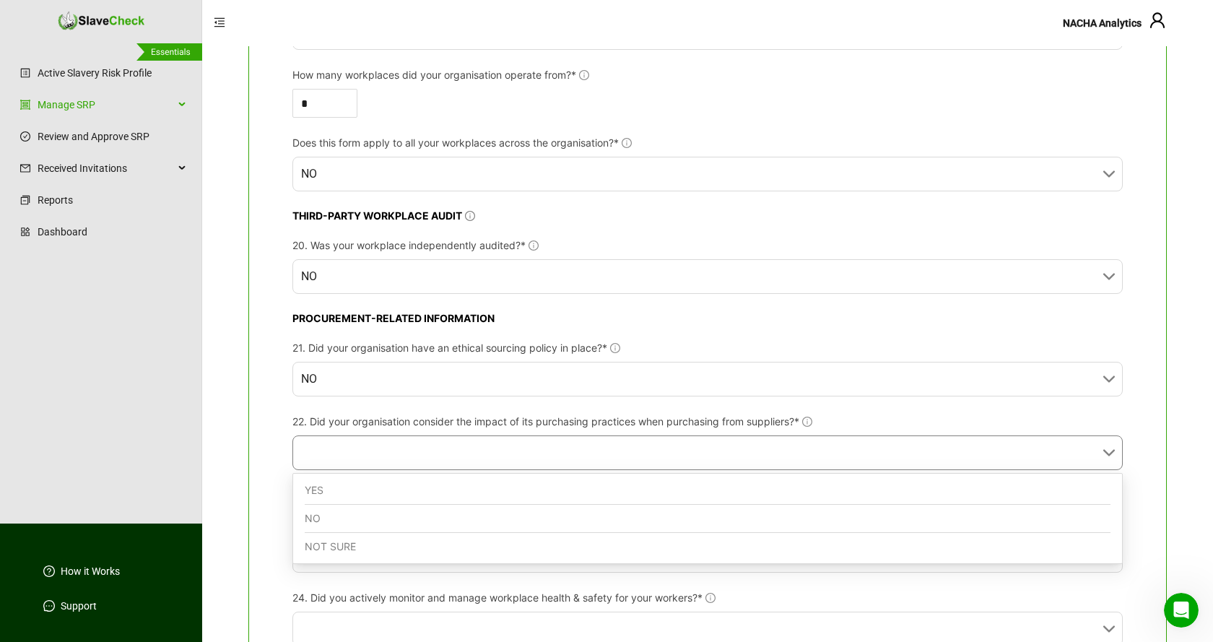
click at [431, 520] on div "NO" at bounding box center [708, 519] width 806 height 28
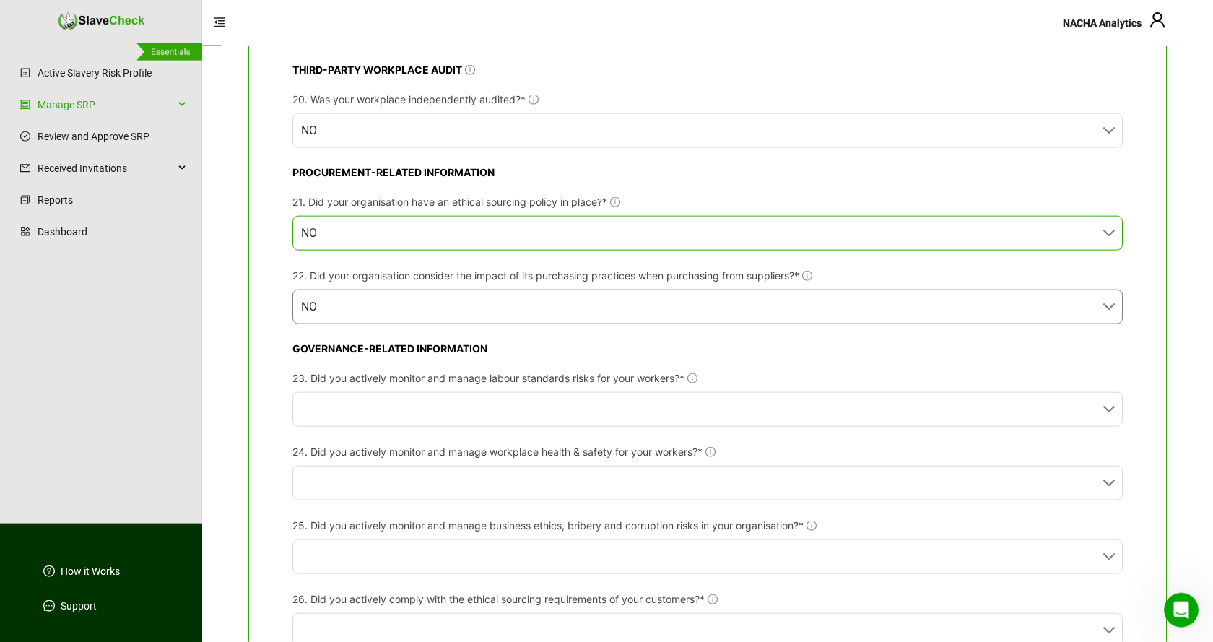
scroll to position [1988, 0]
click at [526, 405] on input "23. Did you actively monitor and manage labour standards risks for your workers…" at bounding box center [703, 407] width 804 height 33
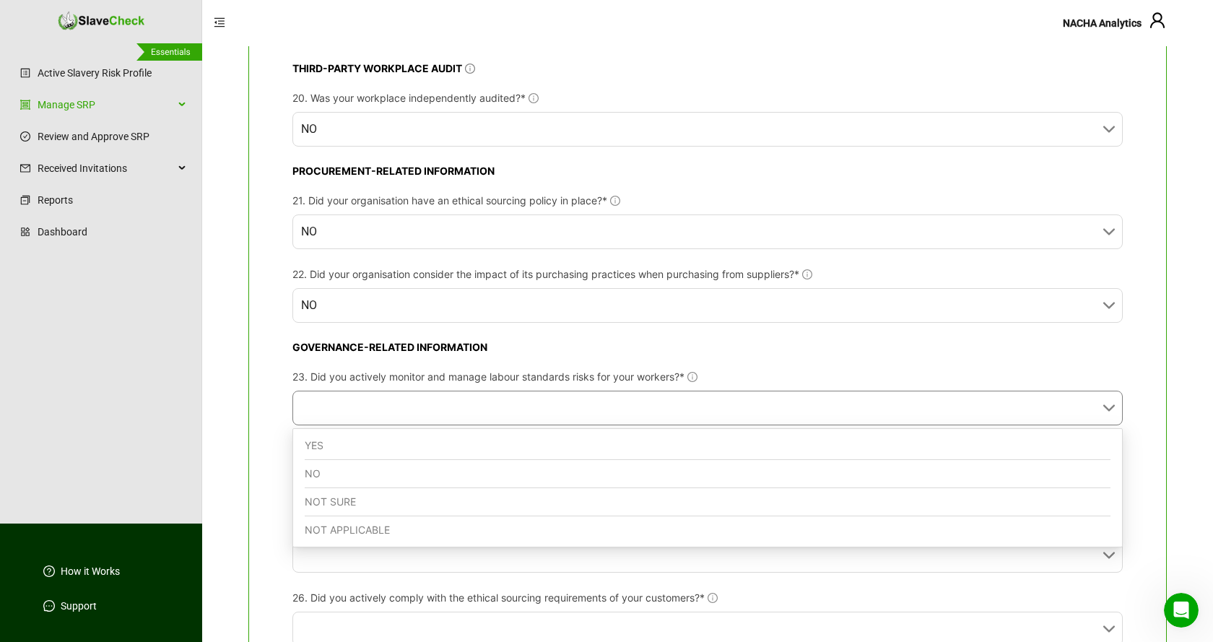
click at [487, 474] on div "NO" at bounding box center [708, 474] width 806 height 28
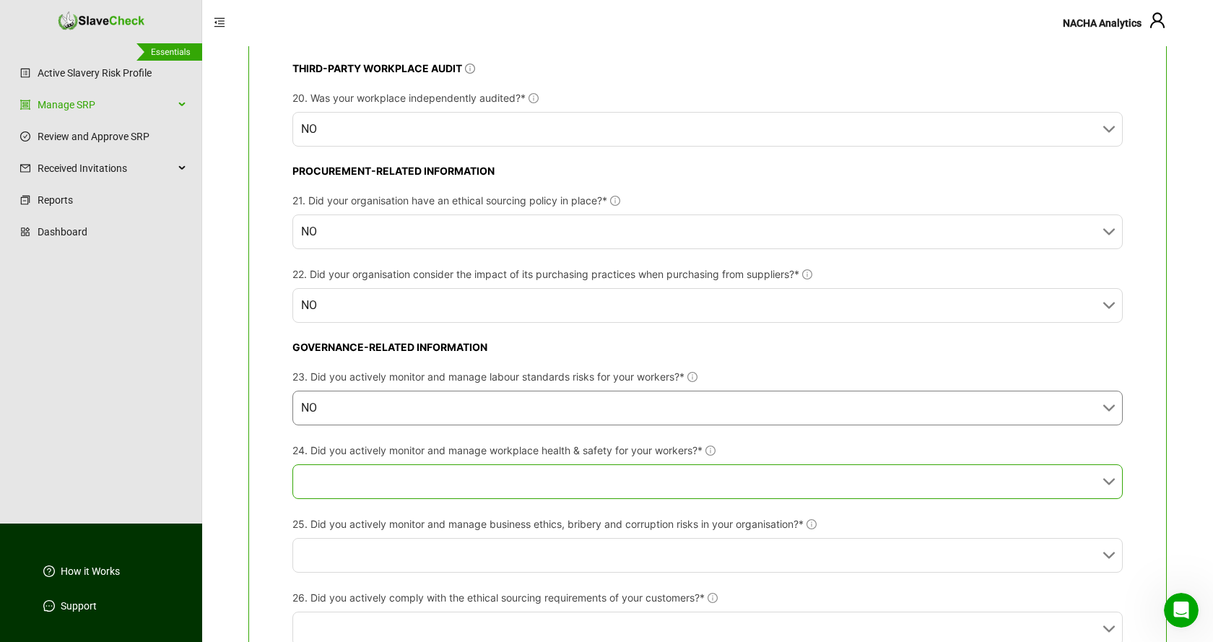
click at [484, 485] on input "24. Did you actively monitor and manage workplace health & safety for your work…" at bounding box center [703, 481] width 804 height 33
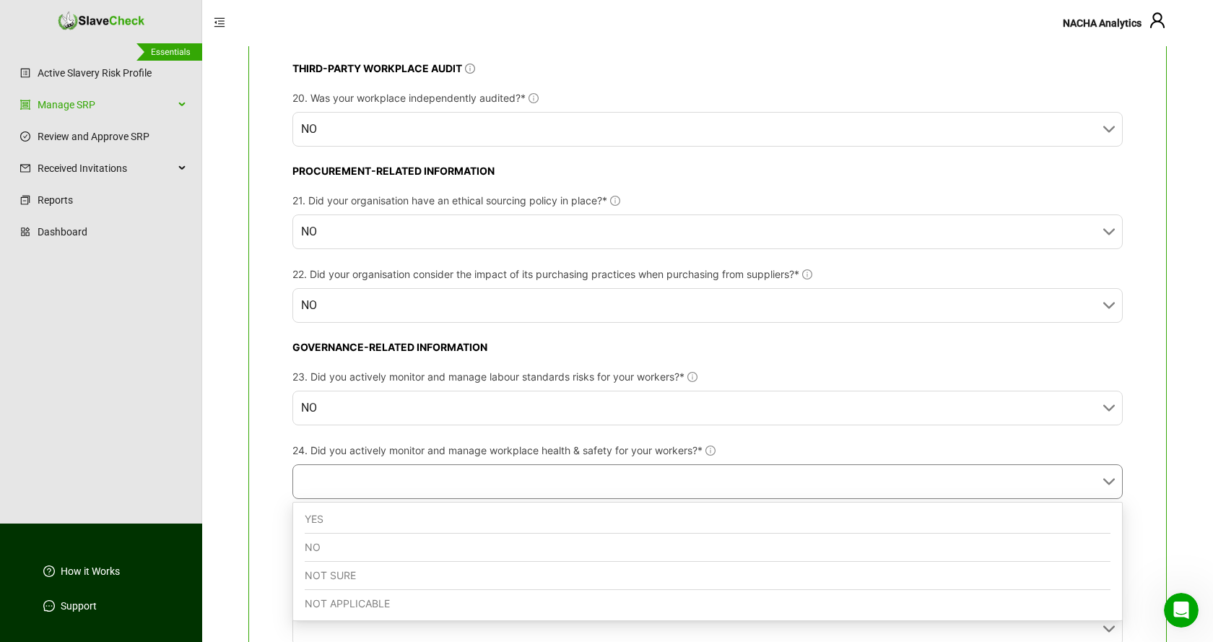
click at [453, 544] on div "NO" at bounding box center [708, 547] width 806 height 28
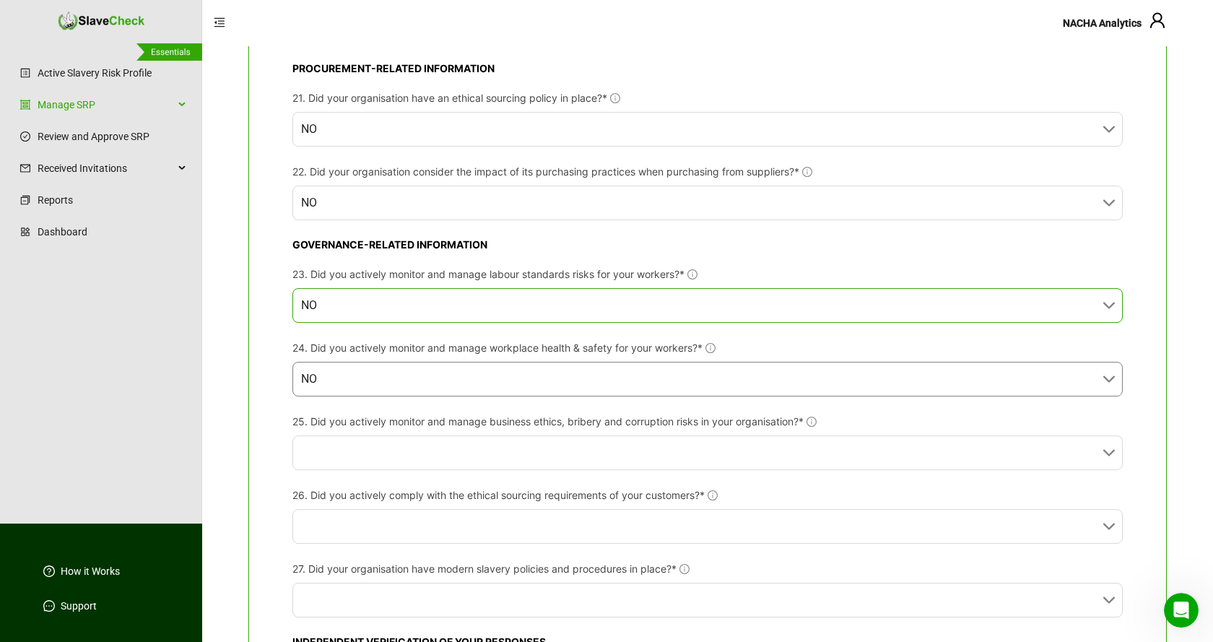
scroll to position [2135, 0]
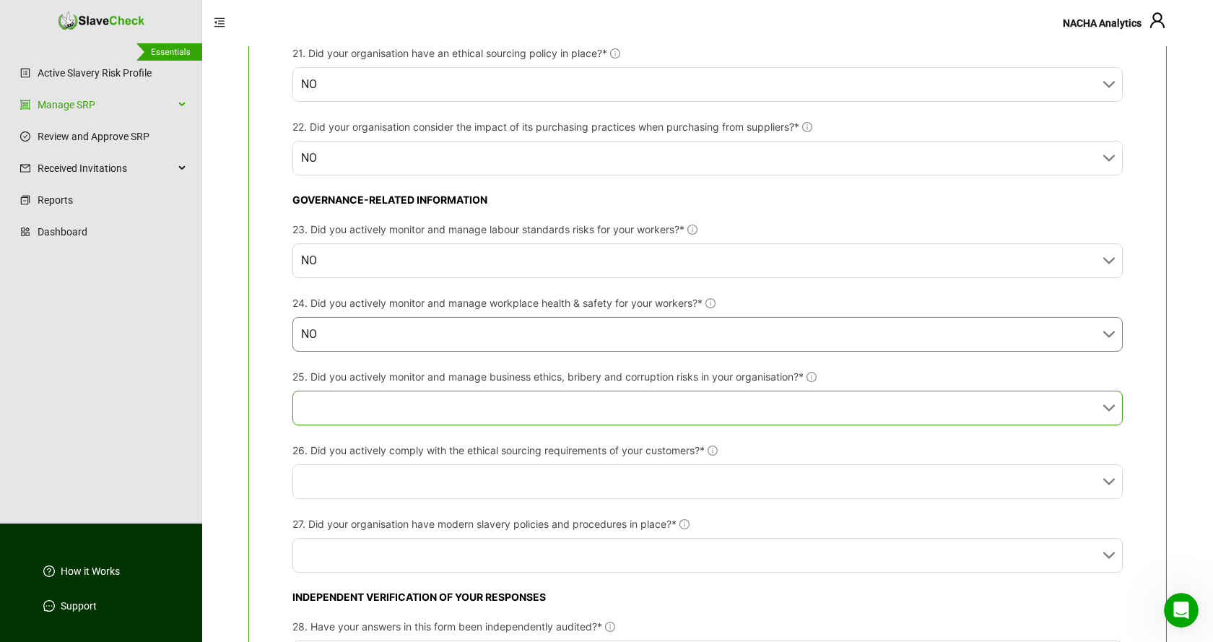
click at [551, 407] on input "25. Did you actively monitor and manage business ethics, bribery and corruption…" at bounding box center [703, 407] width 804 height 33
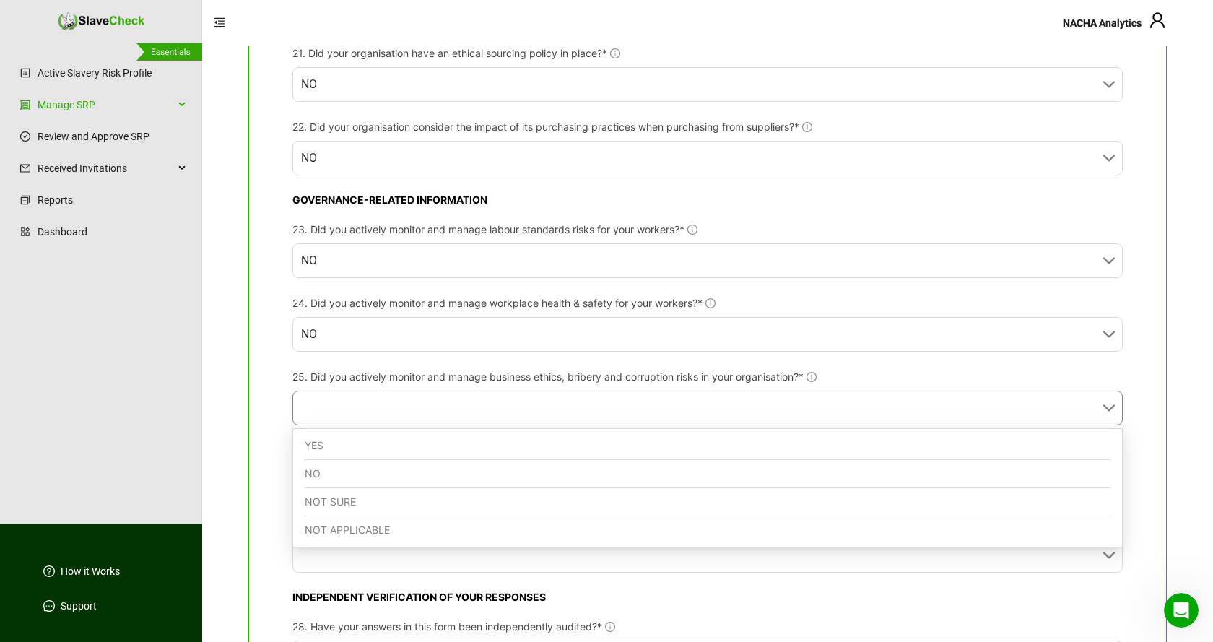
click at [510, 474] on div "NO" at bounding box center [708, 474] width 806 height 28
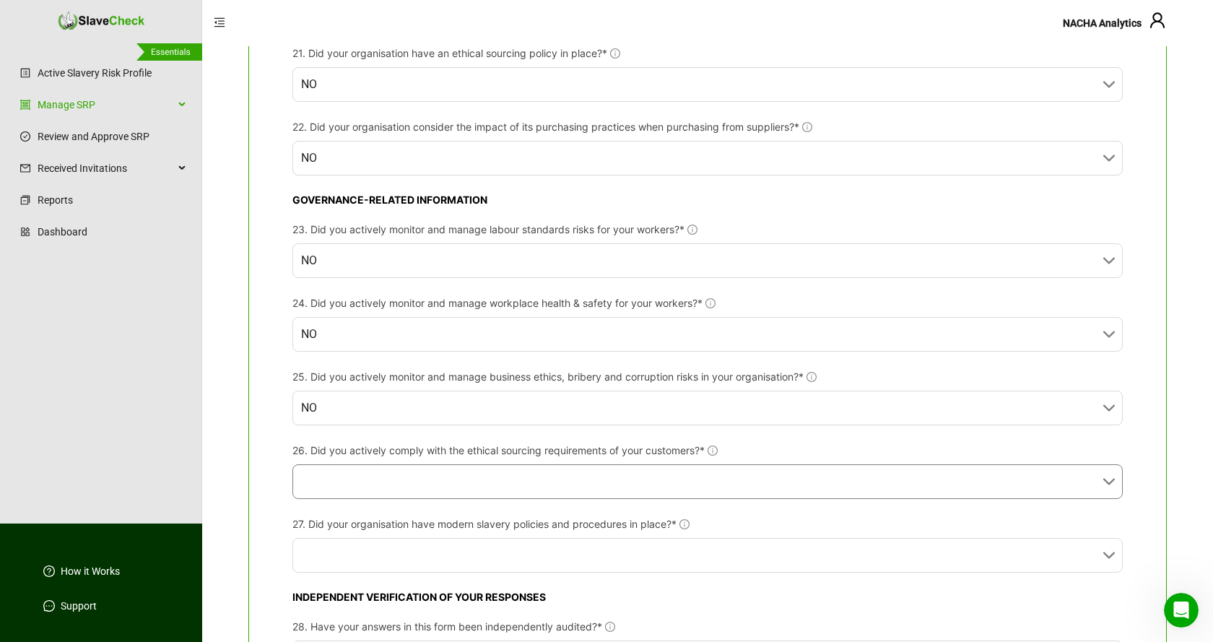
click at [510, 474] on input "26. Did you actively comply with the ethical sourcing requirements of your cust…" at bounding box center [703, 481] width 804 height 33
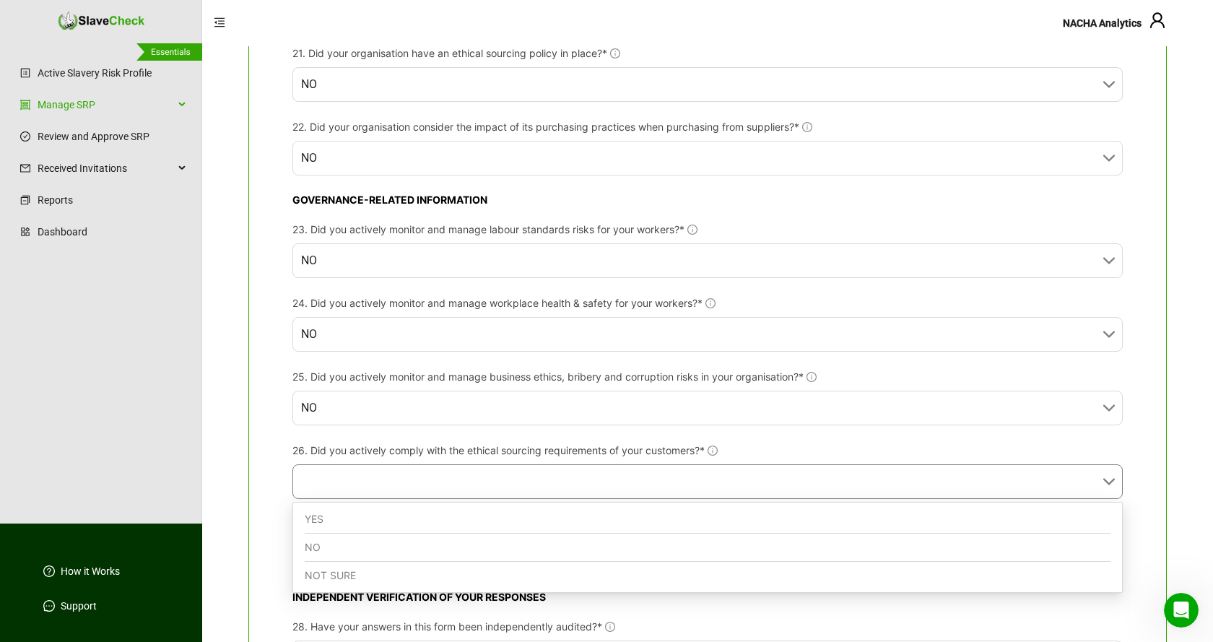
click at [423, 545] on div "NO" at bounding box center [708, 547] width 806 height 28
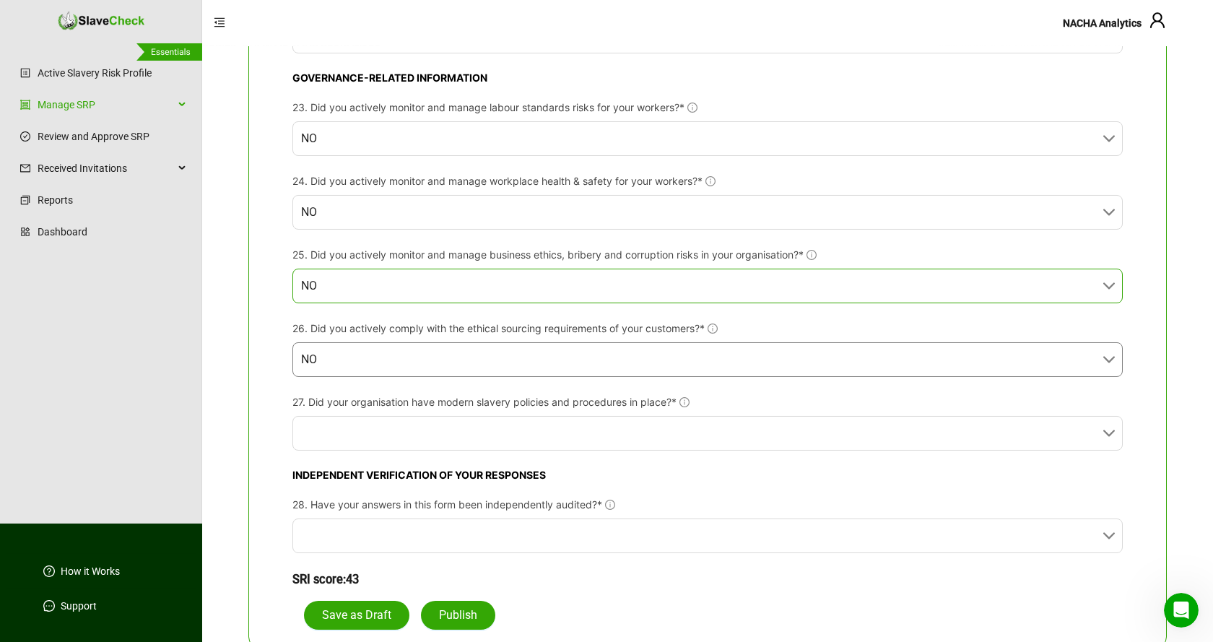
scroll to position [2275, 0]
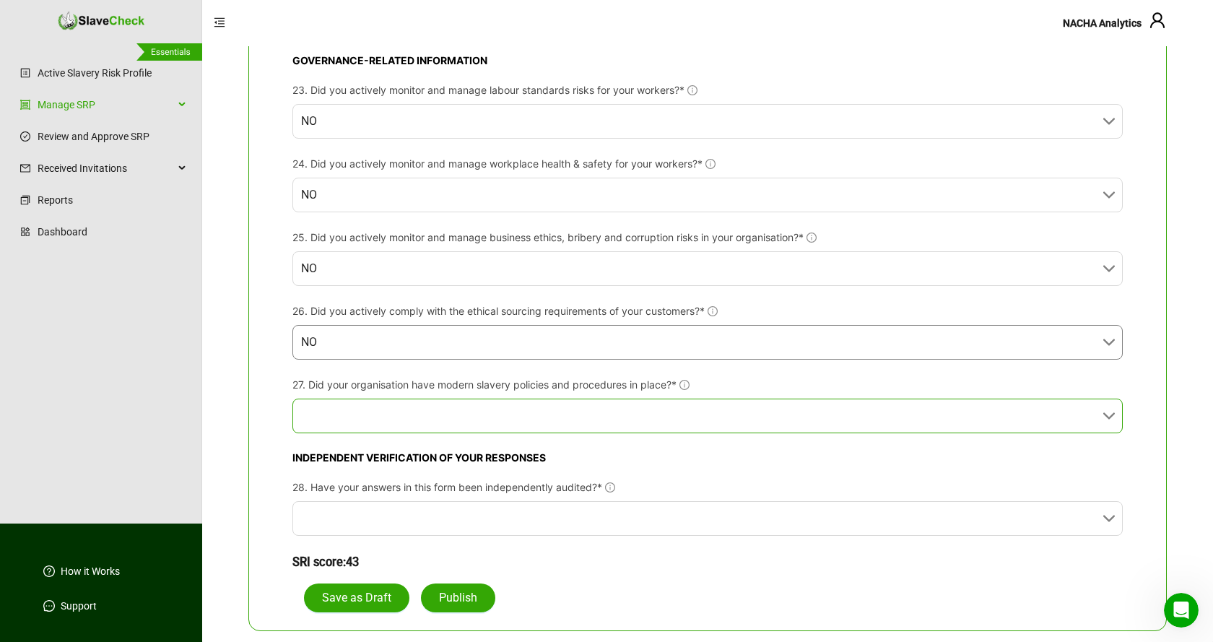
click at [605, 406] on input "27. Did your organisation have modern slavery policies and procedures in place?*" at bounding box center [703, 415] width 804 height 33
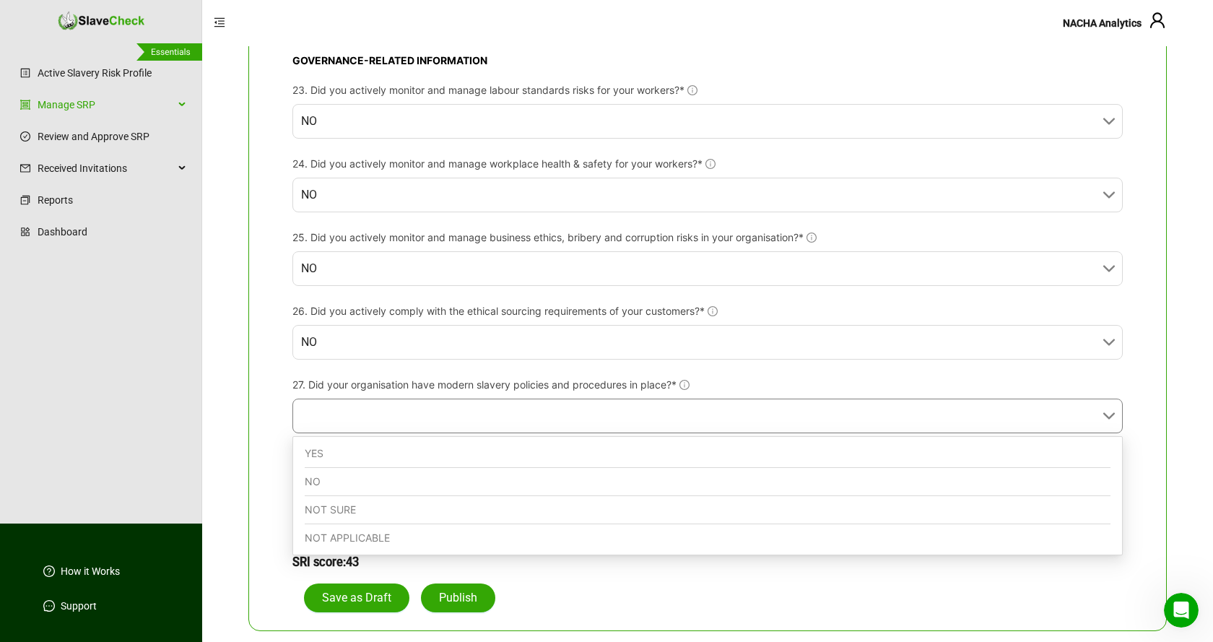
click at [482, 487] on div "NO" at bounding box center [708, 482] width 806 height 28
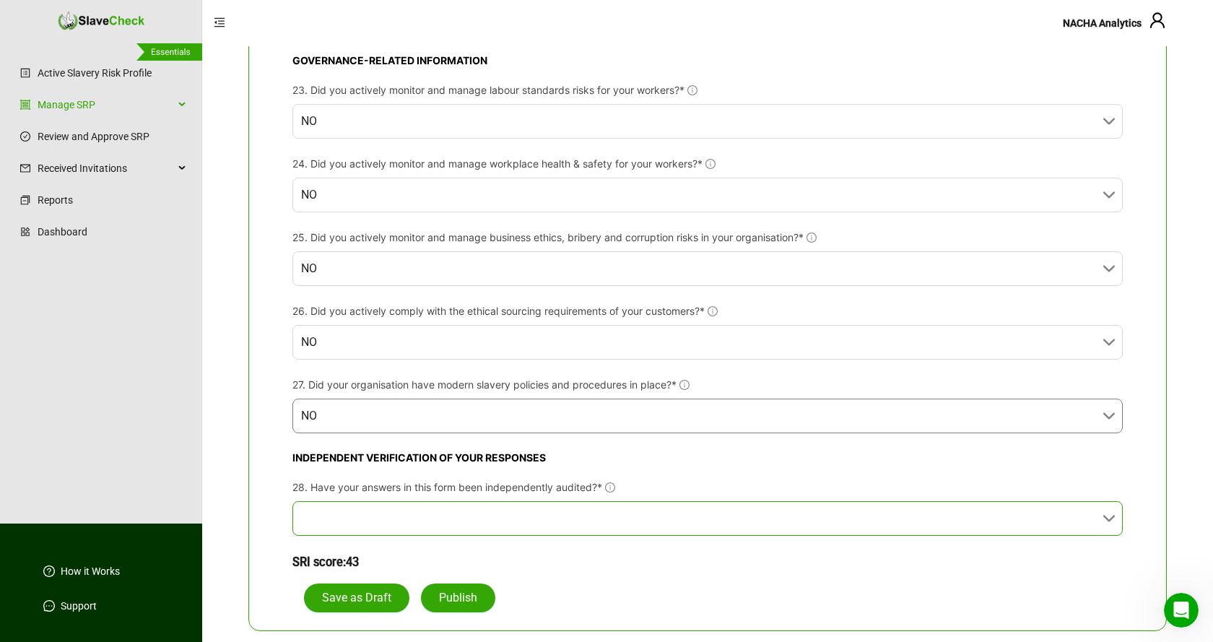
click at [528, 518] on input "28. Have your answers in this form been independently audited?*" at bounding box center [703, 518] width 804 height 33
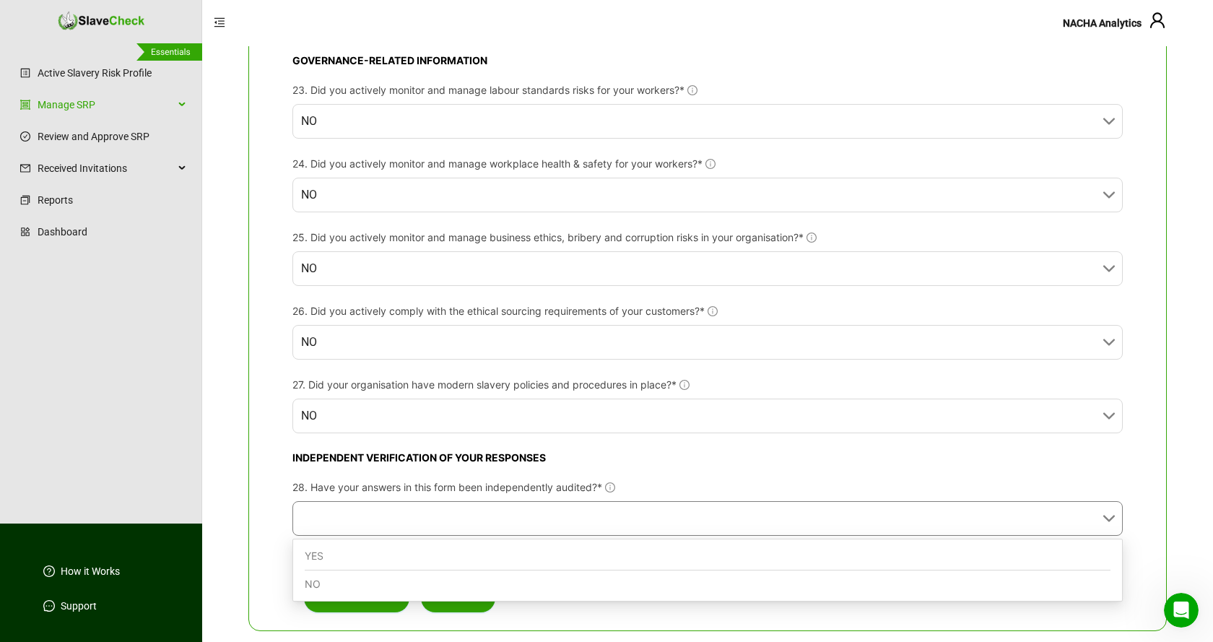
click at [404, 585] on div "NO" at bounding box center [708, 583] width 806 height 27
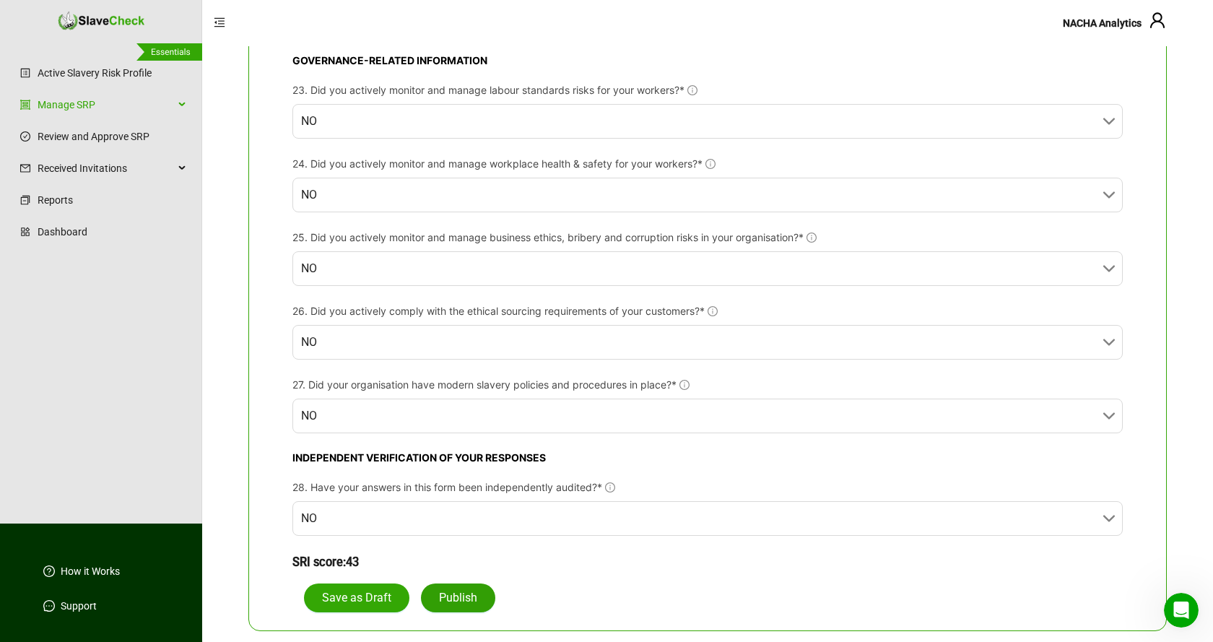
click at [453, 595] on span "Publish" at bounding box center [458, 597] width 38 height 17
click at [458, 597] on span "Publish" at bounding box center [458, 597] width 38 height 17
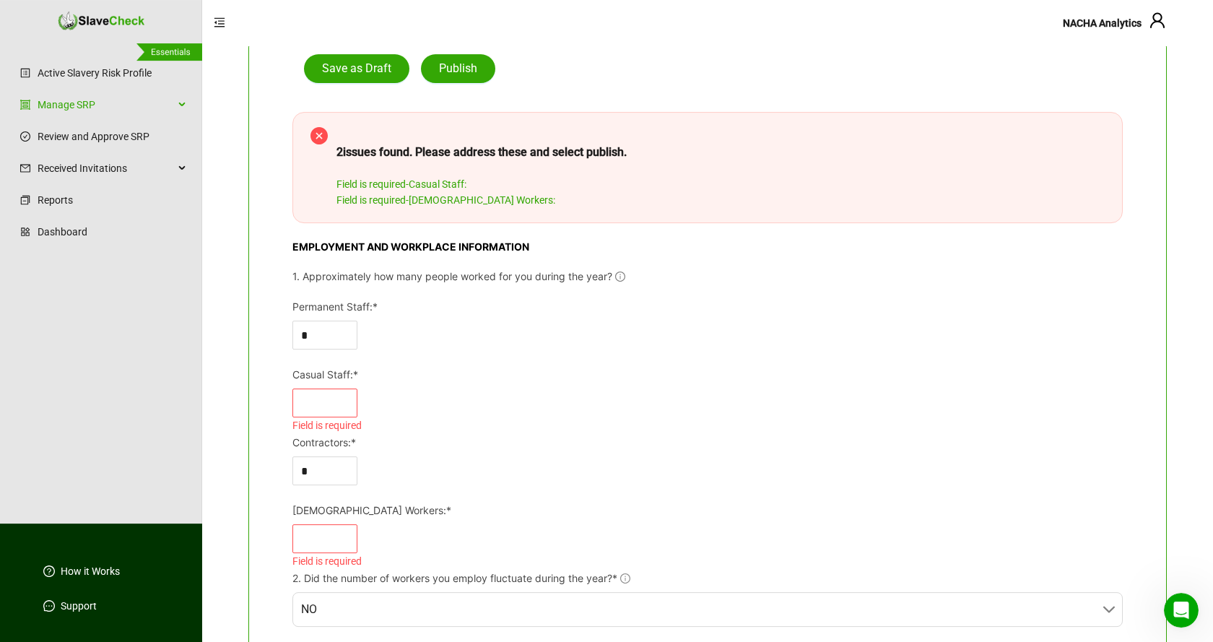
scroll to position [147, 0]
click at [339, 398] on input "Casual Staff:*" at bounding box center [325, 401] width 64 height 27
click at [351, 407] on icon "down" at bounding box center [349, 407] width 5 height 5
type input "*"
click at [471, 409] on div "*" at bounding box center [707, 401] width 830 height 29
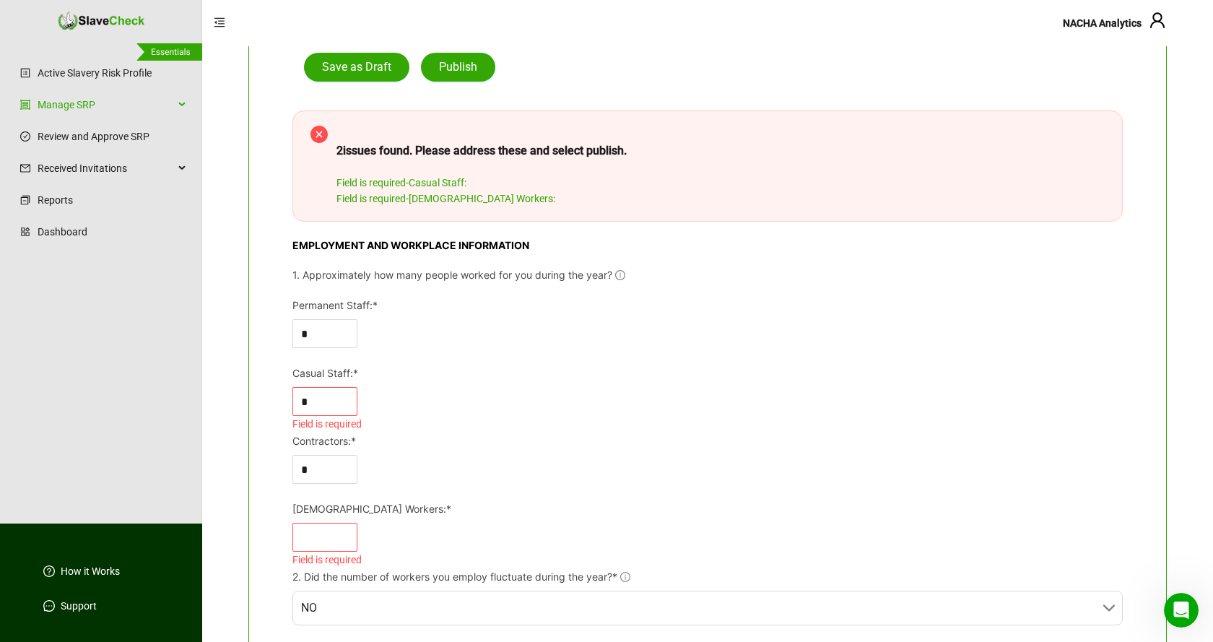
click at [648, 397] on div "*" at bounding box center [707, 401] width 830 height 29
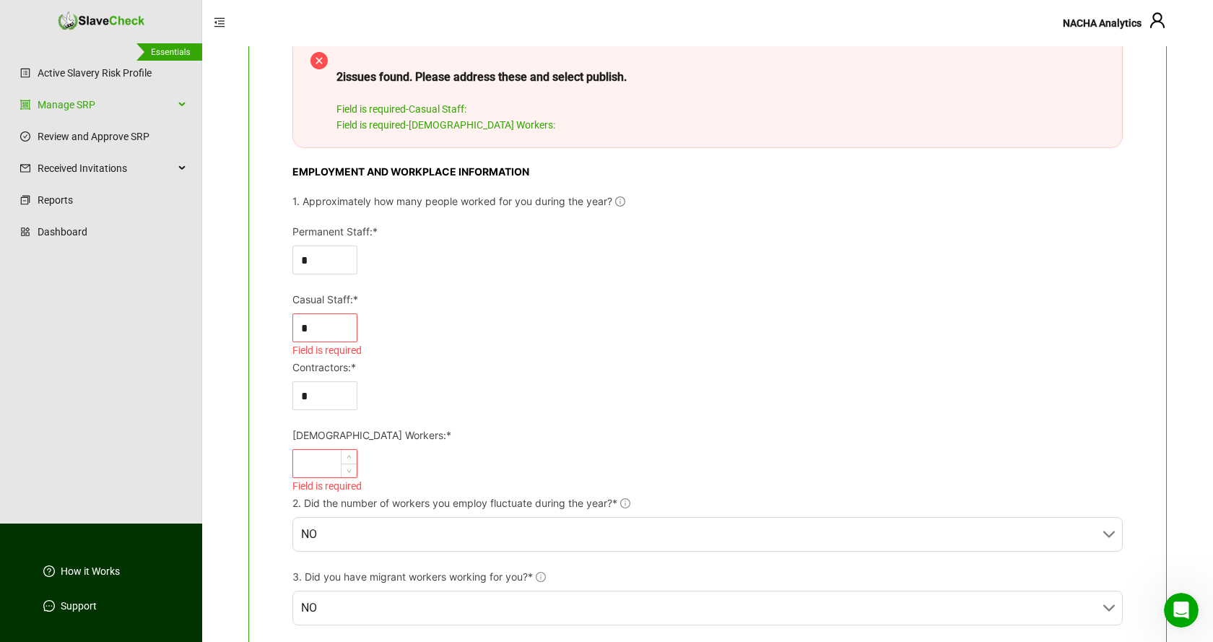
click at [336, 466] on input "Seasonal Workers:*" at bounding box center [325, 463] width 64 height 27
type input "*"
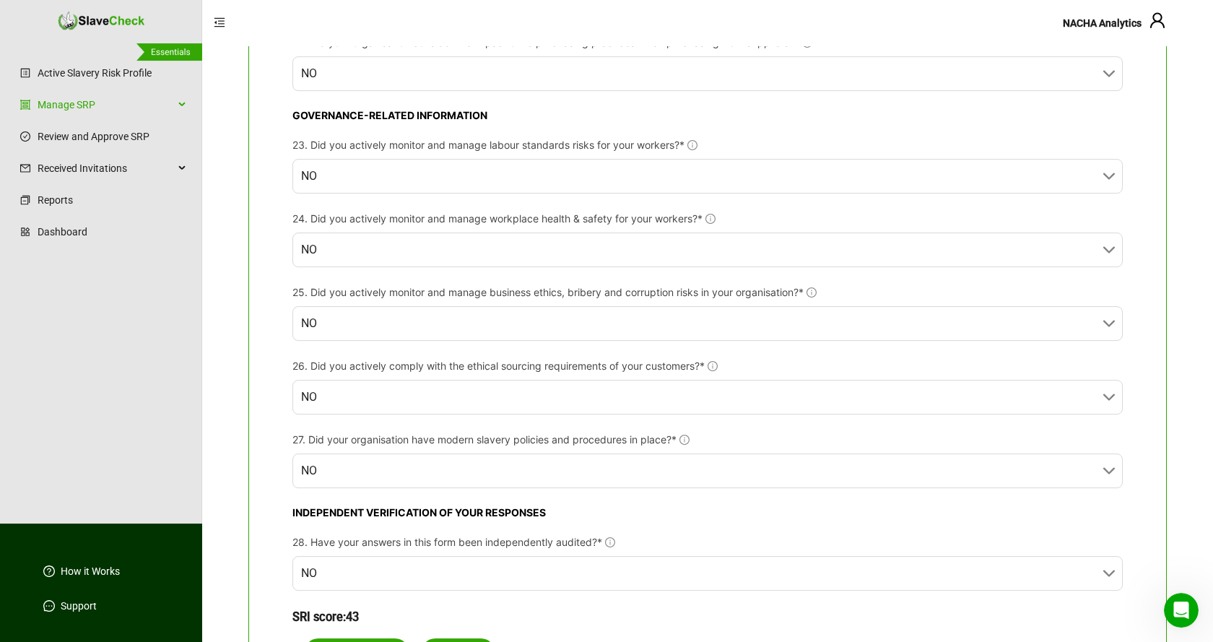
scroll to position [2403, 0]
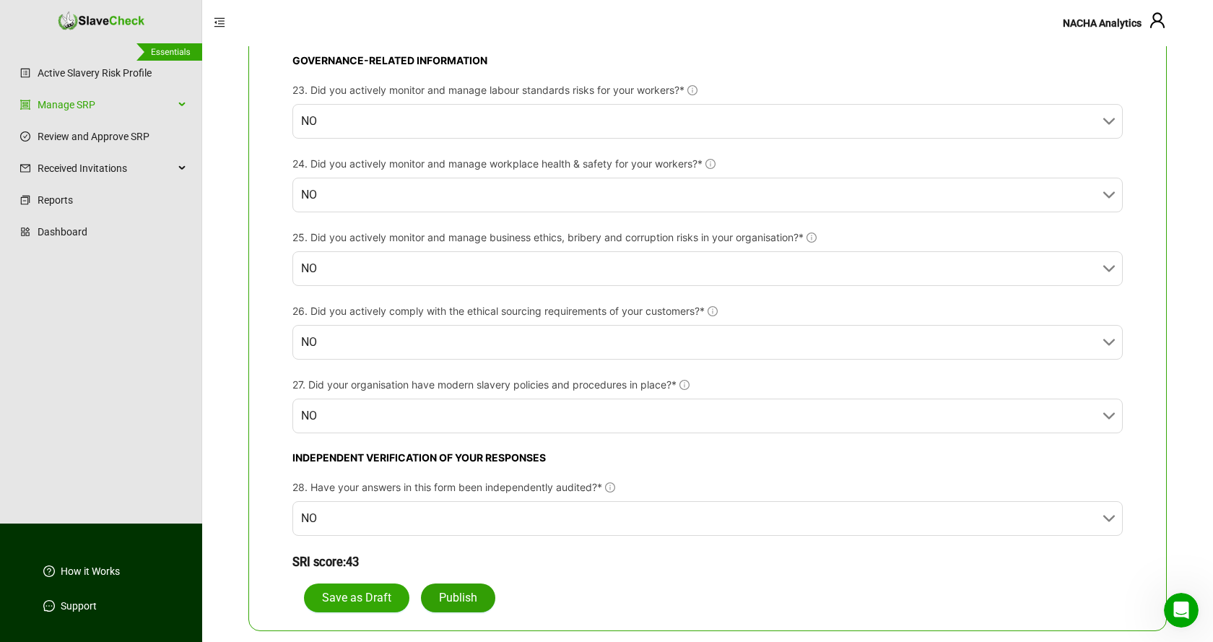
click at [454, 597] on span "Publish" at bounding box center [458, 597] width 38 height 17
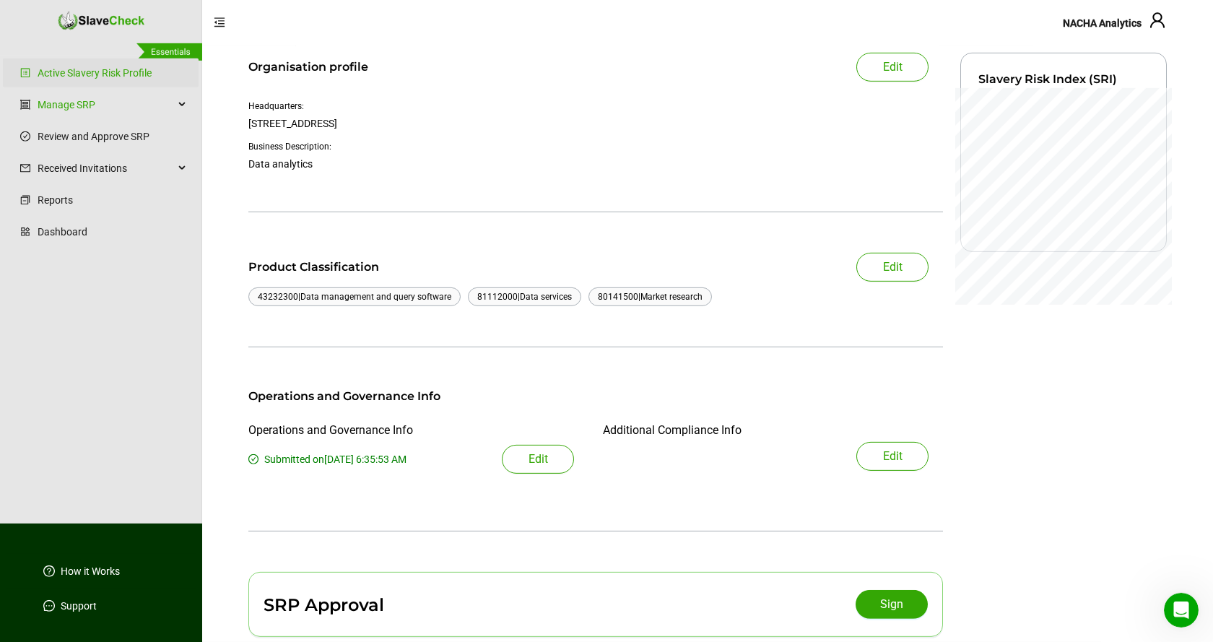
scroll to position [74, 0]
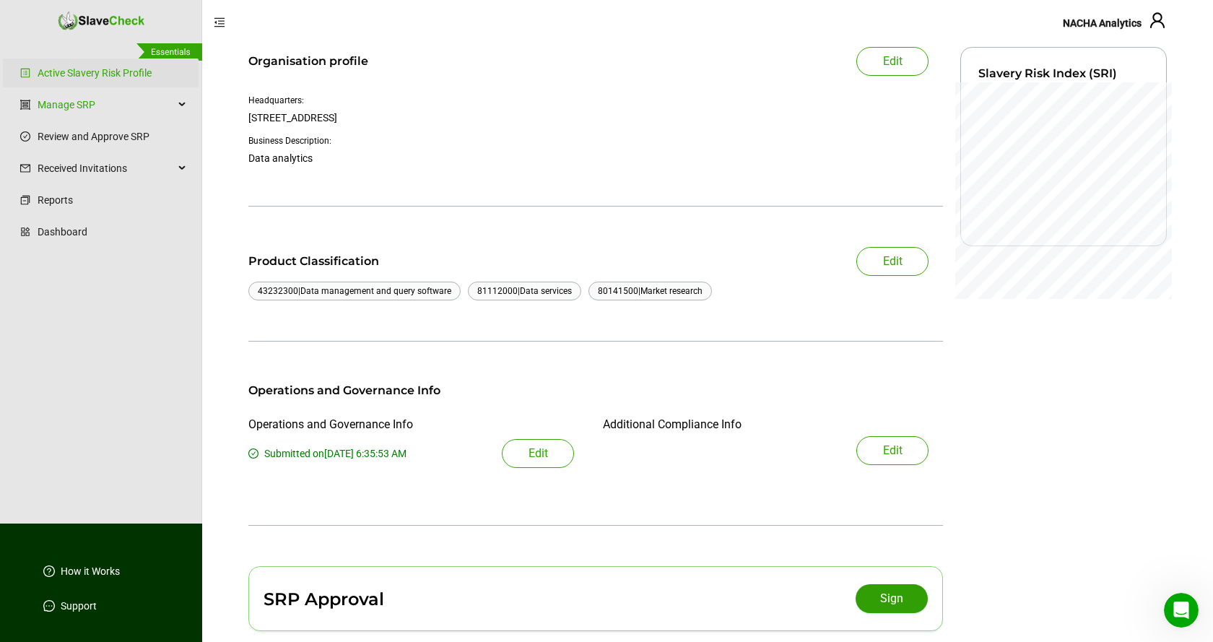
click at [897, 599] on span "Sign" at bounding box center [891, 598] width 23 height 17
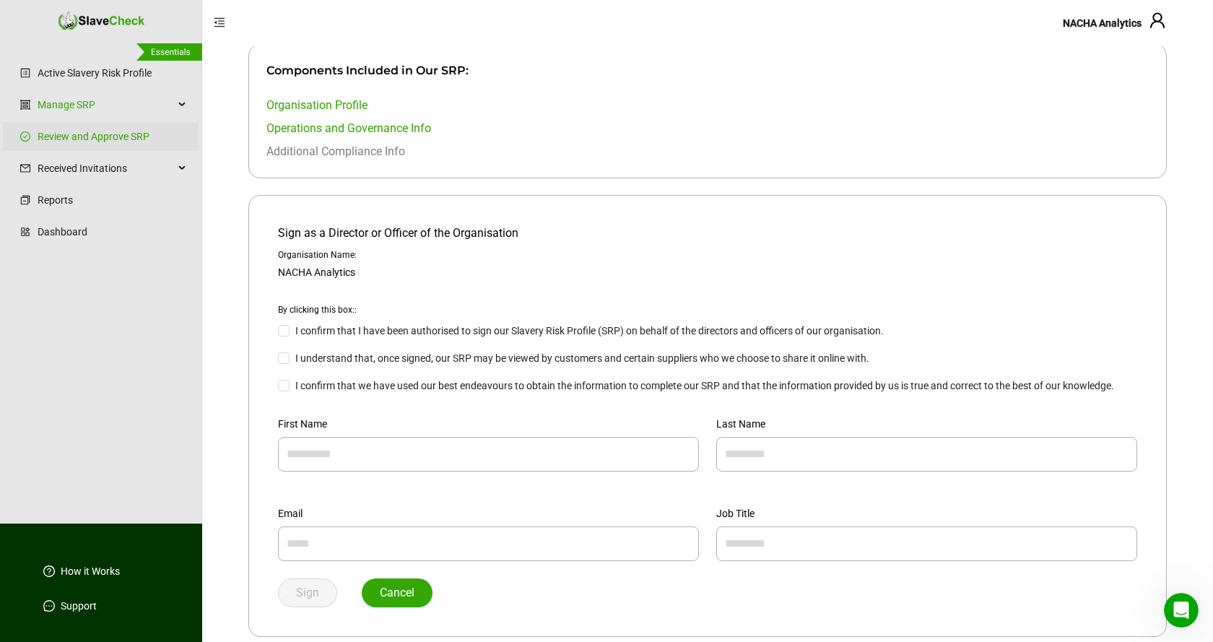
scroll to position [141, 0]
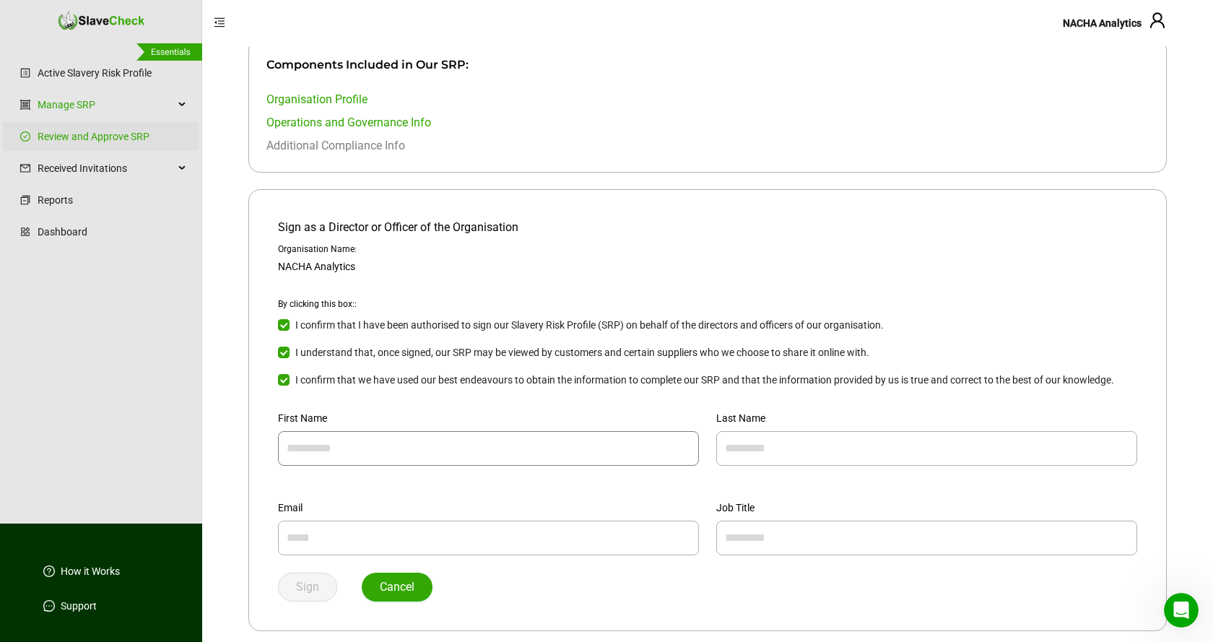
click at [434, 443] on input "text" at bounding box center [488, 448] width 421 height 35
type input "*******"
type input "*****"
click at [521, 541] on input "text" at bounding box center [488, 537] width 421 height 35
click at [339, 537] on input "**********" at bounding box center [488, 537] width 421 height 35
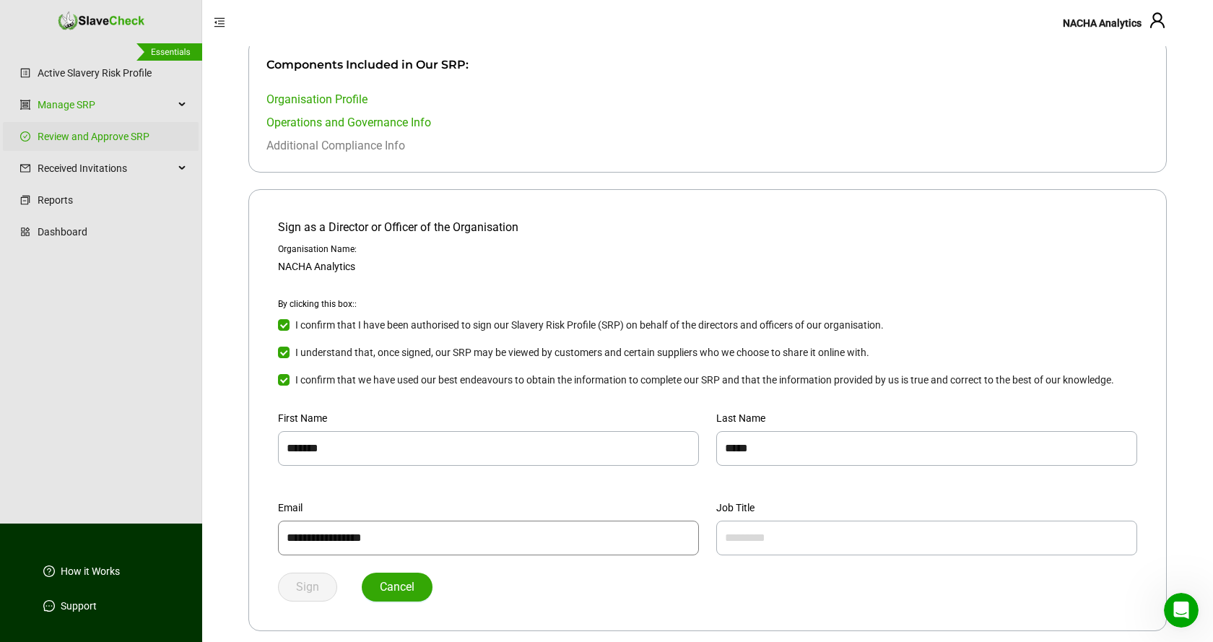
type input "**********"
click at [637, 580] on div "Sign Cancel" at bounding box center [707, 586] width 859 height 29
click at [840, 537] on input "text" at bounding box center [926, 537] width 421 height 35
type input "********"
click at [309, 585] on span "Sign" at bounding box center [307, 586] width 23 height 17
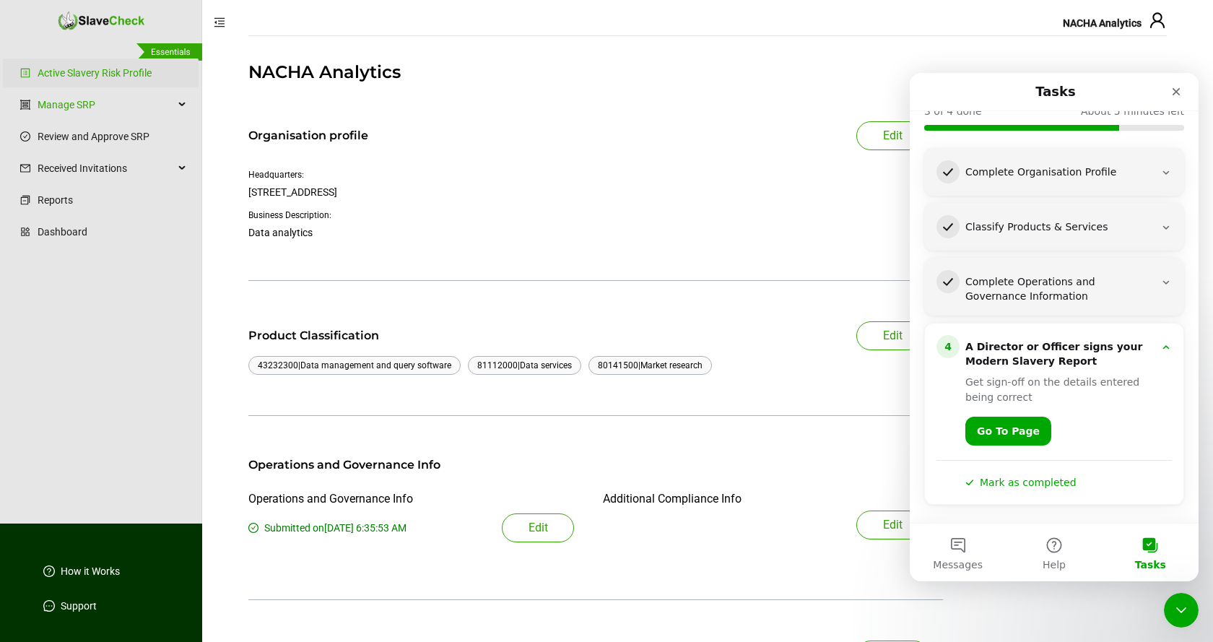
scroll to position [101, 0]
click at [1016, 485] on button "Mark as completed" at bounding box center [1020, 482] width 111 height 15
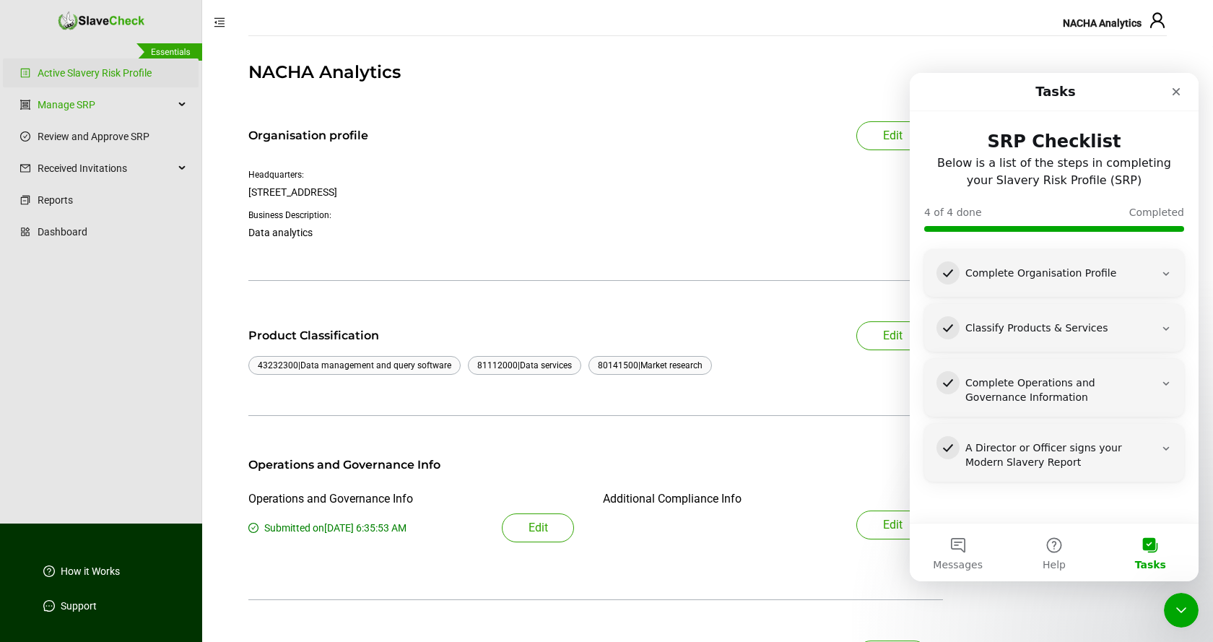
scroll to position [0, 0]
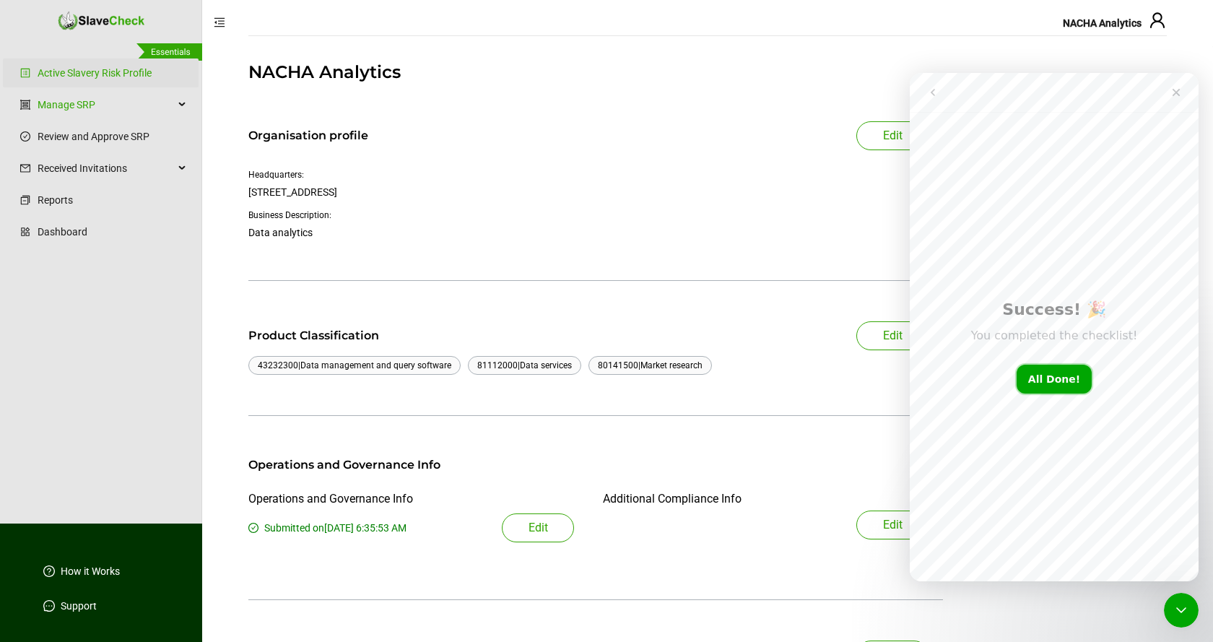
click at [1051, 378] on button "All Done!" at bounding box center [1053, 379] width 75 height 29
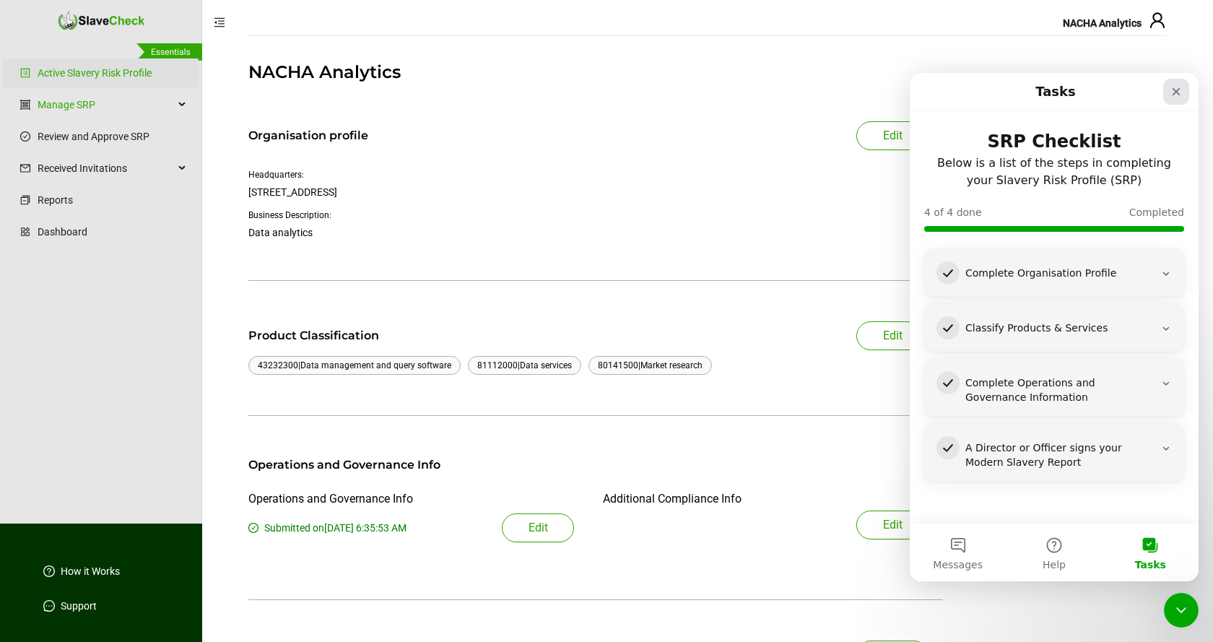
click at [1177, 90] on icon "Close" at bounding box center [1176, 92] width 8 height 8
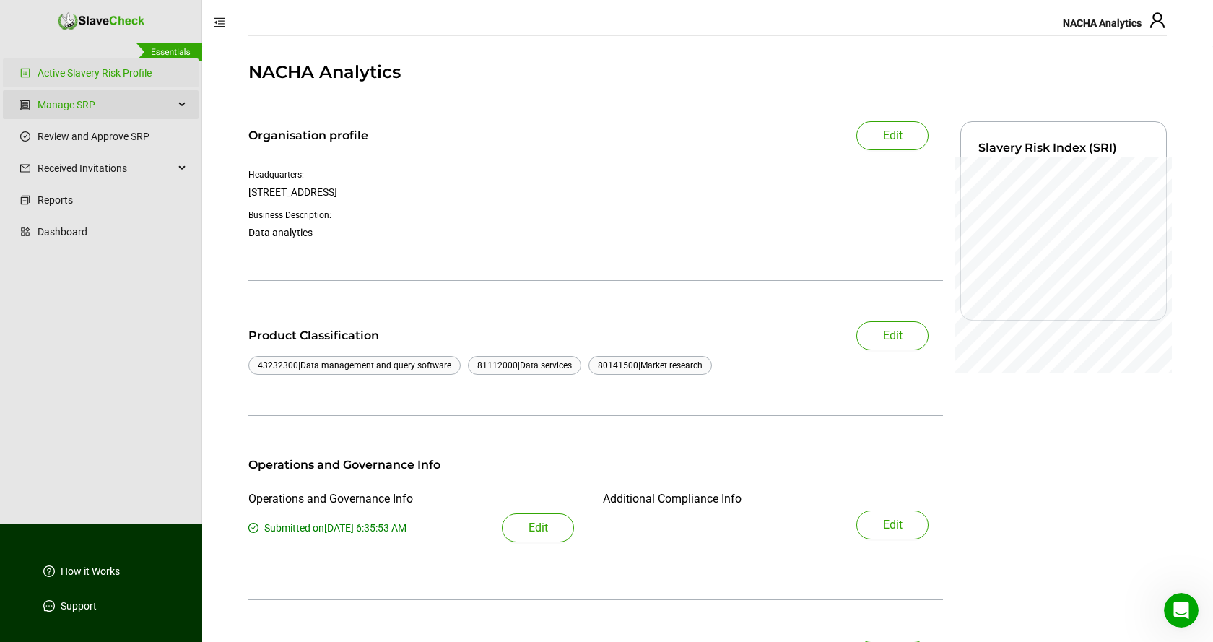
click at [180, 105] on icon at bounding box center [183, 105] width 7 height 0
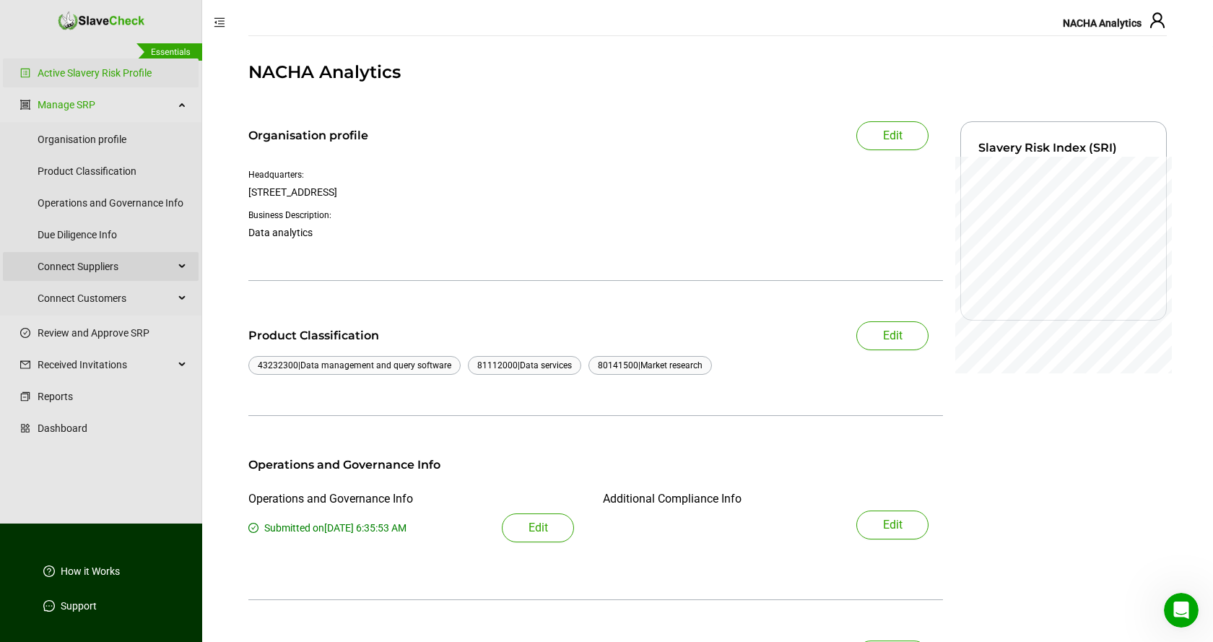
click at [180, 265] on div "Connect Suppliers" at bounding box center [101, 266] width 196 height 29
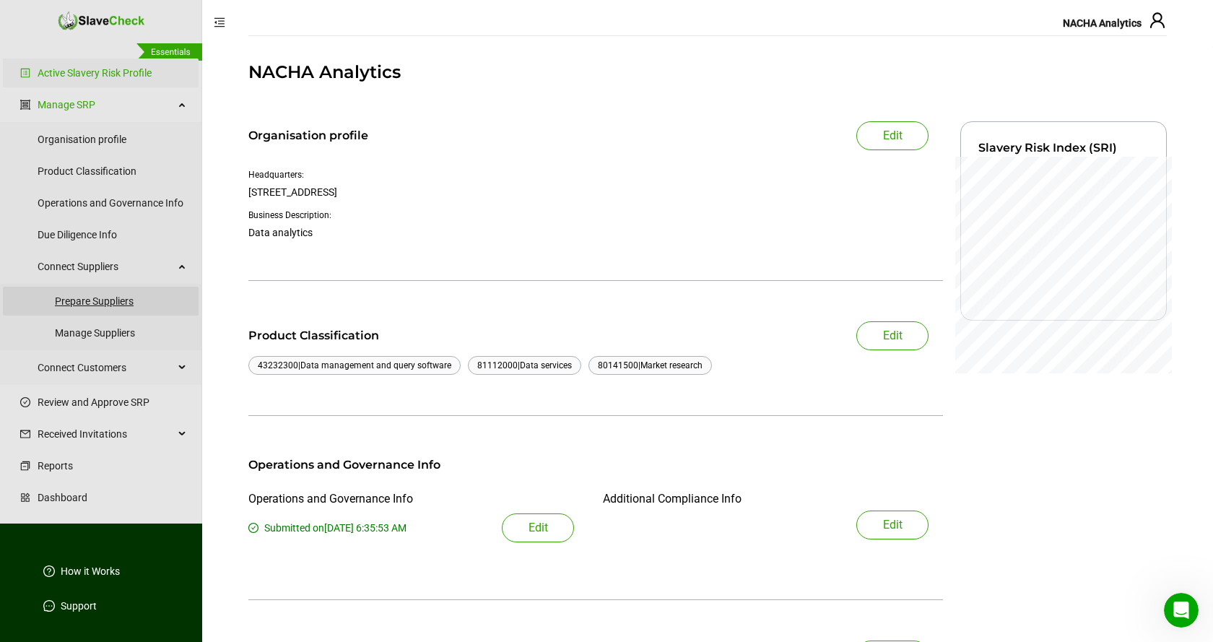
click at [113, 302] on link "Prepare Suppliers" at bounding box center [121, 301] width 132 height 29
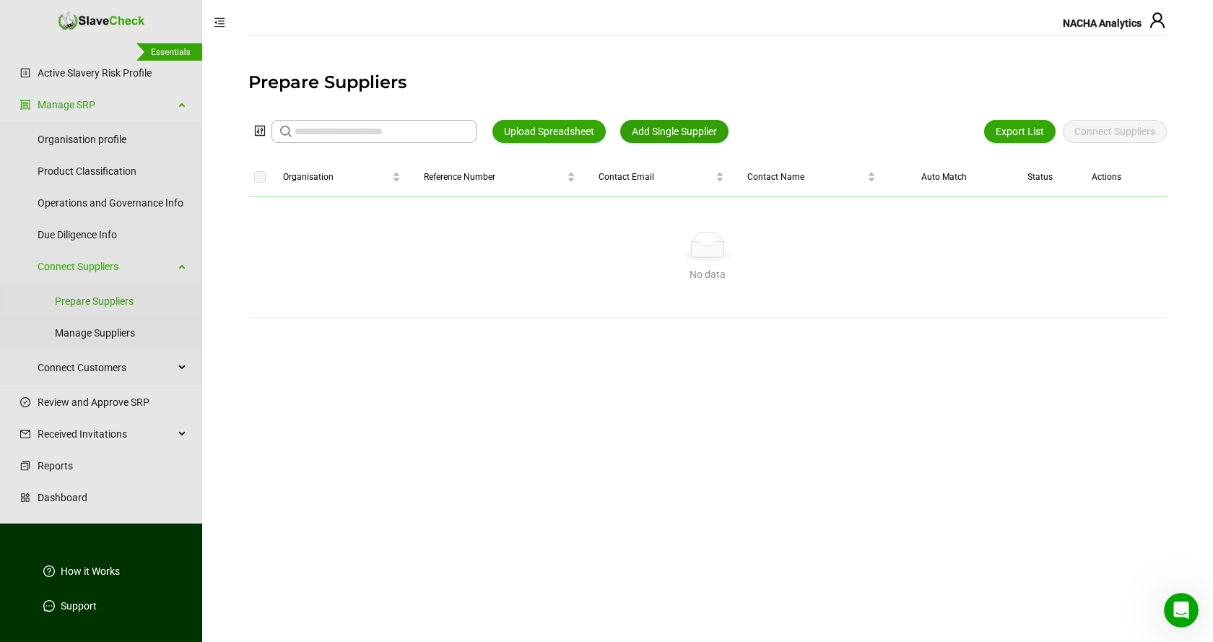
click at [671, 128] on span "Add Single Supplier" at bounding box center [674, 131] width 85 height 16
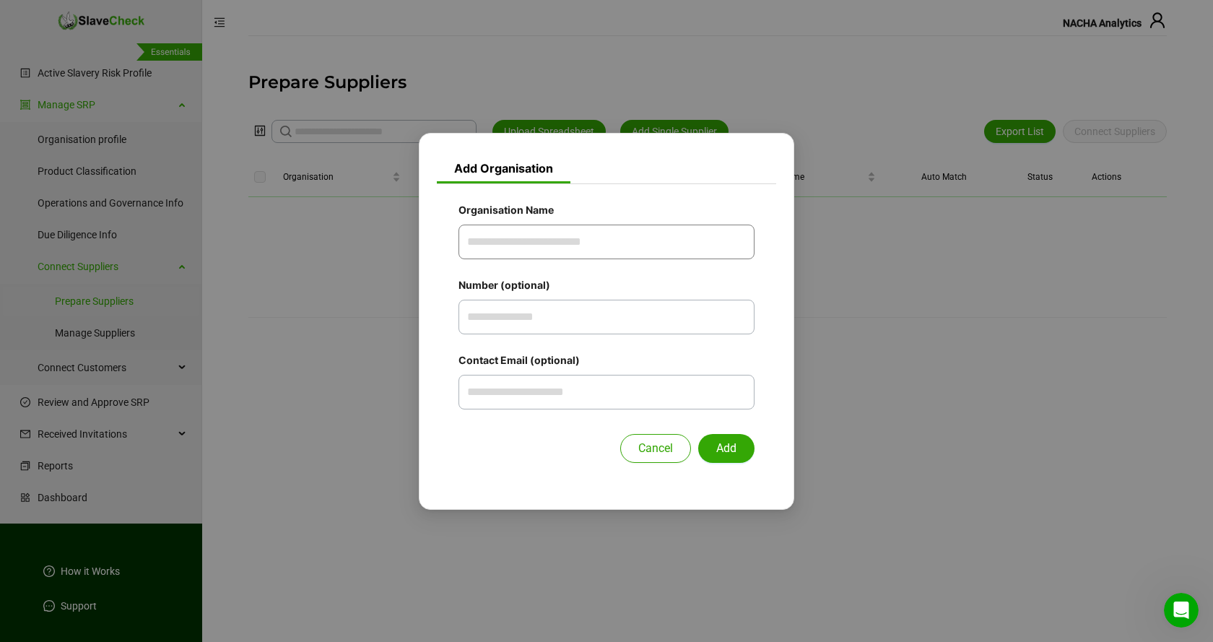
click at [616, 243] on input "Organisation Name" at bounding box center [606, 242] width 296 height 35
type input "********"
click at [587, 391] on input "Contact Email (optional)" at bounding box center [606, 392] width 296 height 35
type input "**********"
click at [722, 447] on span "Add" at bounding box center [726, 448] width 20 height 17
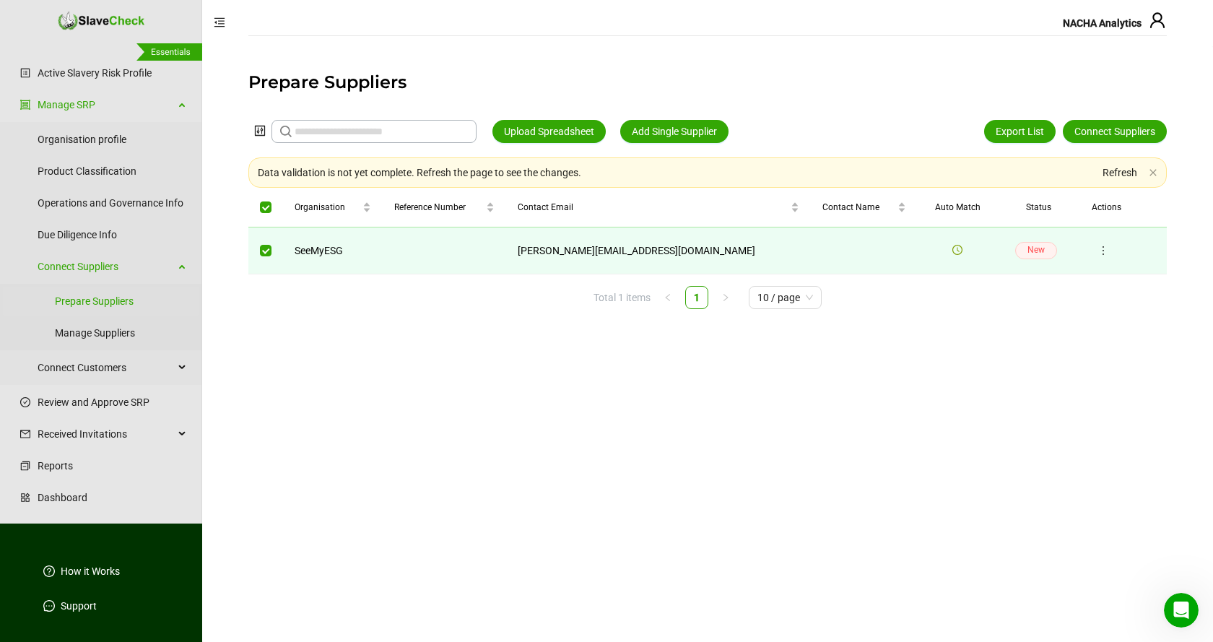
click at [1017, 347] on main "Prepare Suppliers Upload Spreadsheet Add Single Supplier Export List Connect Su…" at bounding box center [707, 344] width 1011 height 596
click at [414, 129] on input "text" at bounding box center [381, 131] width 173 height 16
type input "********"
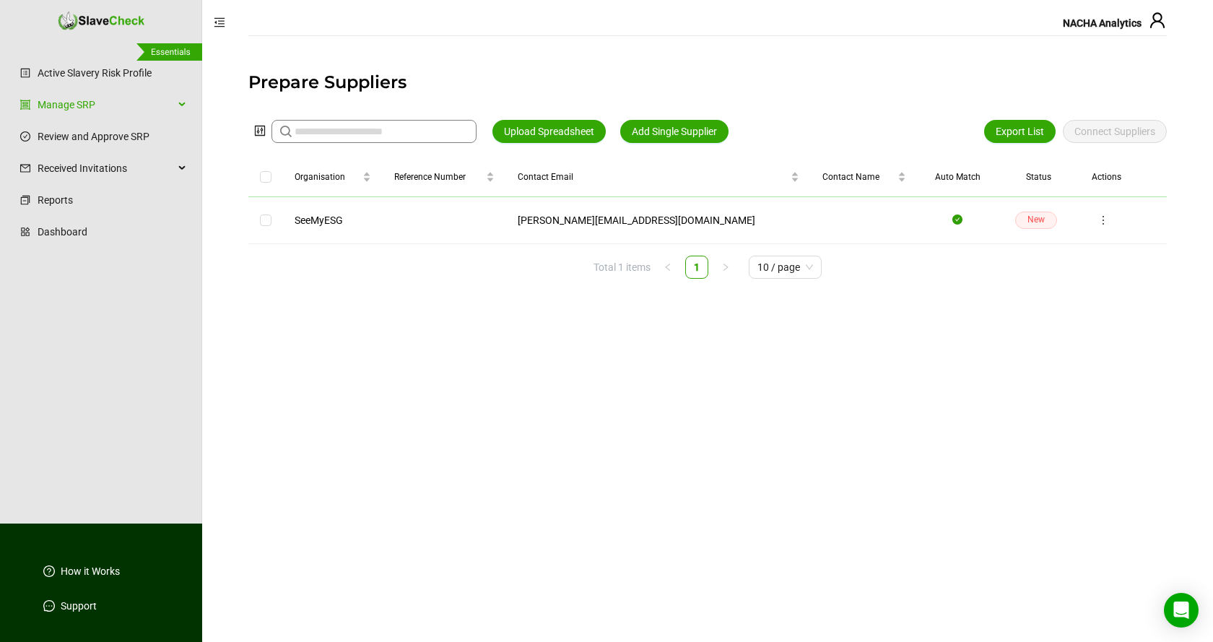
click at [398, 131] on input "text" at bounding box center [381, 131] width 173 height 16
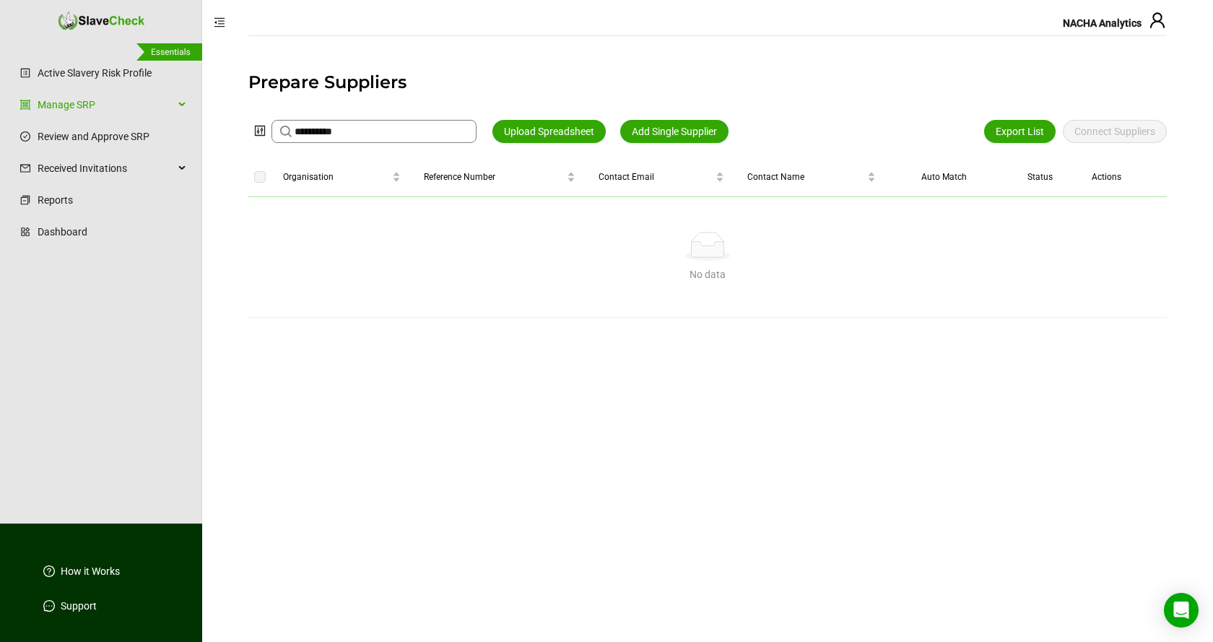
type input "**********"
click at [404, 133] on input "**********" at bounding box center [381, 131] width 173 height 16
click at [258, 131] on icon "control" at bounding box center [260, 131] width 10 height 10
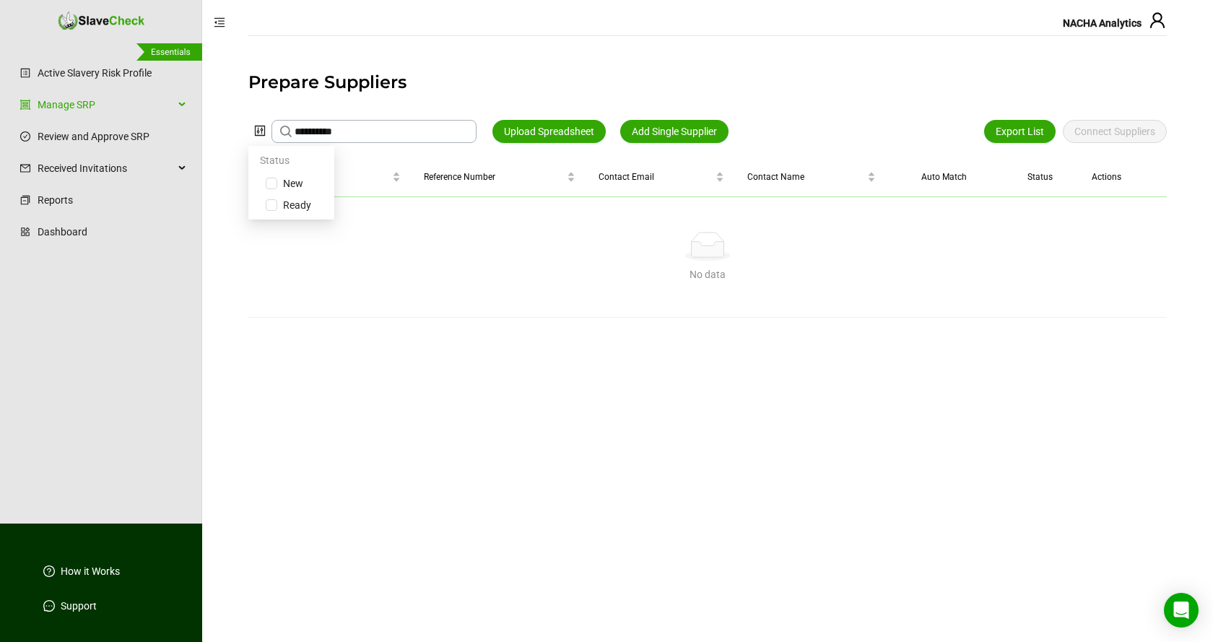
click at [227, 128] on main "**********" at bounding box center [707, 344] width 1011 height 596
click at [687, 131] on span "Add Single Supplier" at bounding box center [674, 131] width 85 height 16
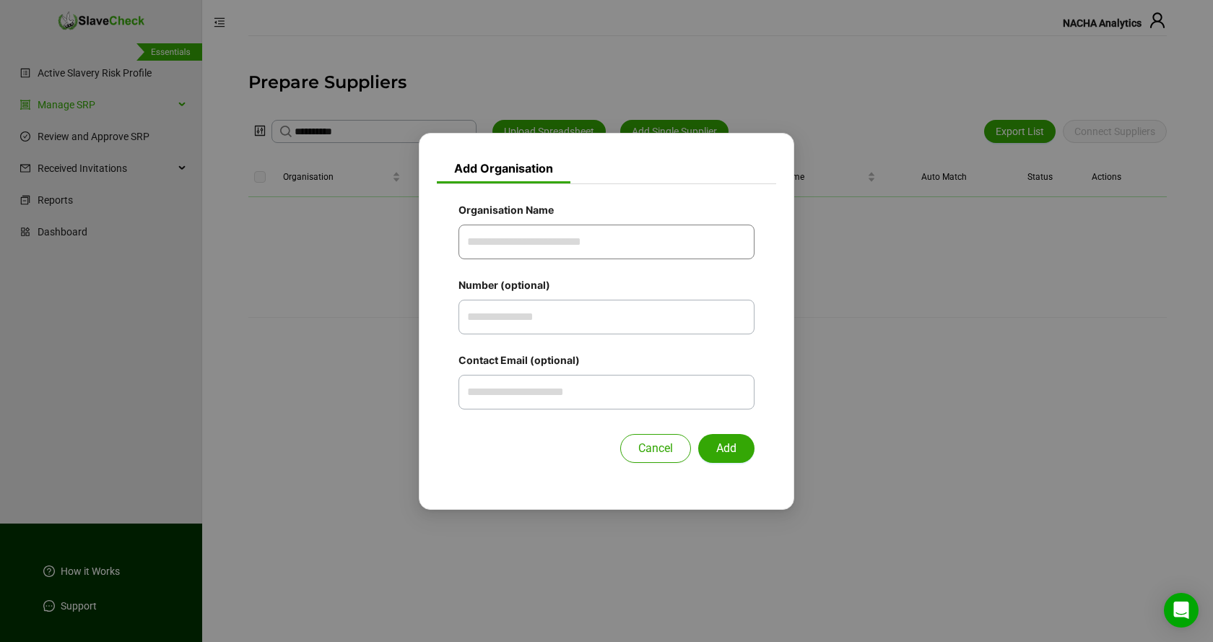
click at [657, 247] on input "Organisation Name" at bounding box center [606, 242] width 296 height 35
type input "**********"
click at [731, 448] on span "Add" at bounding box center [726, 448] width 20 height 17
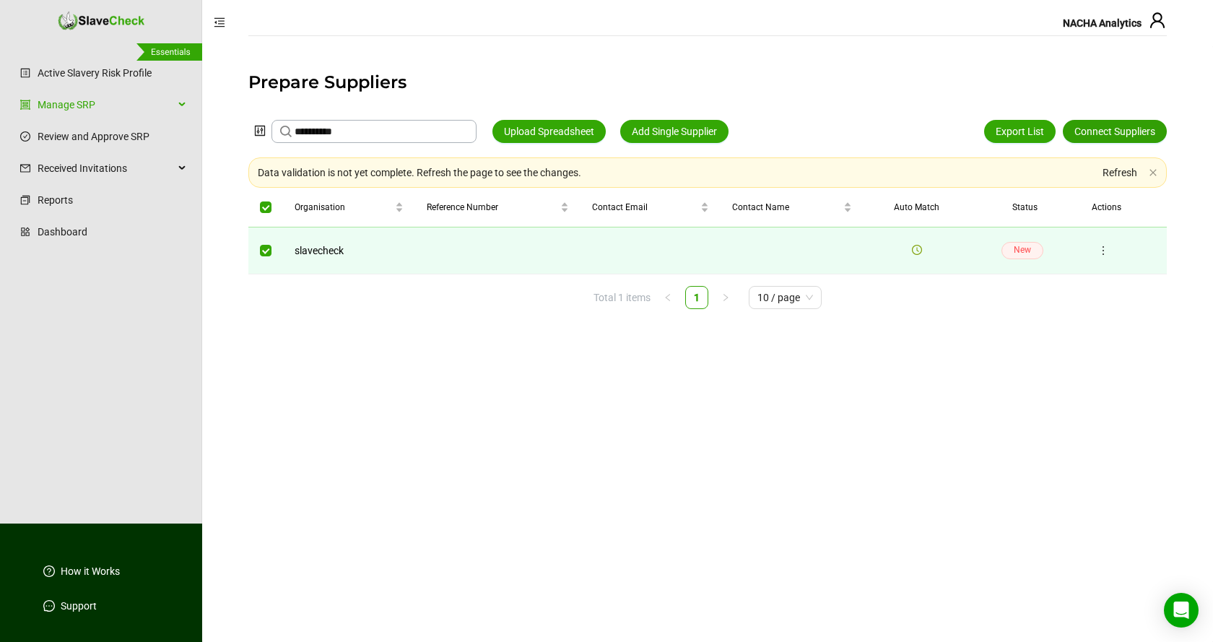
click at [1133, 132] on span "Connect Suppliers" at bounding box center [1114, 131] width 81 height 16
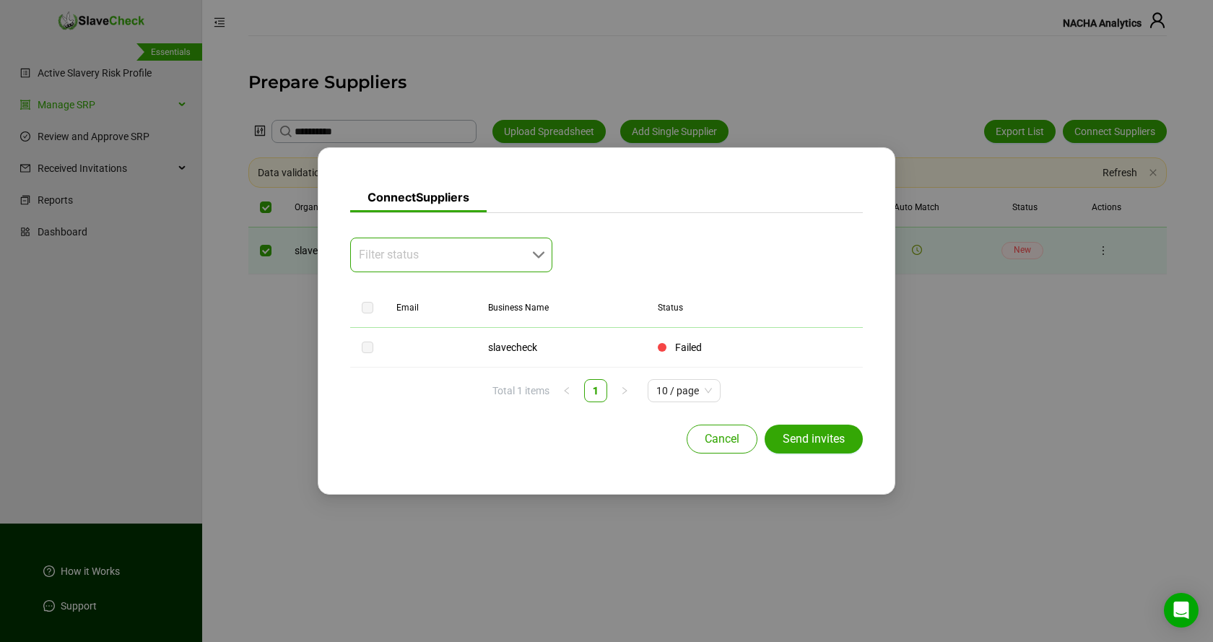
click at [539, 255] on div "Filter status" at bounding box center [451, 255] width 202 height 35
click at [990, 313] on div "Connect Suppliers Filter status Email Business Name Status slavecheck Failed To…" at bounding box center [606, 321] width 1213 height 642
click at [824, 437] on span "Send invites" at bounding box center [814, 438] width 62 height 17
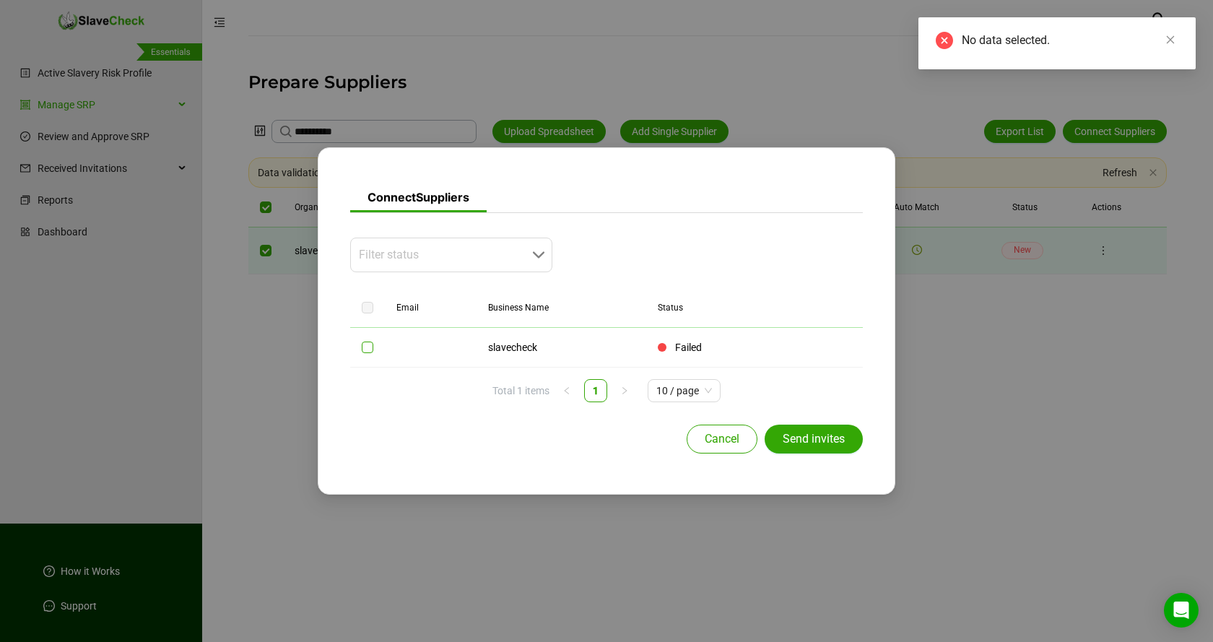
click at [367, 353] on label at bounding box center [368, 347] width 12 height 16
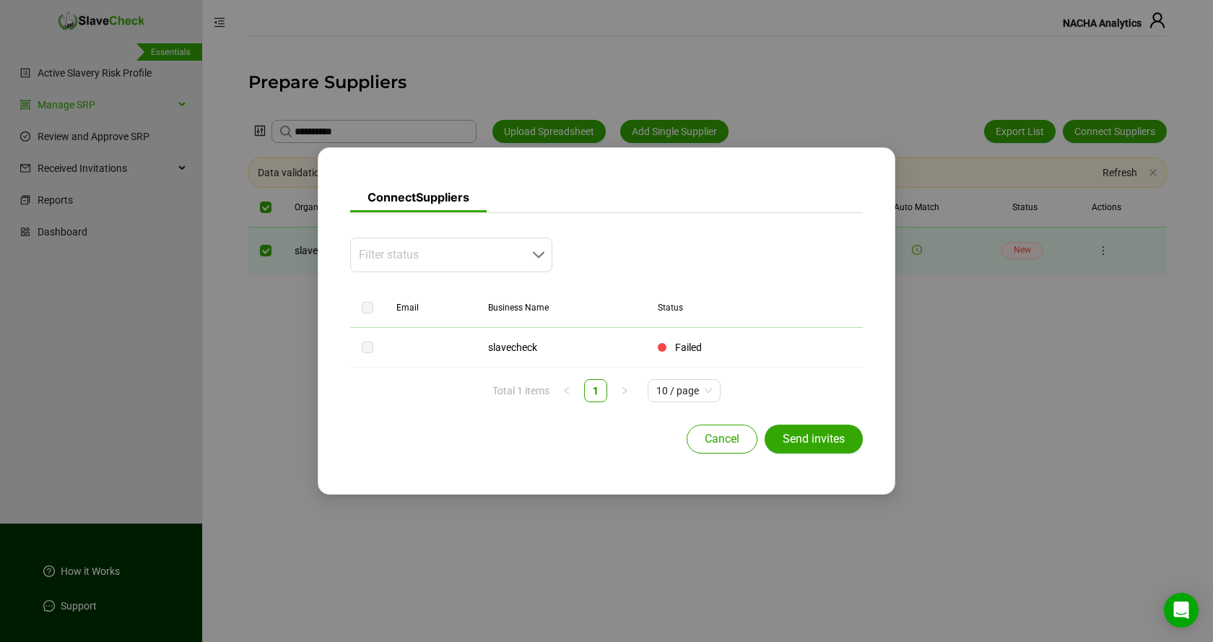
click at [1038, 414] on div "Connect Suppliers Filter status Email Business Name Status slavecheck Failed To…" at bounding box center [606, 321] width 1213 height 642
click at [729, 439] on span "Cancel" at bounding box center [722, 438] width 35 height 17
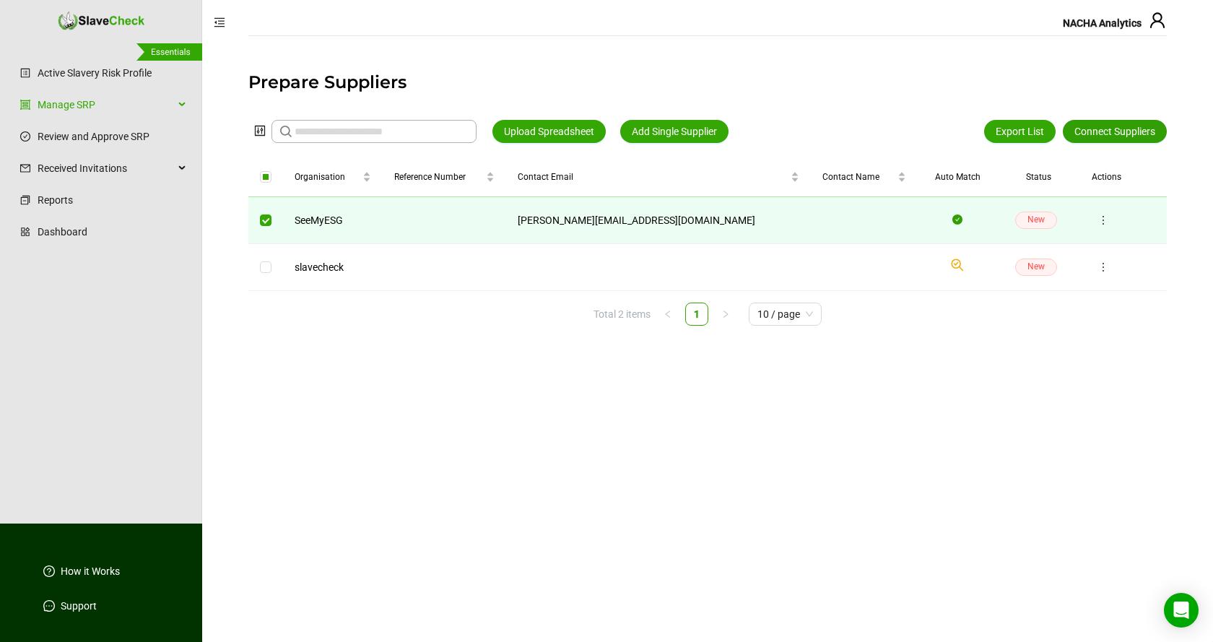
click at [1109, 131] on span "Connect Suppliers" at bounding box center [1114, 131] width 81 height 16
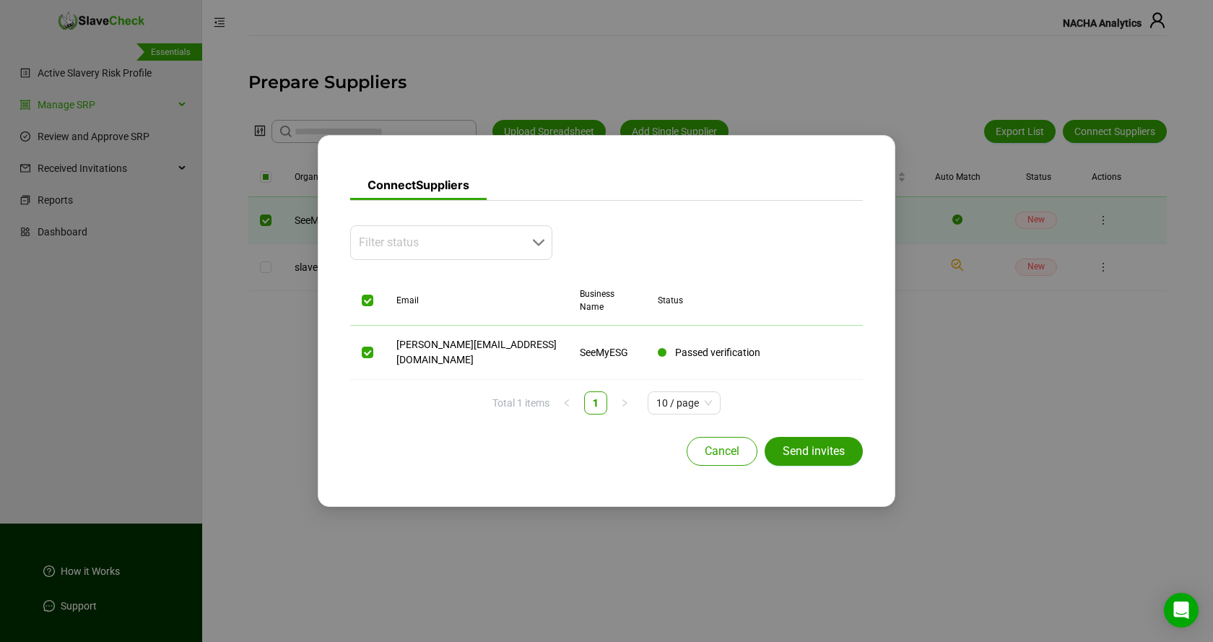
click at [828, 443] on span "Send invites" at bounding box center [814, 451] width 62 height 17
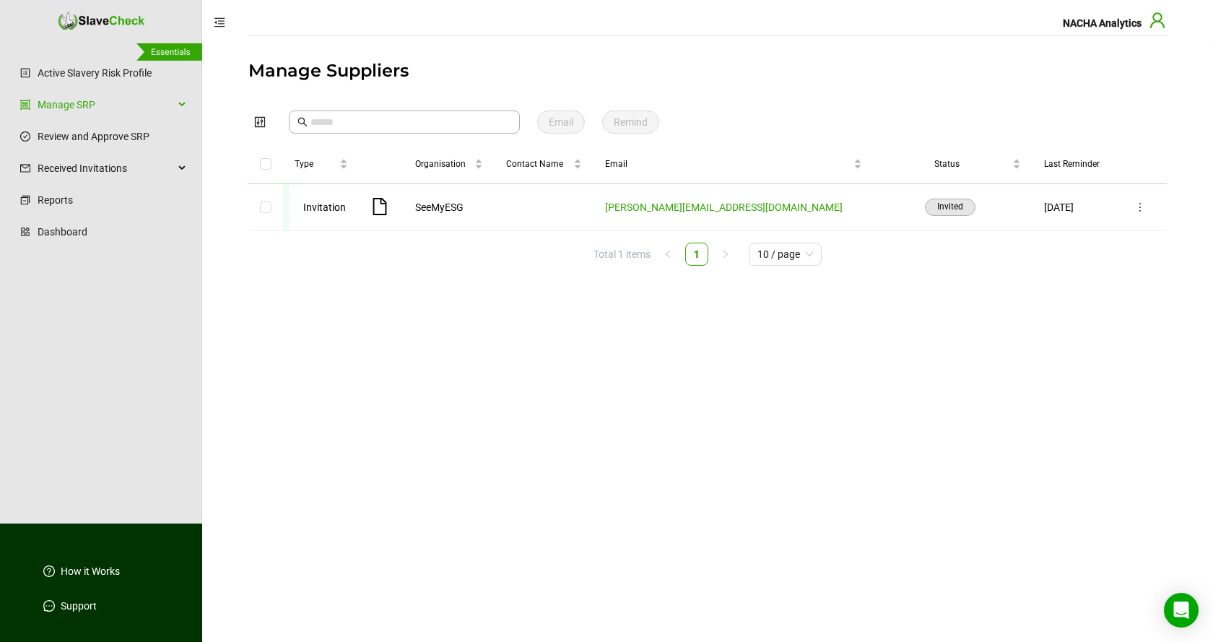
click at [1157, 24] on icon "user" at bounding box center [1157, 20] width 17 height 17
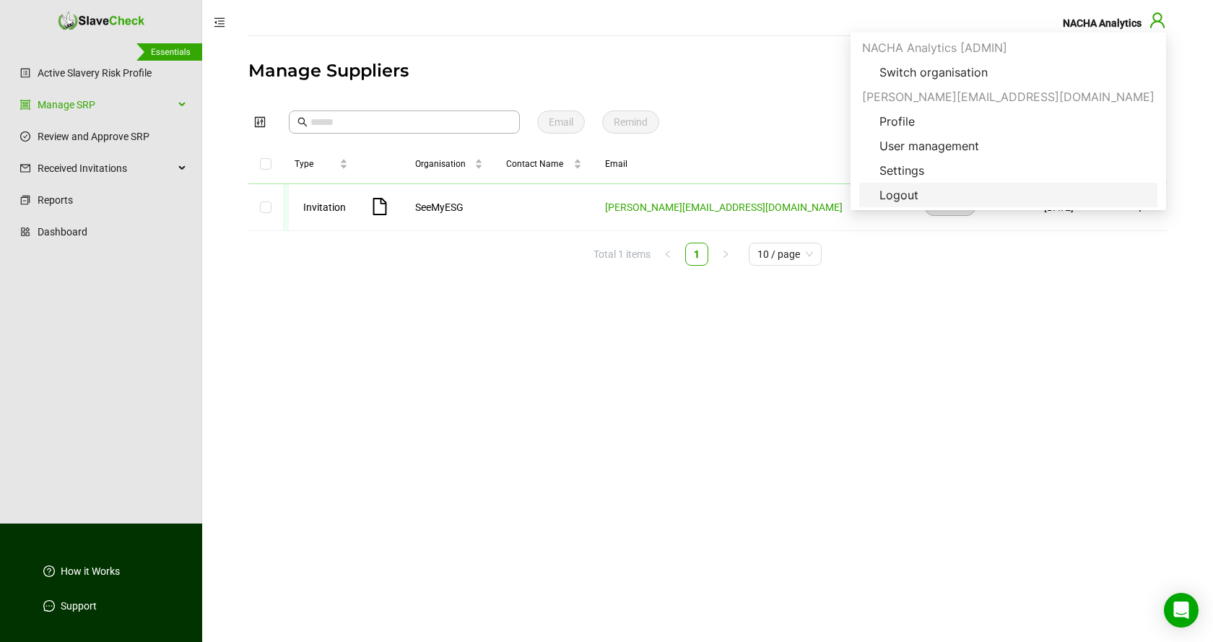
click at [930, 196] on span "Logout" at bounding box center [899, 194] width 62 height 17
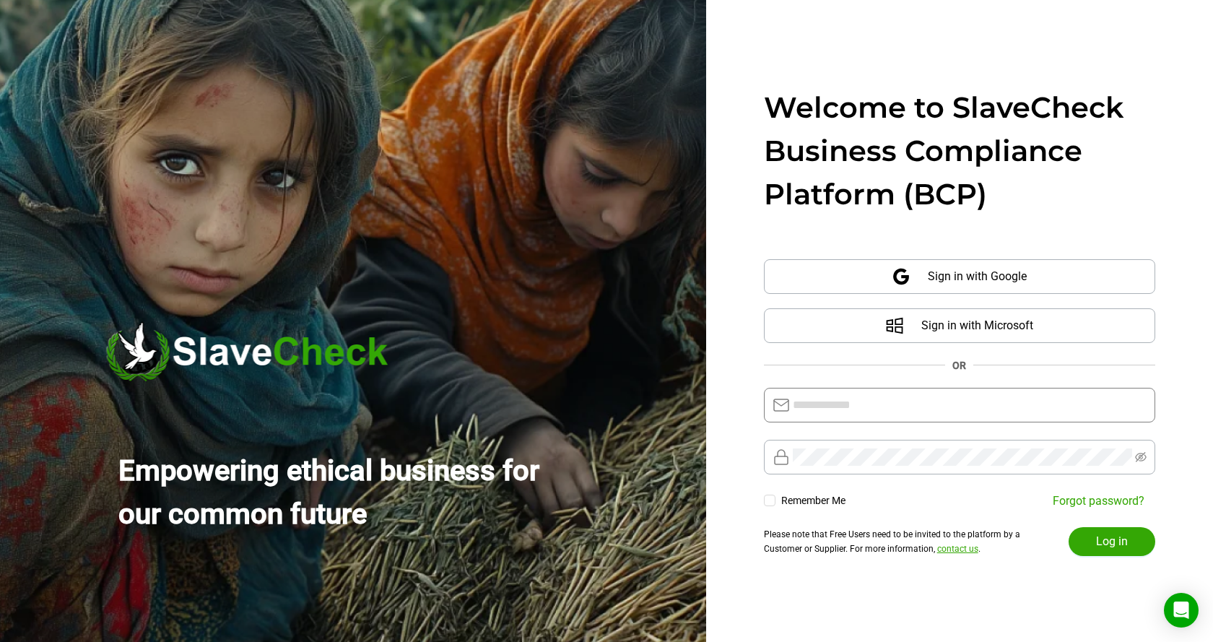
click at [941, 404] on input "text" at bounding box center [970, 404] width 354 height 17
click at [1143, 458] on icon "eye-invisible" at bounding box center [1141, 457] width 12 height 12
type input "**********"
click at [1110, 543] on span "Log in" at bounding box center [1112, 541] width 32 height 17
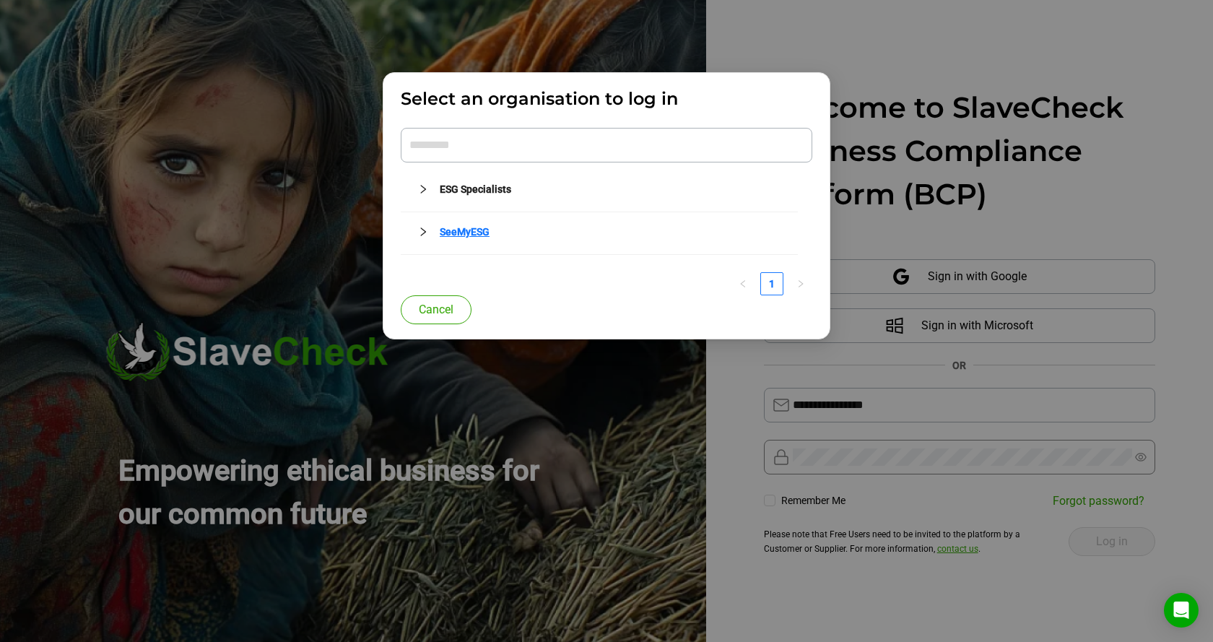
click at [479, 233] on link "SeeMyESG" at bounding box center [465, 232] width 50 height 12
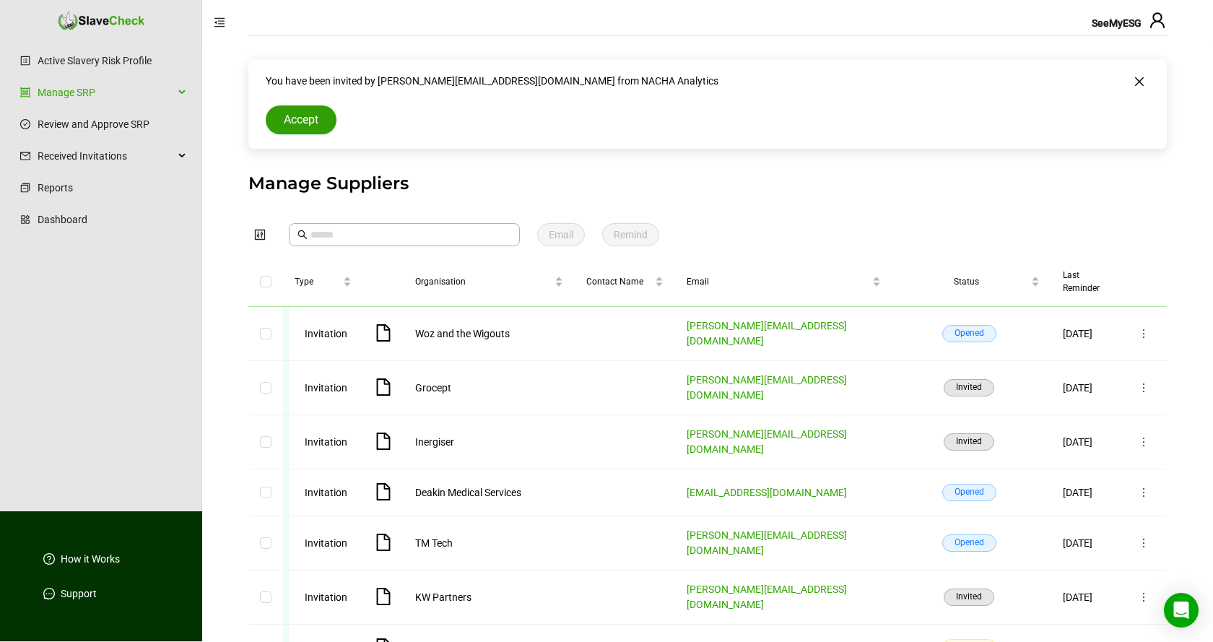
click at [306, 118] on span "Accept" at bounding box center [301, 119] width 35 height 17
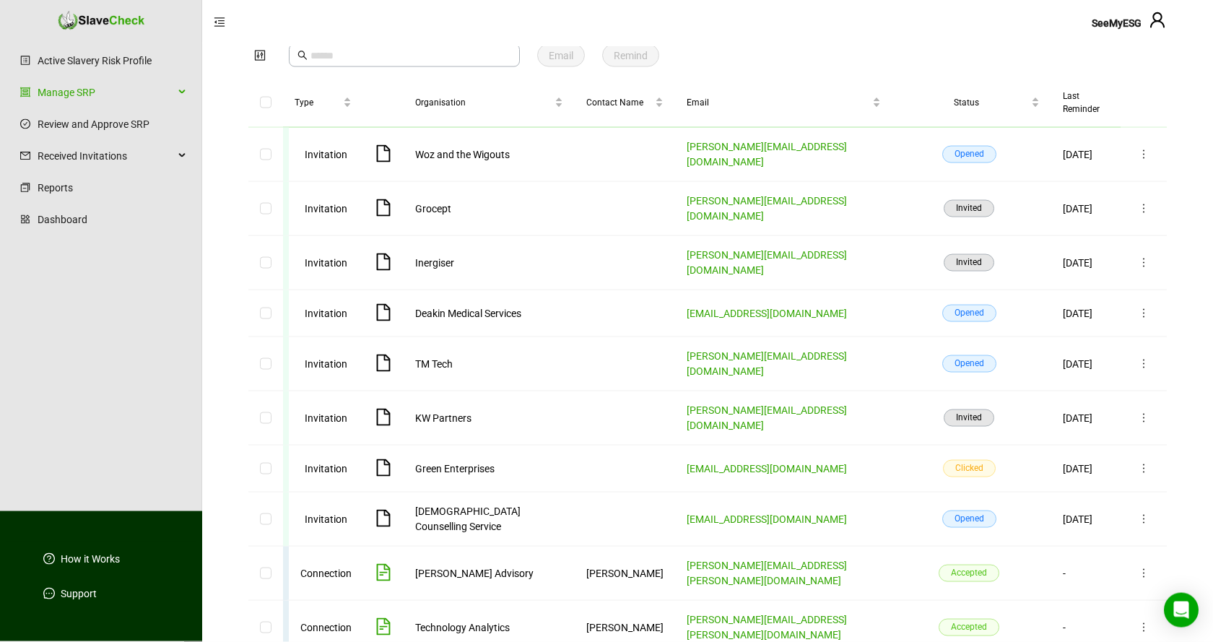
scroll to position [72, 0]
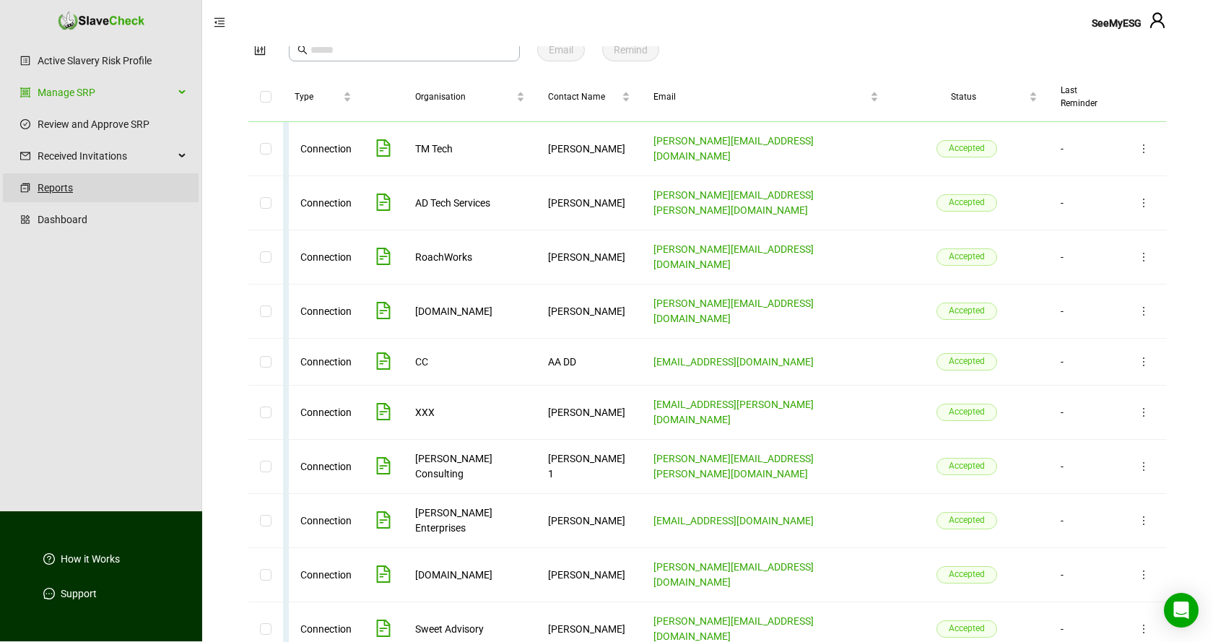
click at [59, 189] on link "Reports" at bounding box center [112, 187] width 149 height 29
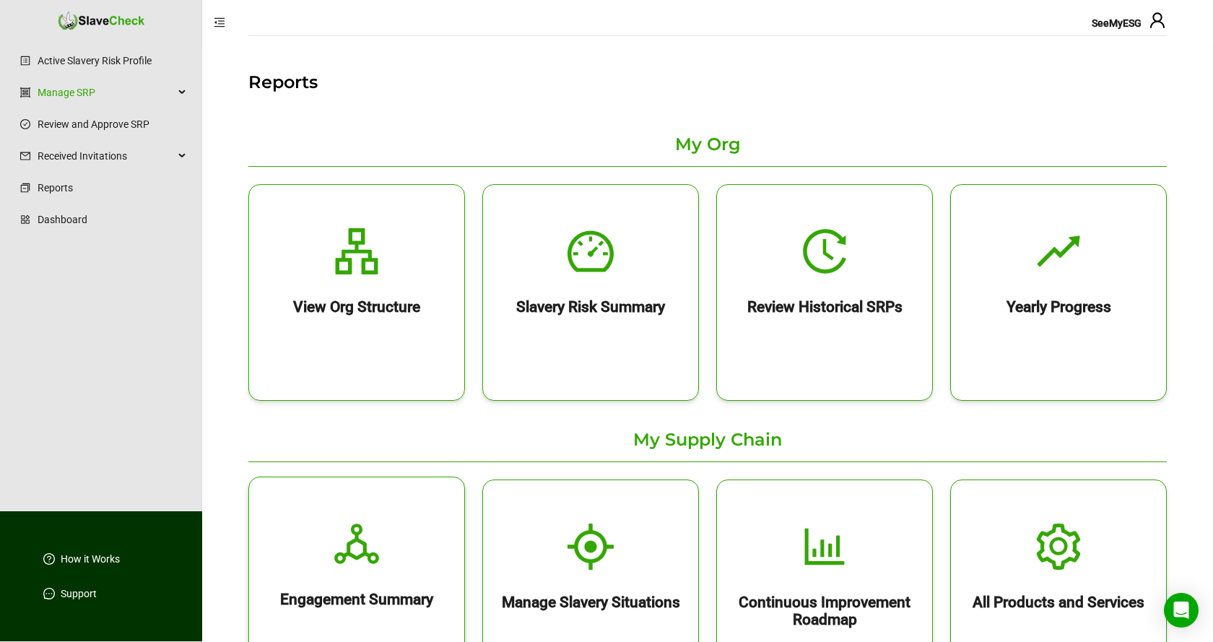
click at [352, 544] on icon "deployment-unit" at bounding box center [357, 543] width 46 height 46
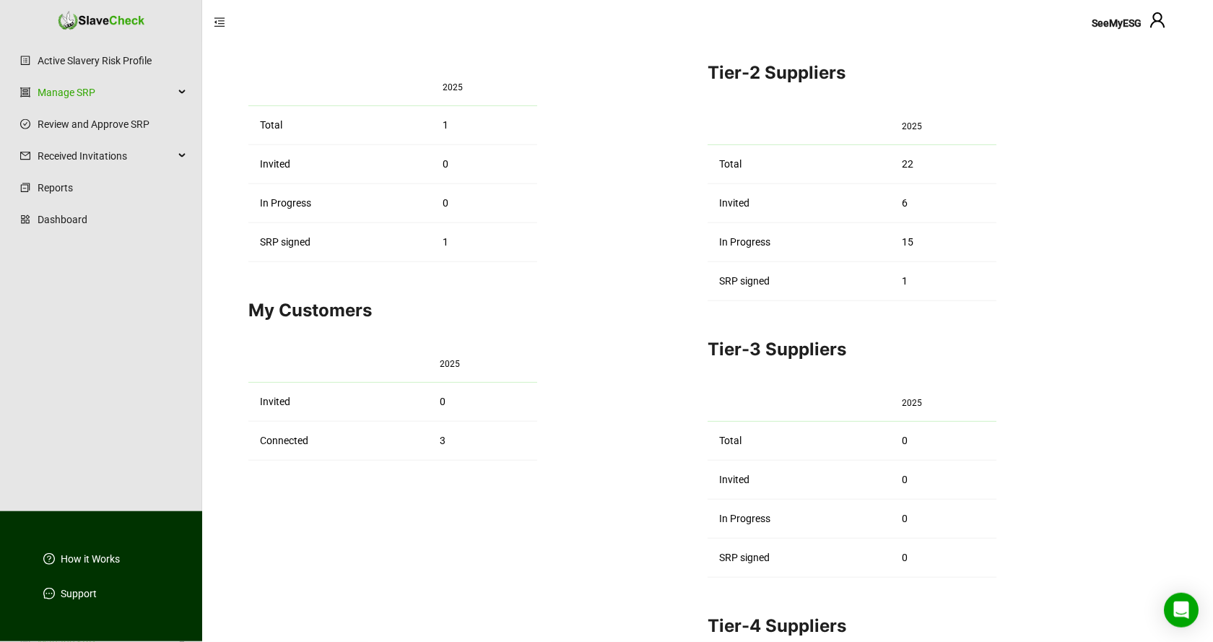
scroll to position [369, 0]
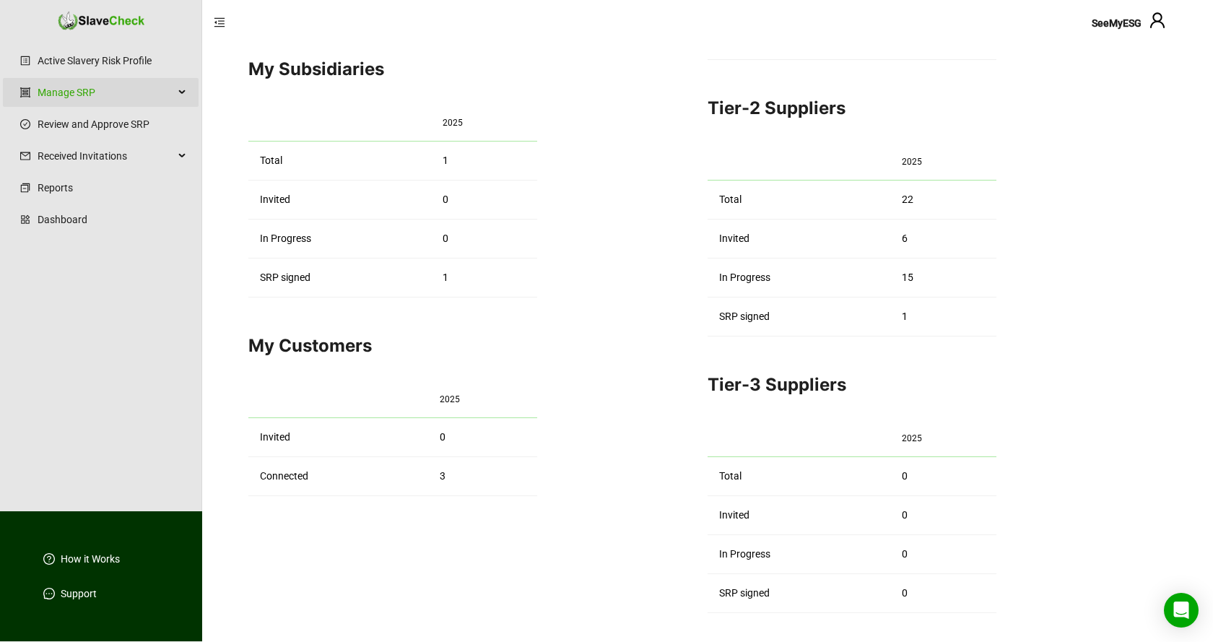
click at [183, 94] on div "Manage SRP" at bounding box center [101, 92] width 196 height 29
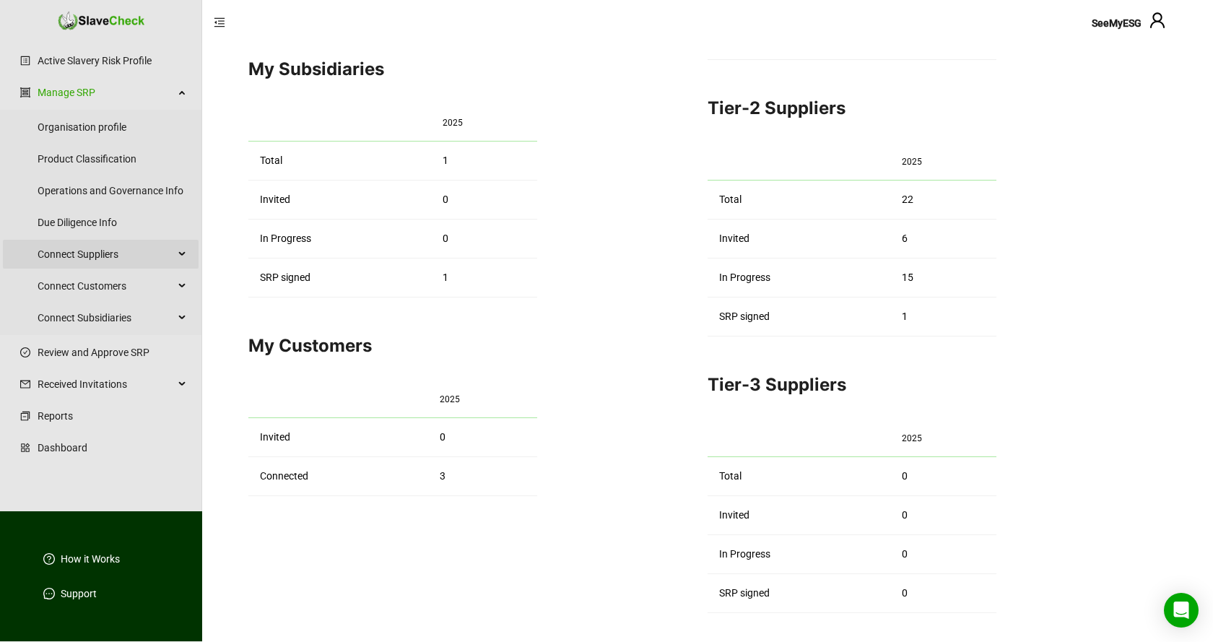
click at [180, 254] on icon at bounding box center [183, 254] width 7 height 0
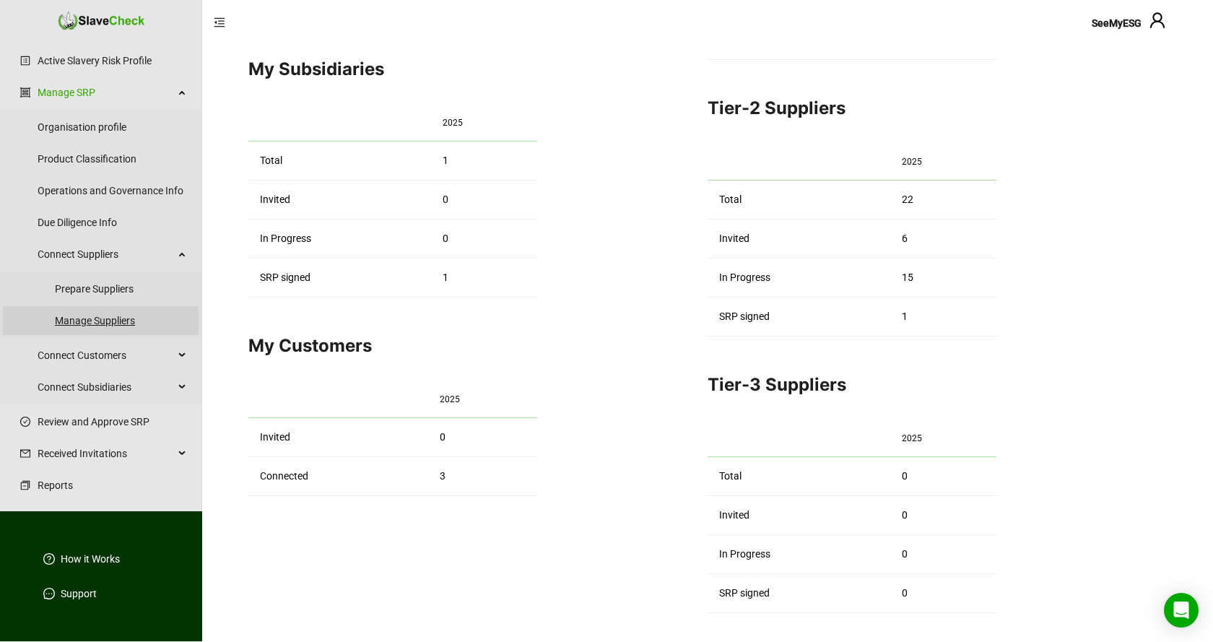
click at [100, 321] on link "Manage Suppliers" at bounding box center [121, 320] width 132 height 29
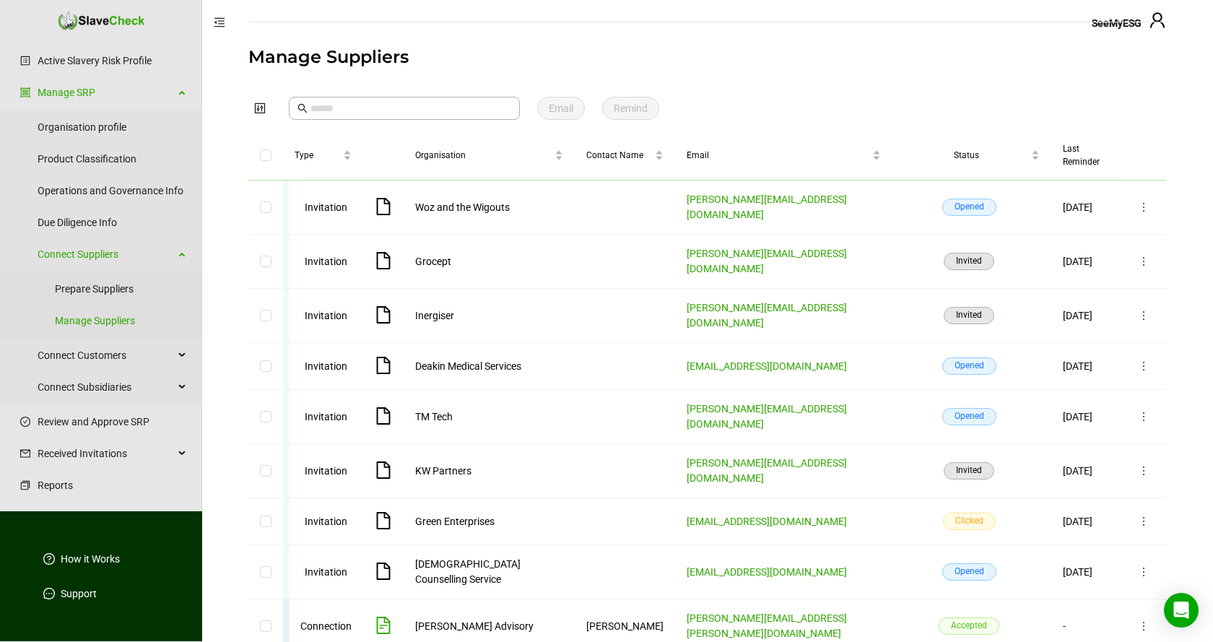
scroll to position [72, 0]
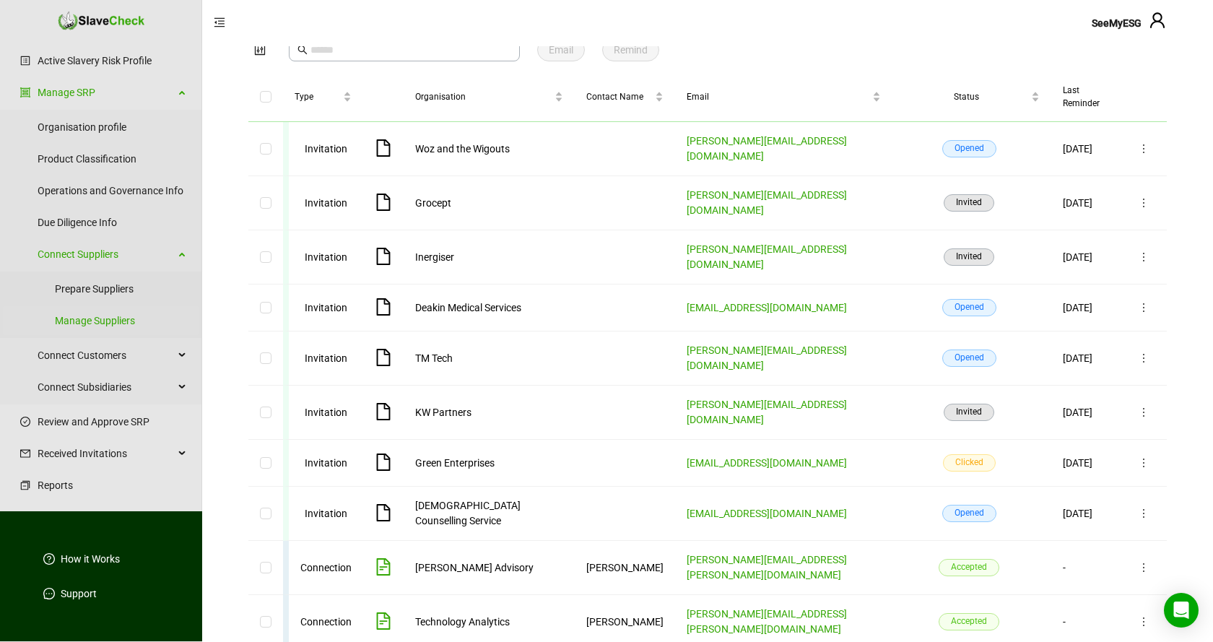
click at [385, 612] on icon "file-text" at bounding box center [384, 620] width 14 height 17
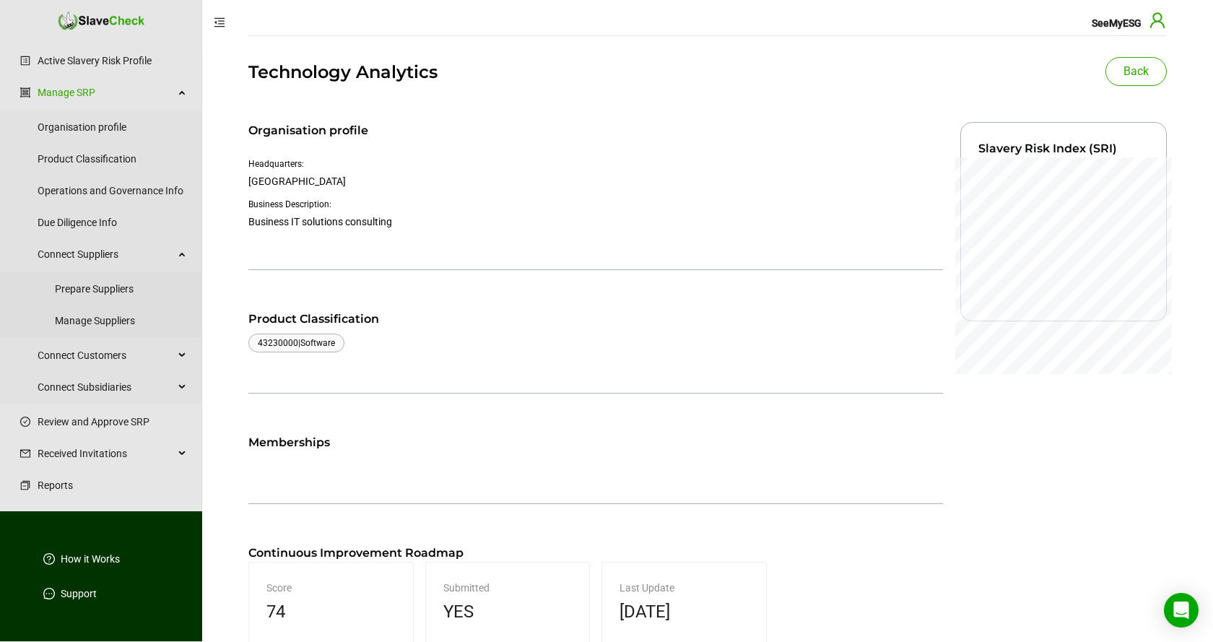
click at [1157, 22] on icon "user" at bounding box center [1157, 19] width 14 height 15
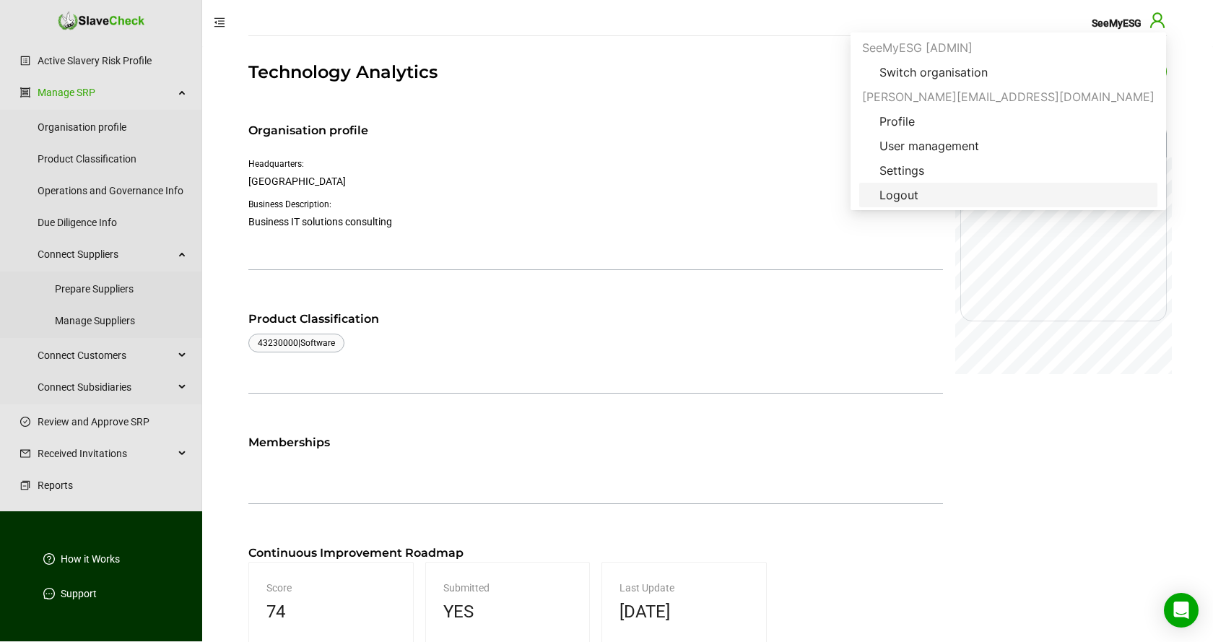
click at [930, 196] on span "Logout" at bounding box center [899, 194] width 62 height 17
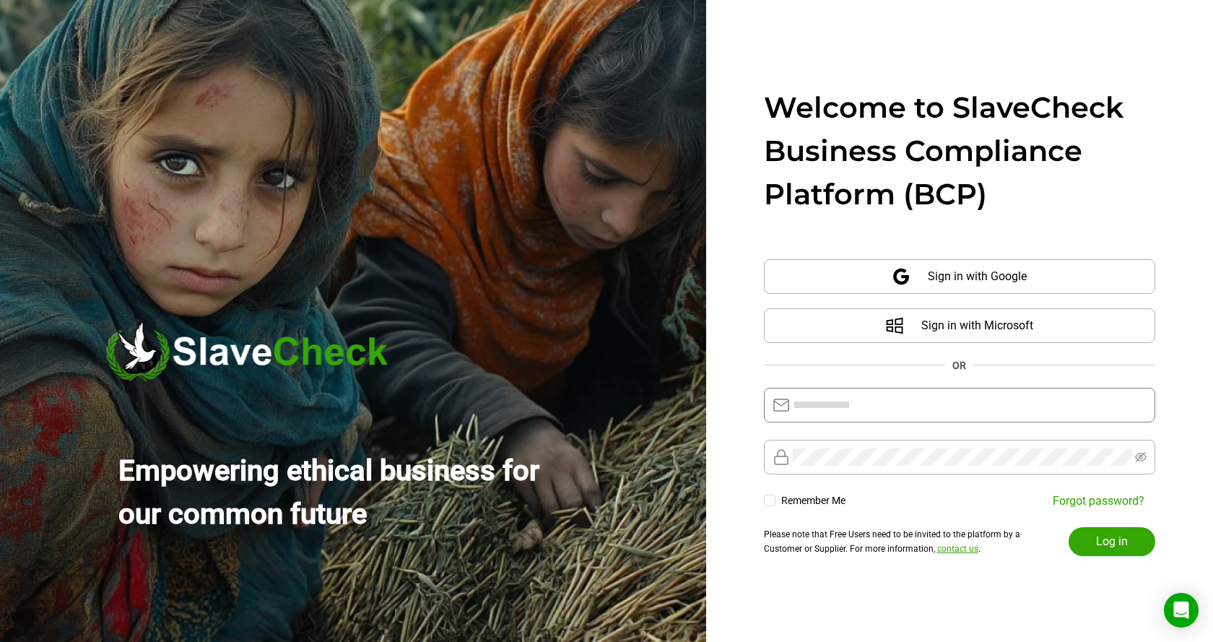
click at [910, 404] on input "text" at bounding box center [970, 404] width 354 height 17
click at [729, 440] on div "Welcome to SlaveCheck Business Compliance Platform (BCP) Sign in with Google Si…" at bounding box center [959, 321] width 507 height 642
click at [849, 398] on input "text" at bounding box center [970, 404] width 354 height 17
paste input "**********"
type input "**********"
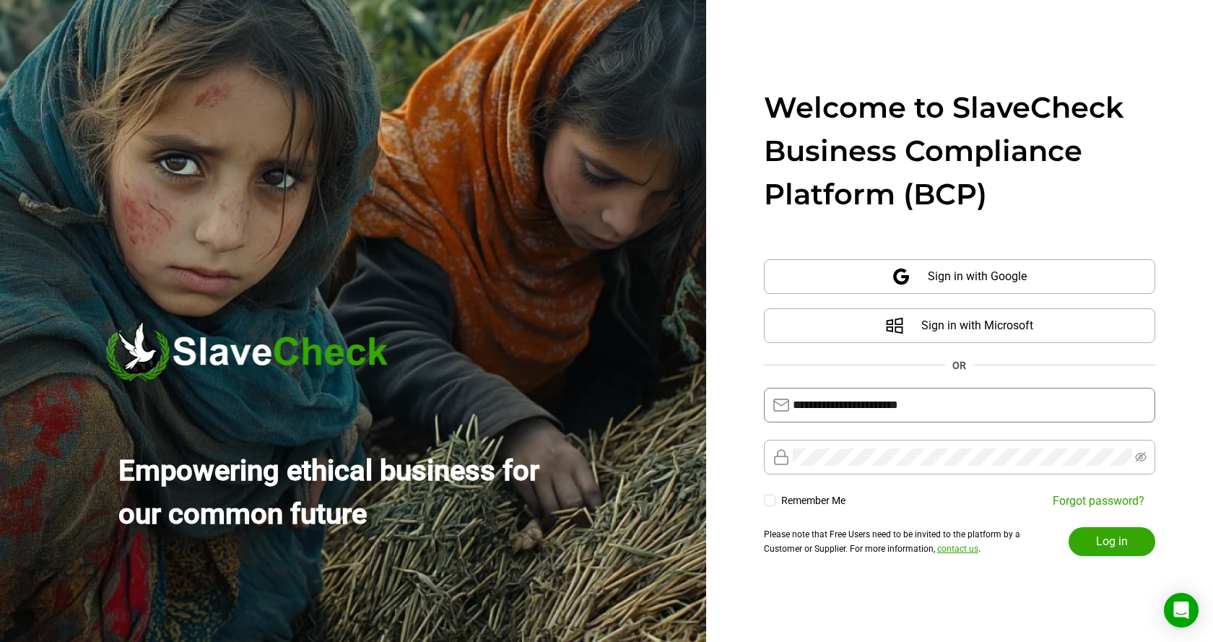
click at [1183, 422] on div "**********" at bounding box center [959, 321] width 507 height 642
click at [1140, 460] on icon "eye-invisible" at bounding box center [1141, 457] width 12 height 12
click at [1103, 538] on span "Log in" at bounding box center [1112, 541] width 32 height 17
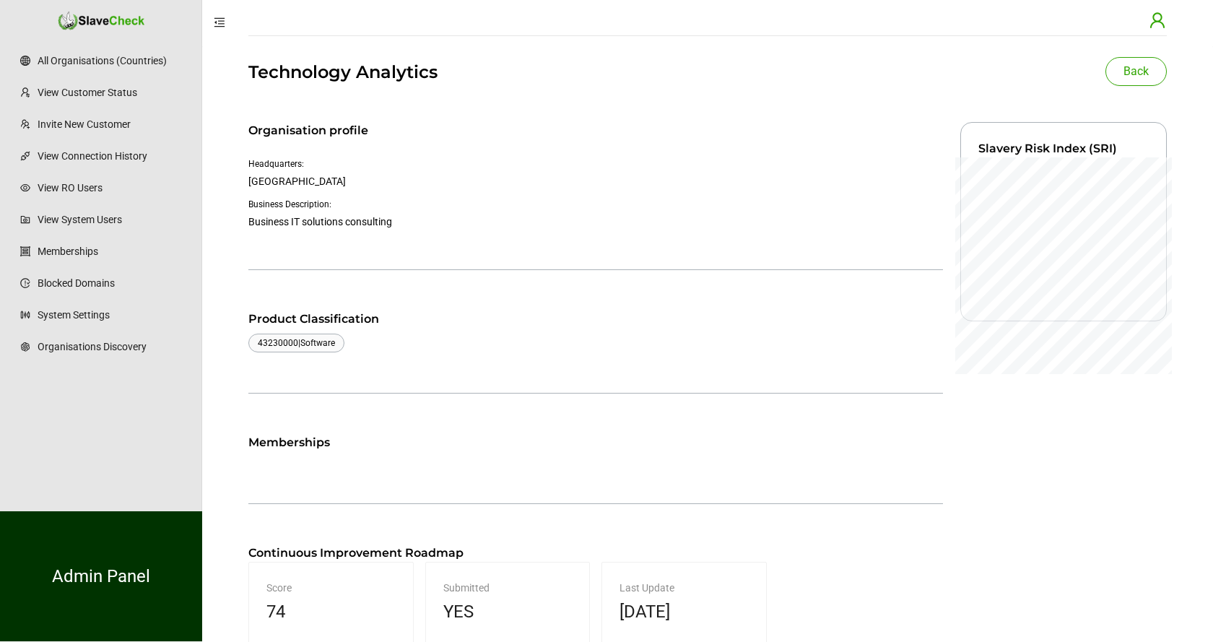
click at [1159, 23] on icon "user" at bounding box center [1157, 20] width 17 height 17
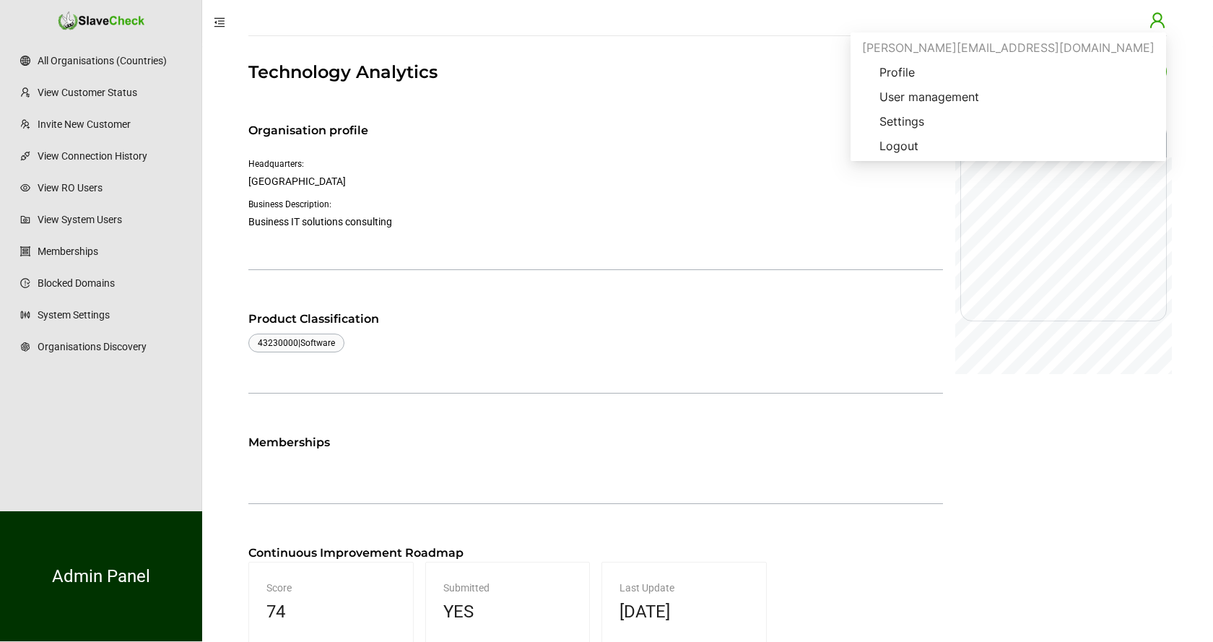
click at [824, 94] on div "Technology Analytics Back Organisation profile Headquarters: [GEOGRAPHIC_DATA] …" at bounding box center [707, 360] width 918 height 602
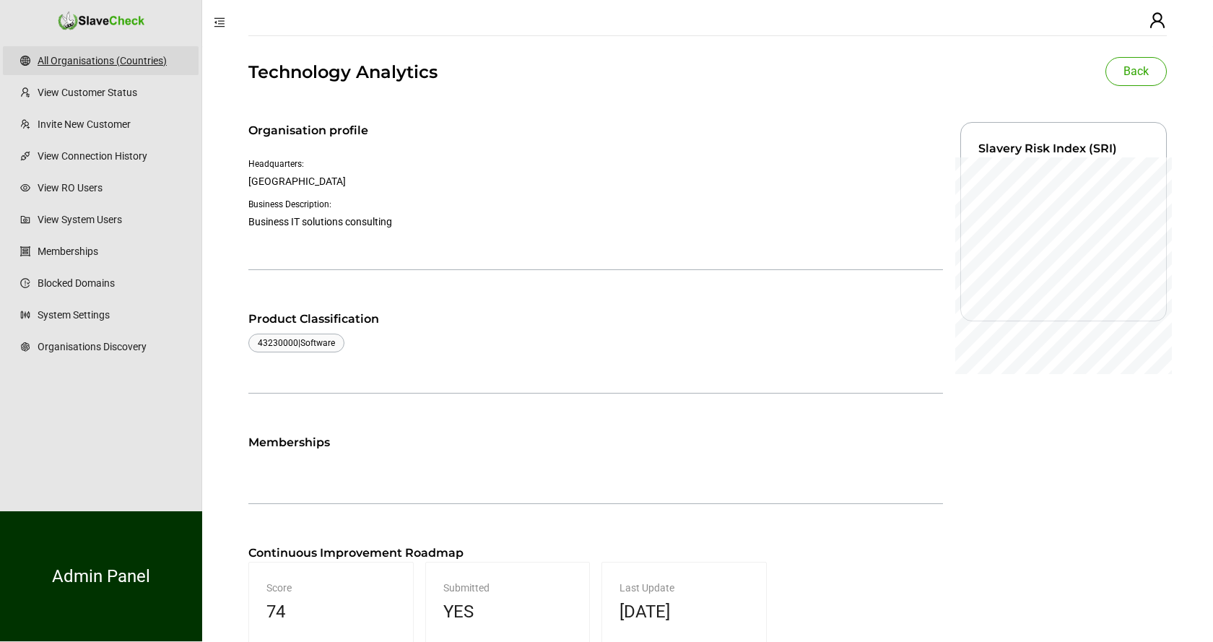
click at [67, 61] on link "All Organisations (Countries)" at bounding box center [112, 60] width 149 height 29
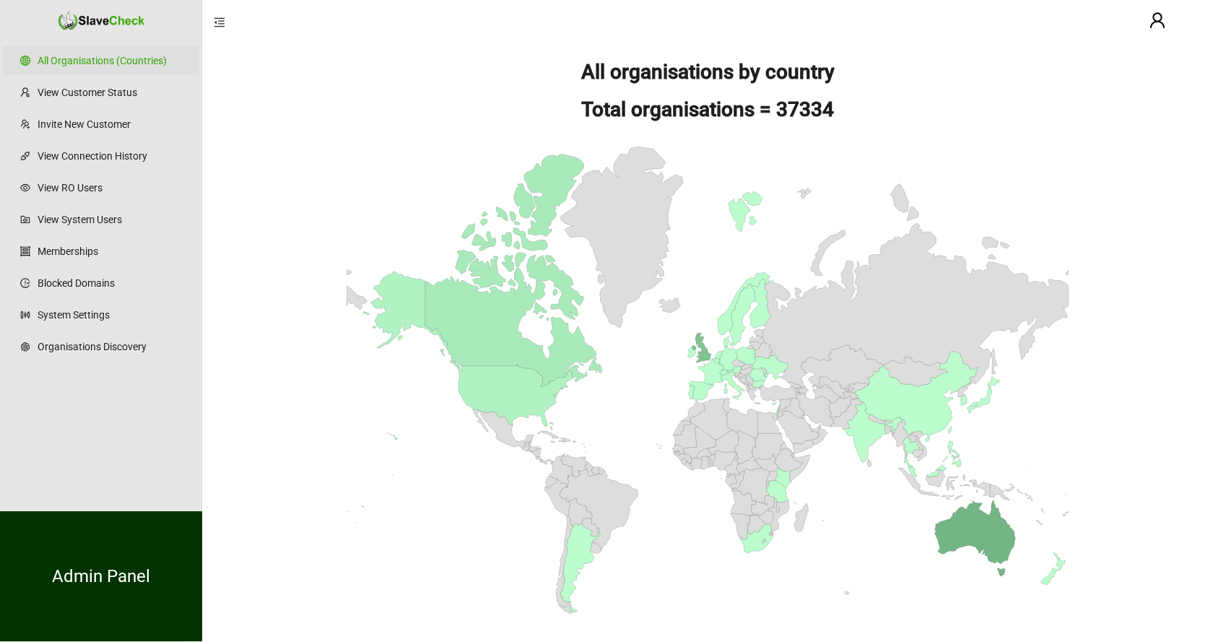
scroll to position [102, 0]
